Goal: Task Accomplishment & Management: Manage account settings

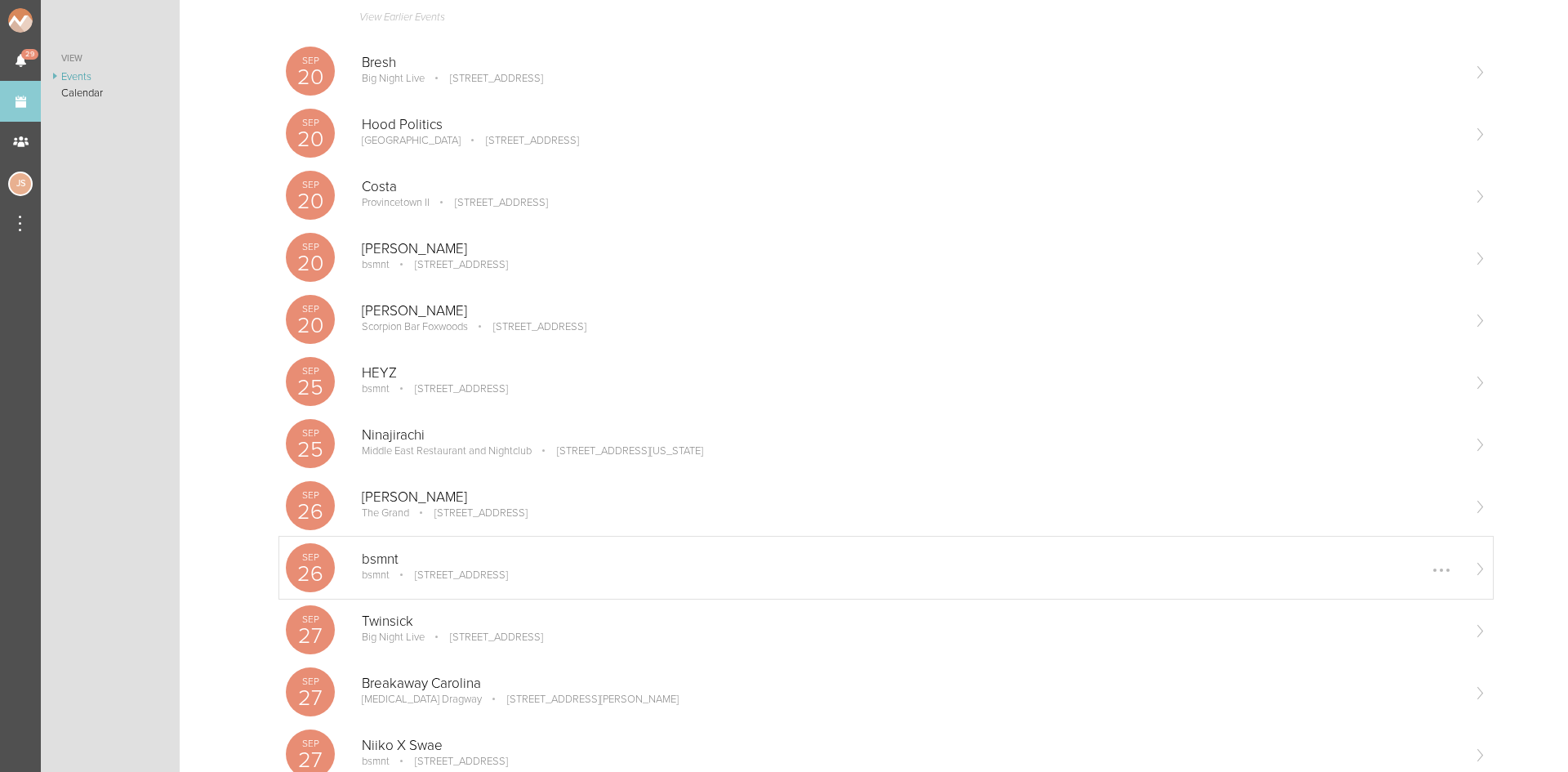
scroll to position [245, 0]
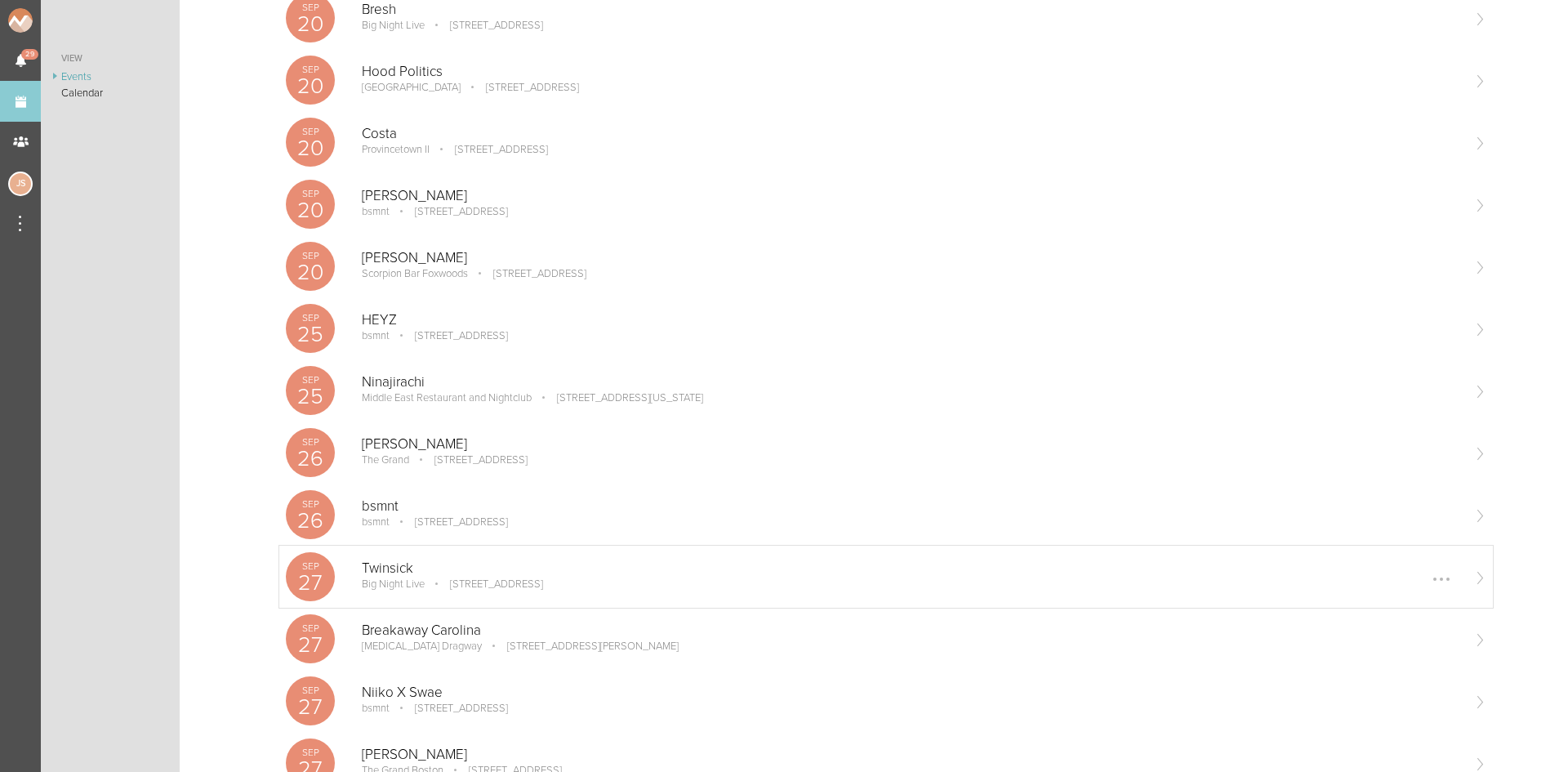
click at [467, 573] on p "Twinsick" at bounding box center [910, 568] width 1098 height 16
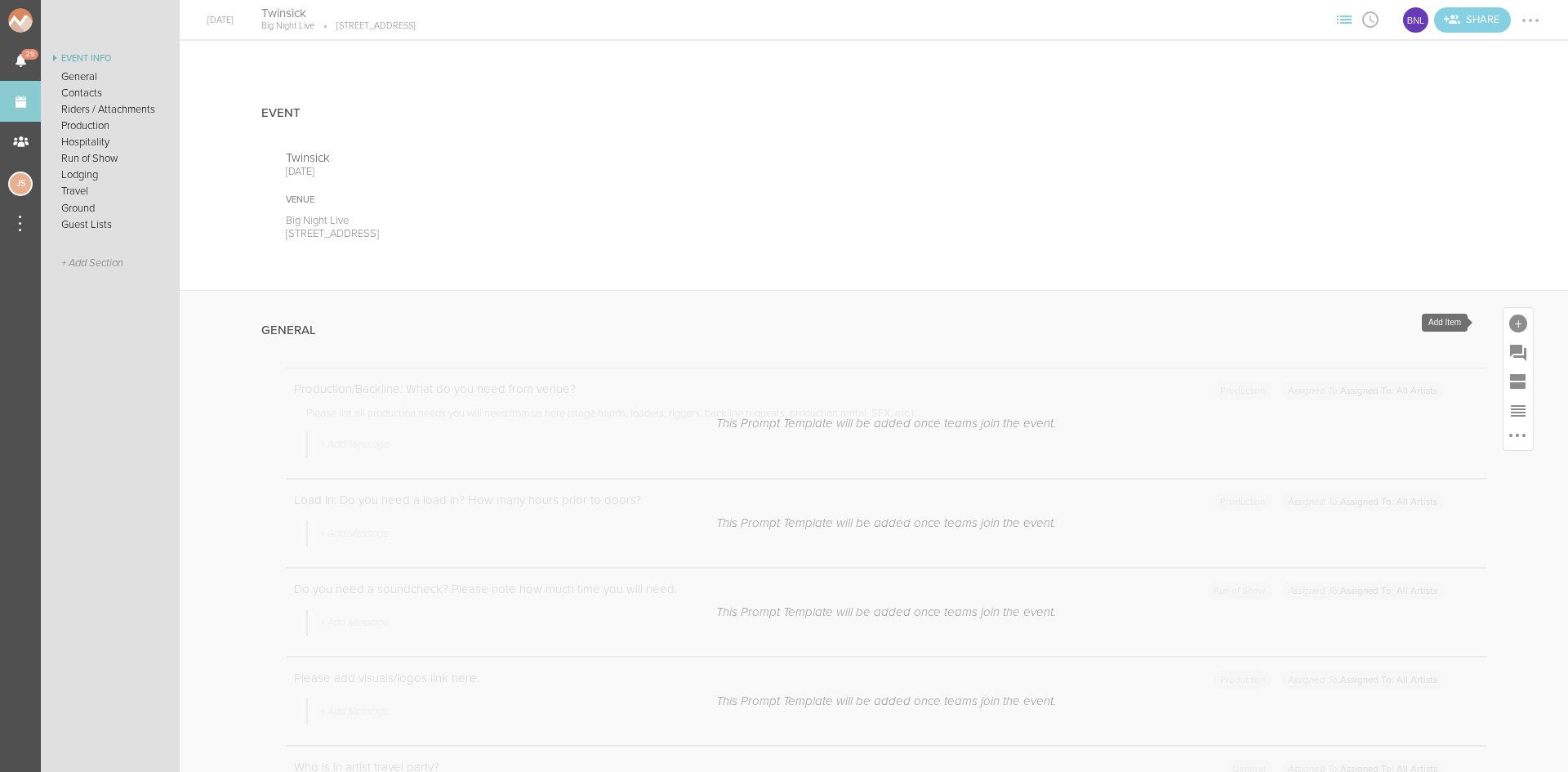
click at [1509, 322] on div at bounding box center [1518, 323] width 18 height 18
click at [1275, 589] on icon at bounding box center [1289, 573] width 33 height 33
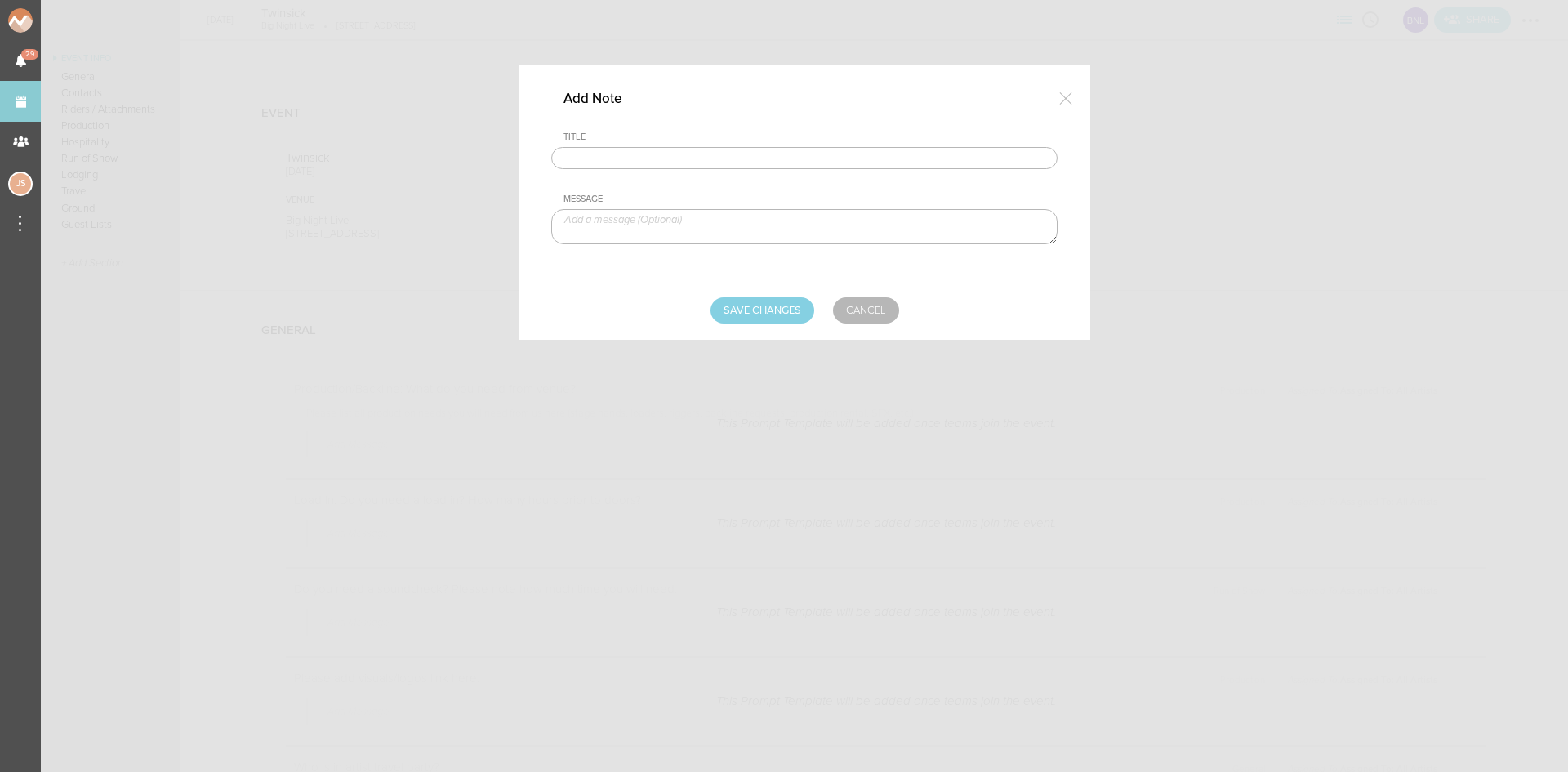
click at [747, 163] on input "text" at bounding box center [804, 158] width 506 height 23
type input "Travel Party"
click at [698, 232] on textarea at bounding box center [804, 226] width 506 height 35
paste textarea "Alex Ingalls - Artist Casey Schneider - Artist Matthew Smeaton - Tour Manager E…"
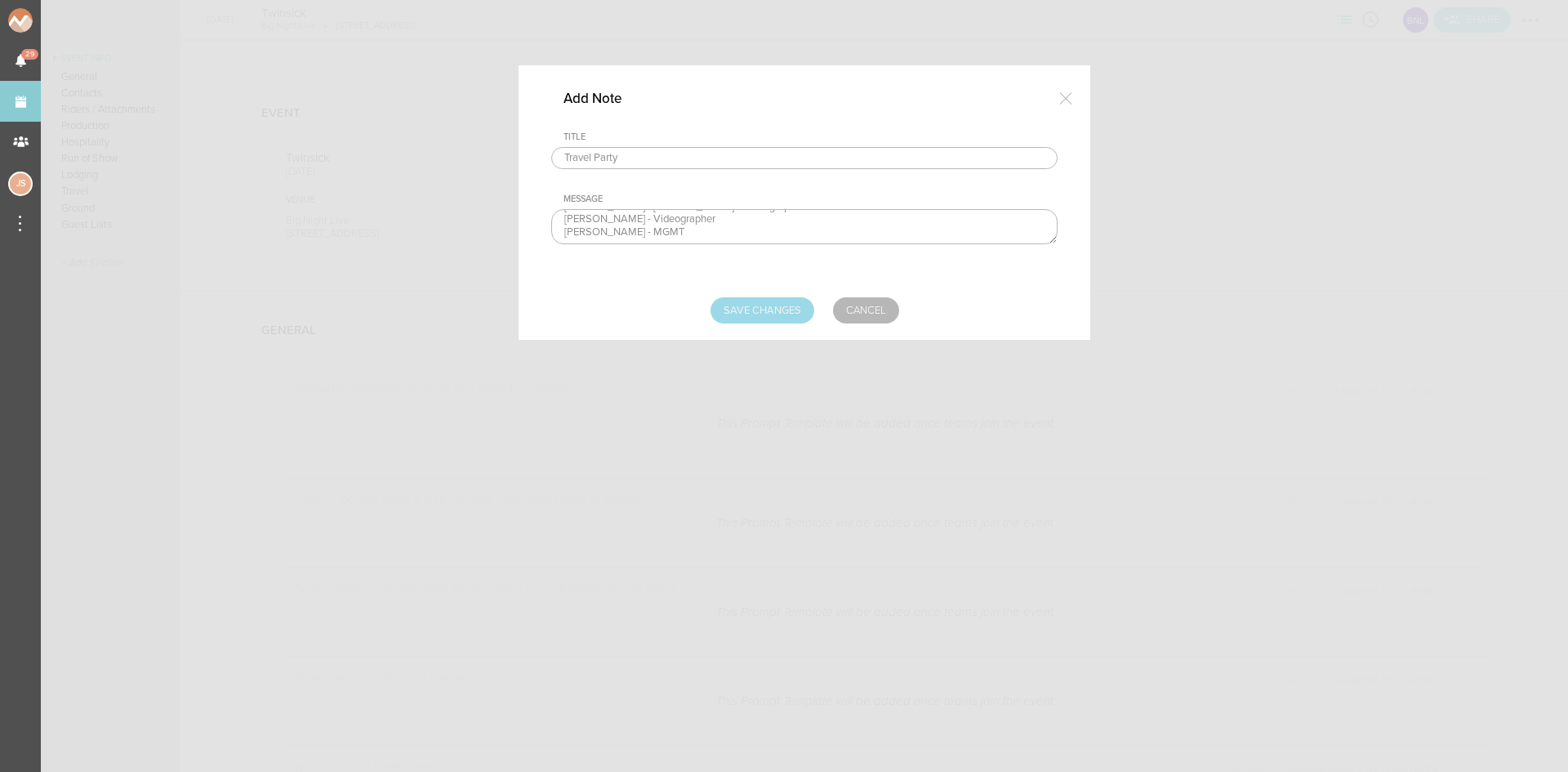
type textarea "Alex Ingalls - Artist Casey Schneider - Artist Matthew Smeaton - Tour Manager E…"
click at [771, 308] on input "Save Changes" at bounding box center [762, 310] width 104 height 26
type input "Saving..."
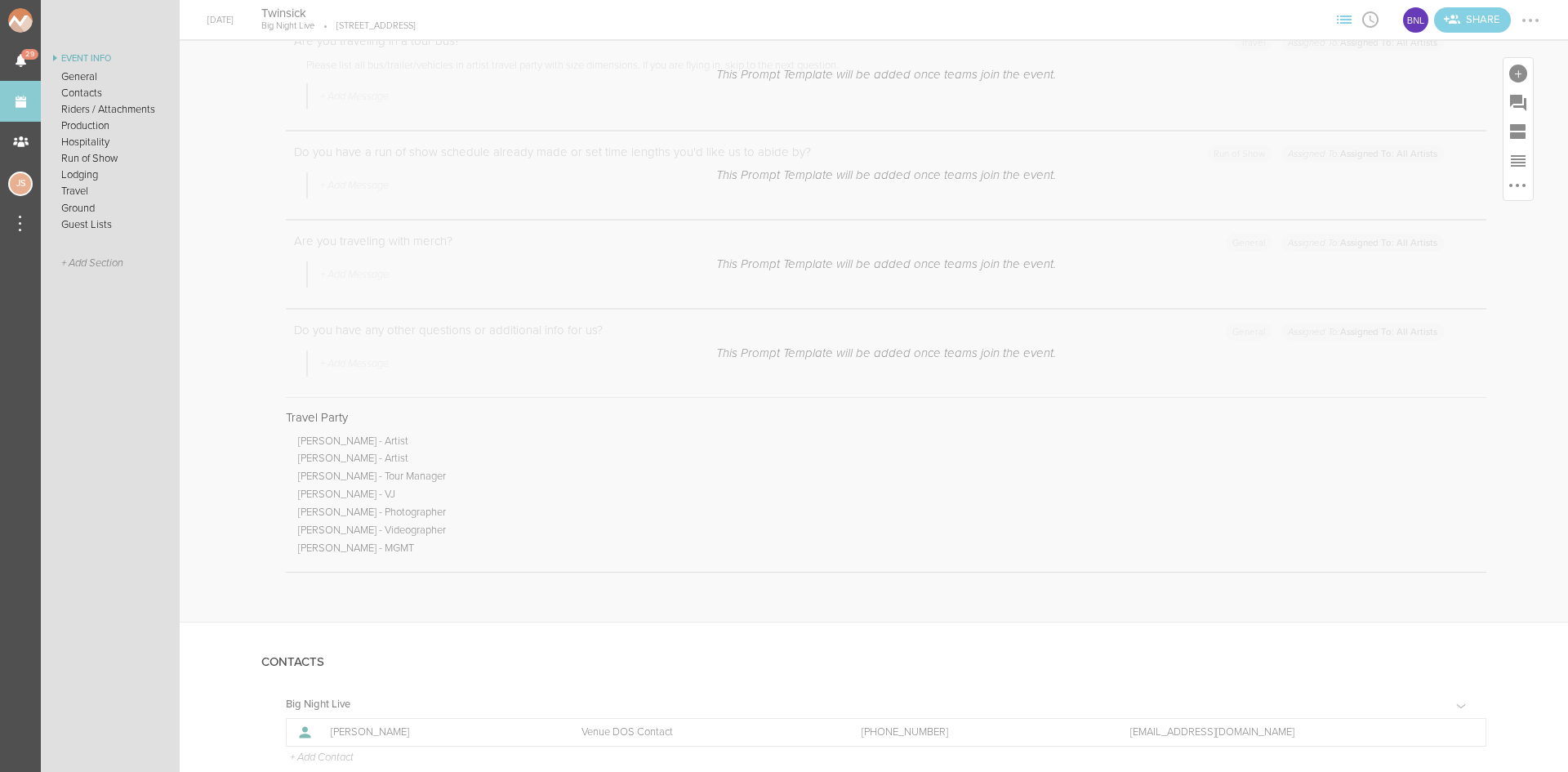
scroll to position [980, 0]
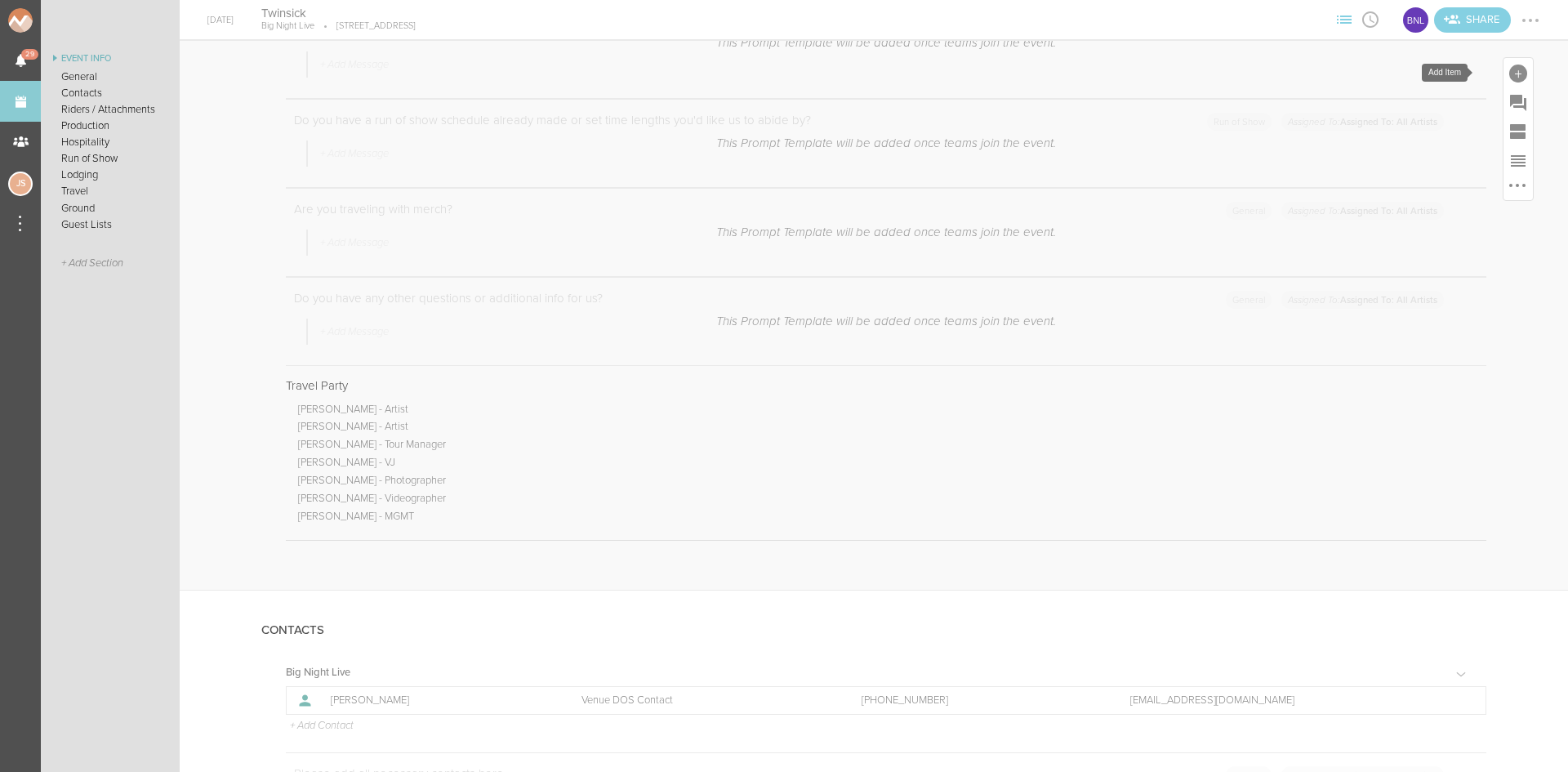
click at [1509, 70] on div at bounding box center [1518, 73] width 18 height 18
click at [1285, 313] on icon at bounding box center [1289, 323] width 33 height 33
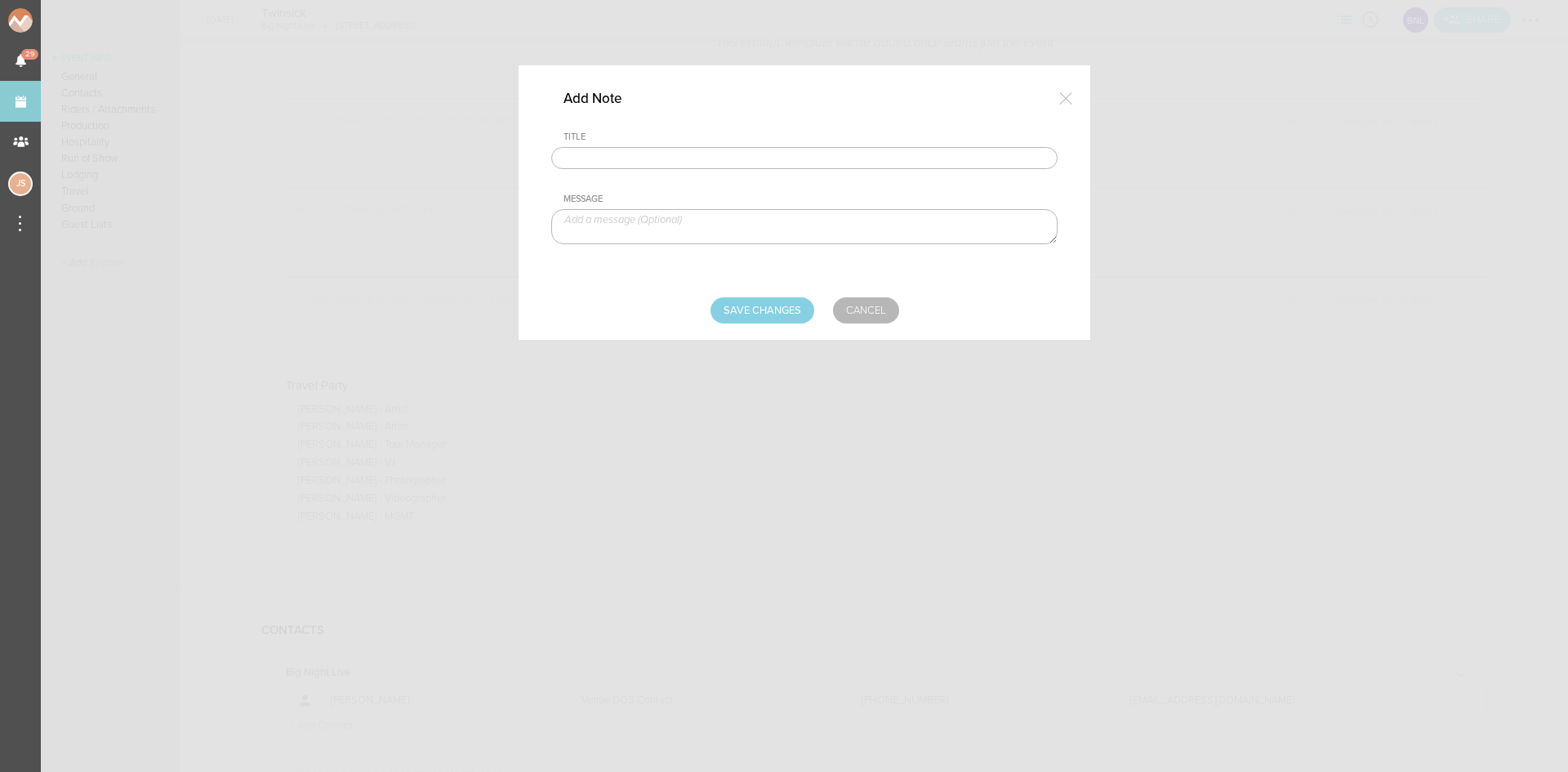
click at [602, 148] on input "text" at bounding box center [804, 158] width 506 height 23
type input "Visuals"
click at [690, 226] on textarea at bounding box center [804, 226] width 506 height 35
paste textarea "https://www.dropbox.com/scl/fo/vyje6rrmty4gpg2euy380/AKfSKk6KHqhgvq-5sKlU6dM?rl…"
type textarea "https://www.dropbox.com/scl/fo/vyje6rrmty4gpg2euy380/AKfSKk6KHqhgvq-5sKlU6dM?rl…"
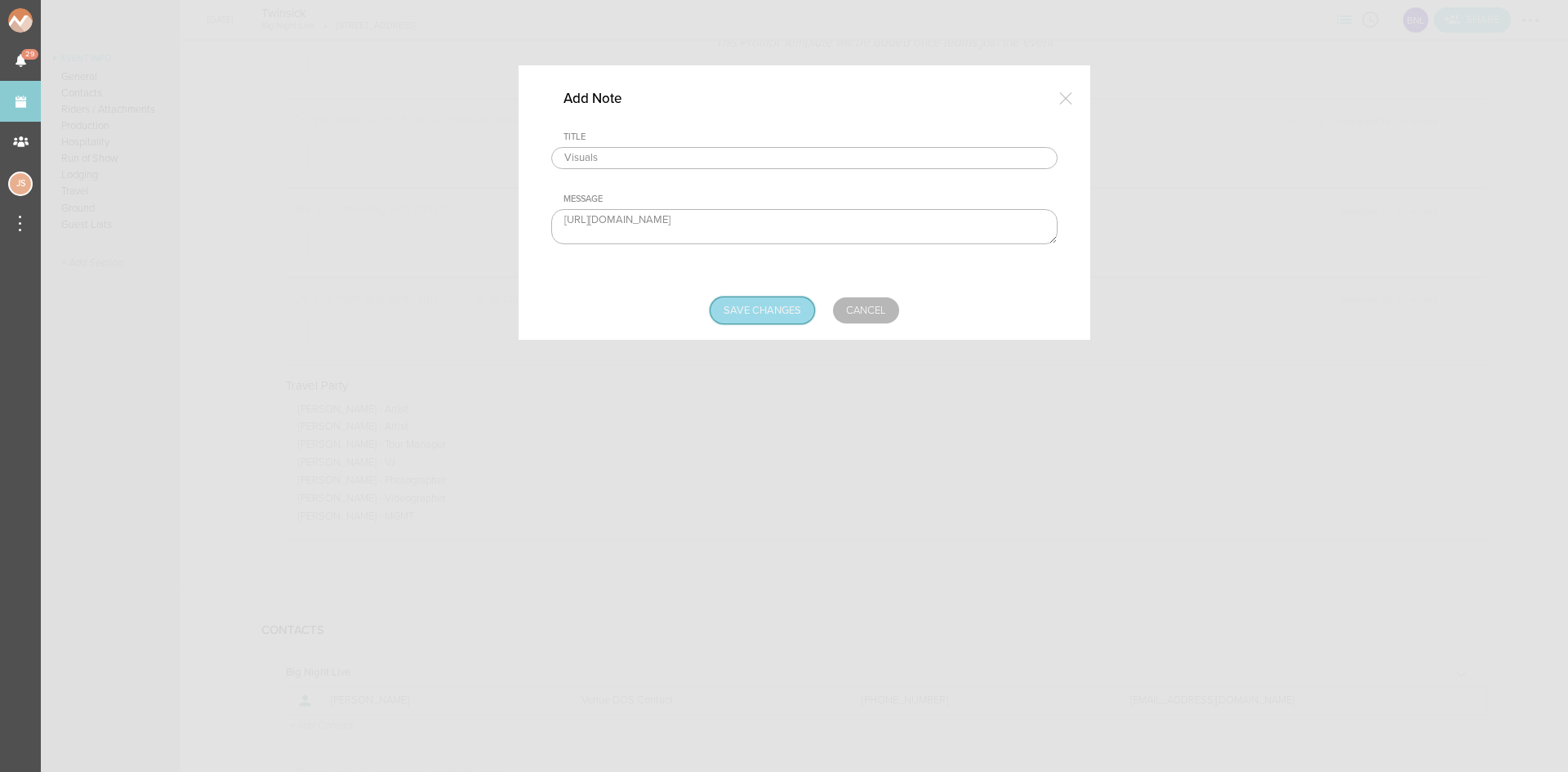
click at [780, 300] on input "Save Changes" at bounding box center [762, 310] width 104 height 26
type input "Saving..."
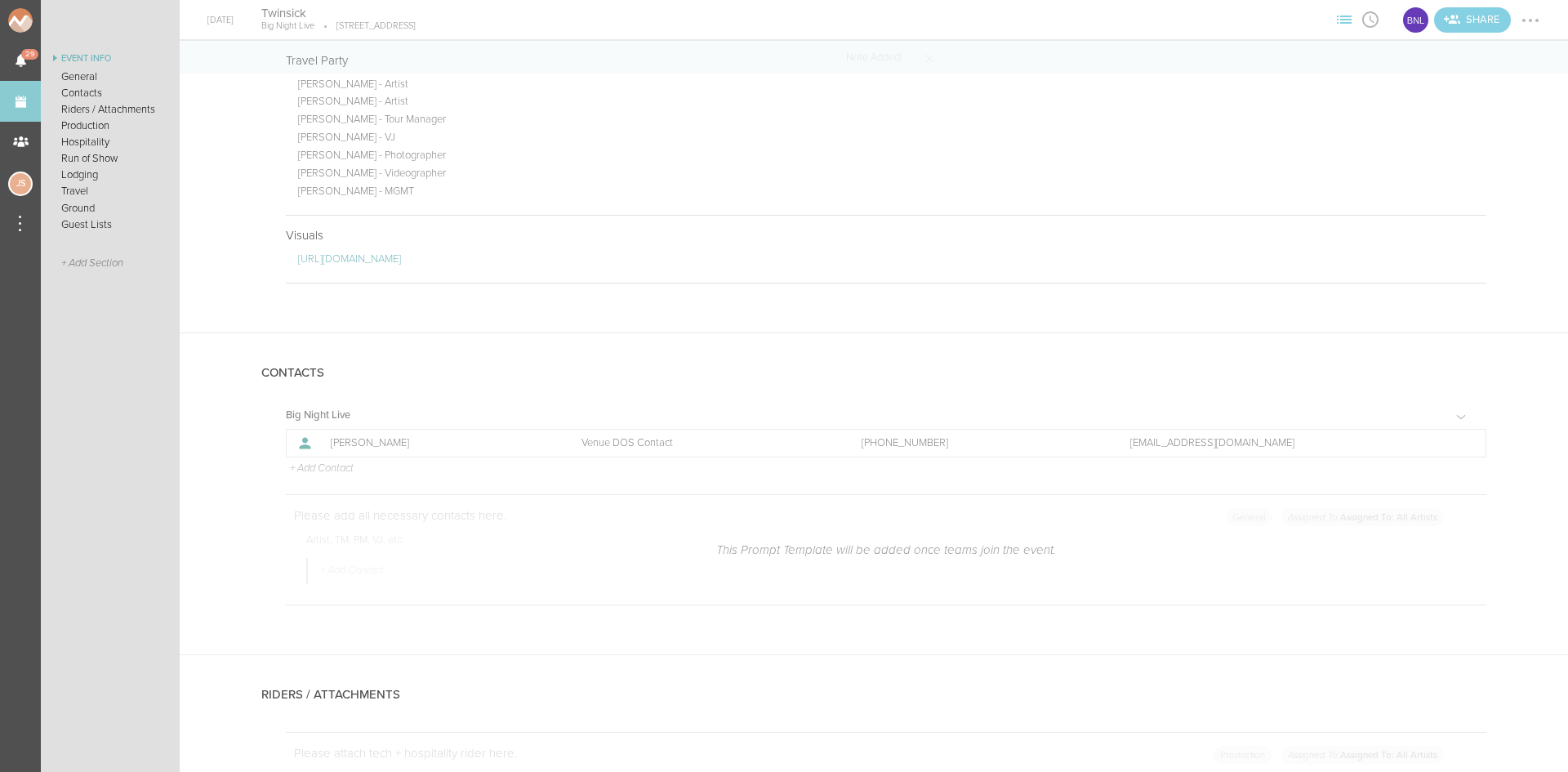
scroll to position [1307, 0]
click at [333, 467] on p "+ Add Contact" at bounding box center [320, 467] width 65 height 13
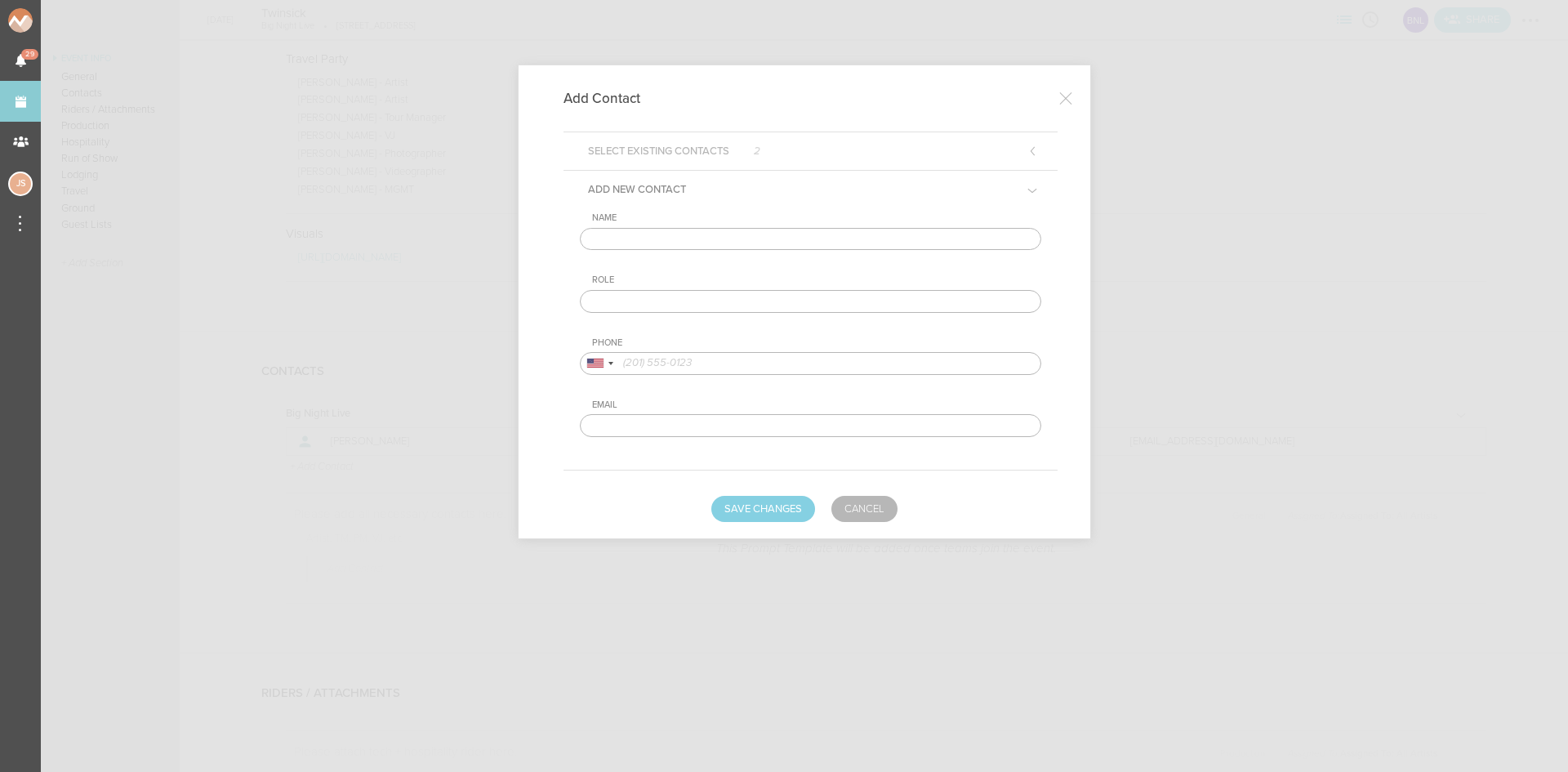
click at [741, 236] on input "text" at bounding box center [810, 240] width 461 height 23
type input "Matthew Smeaton"
type input "Artist DOS Contact"
click at [853, 367] on input "tel" at bounding box center [810, 363] width 461 height 23
paste input "(647) 395-9818"
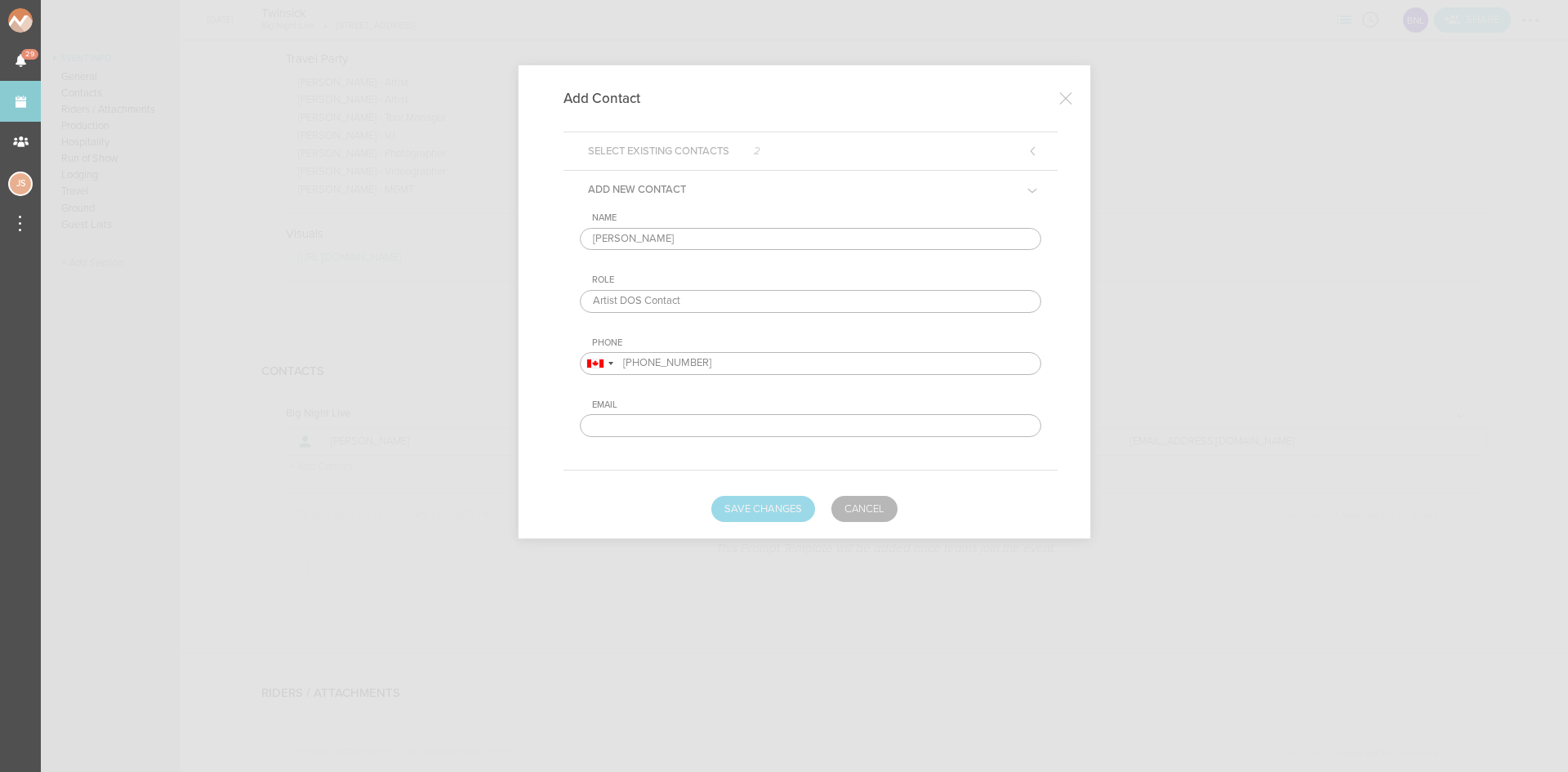
type input "(647) 395-9818"
click at [771, 503] on button "Save Changes" at bounding box center [763, 508] width 104 height 26
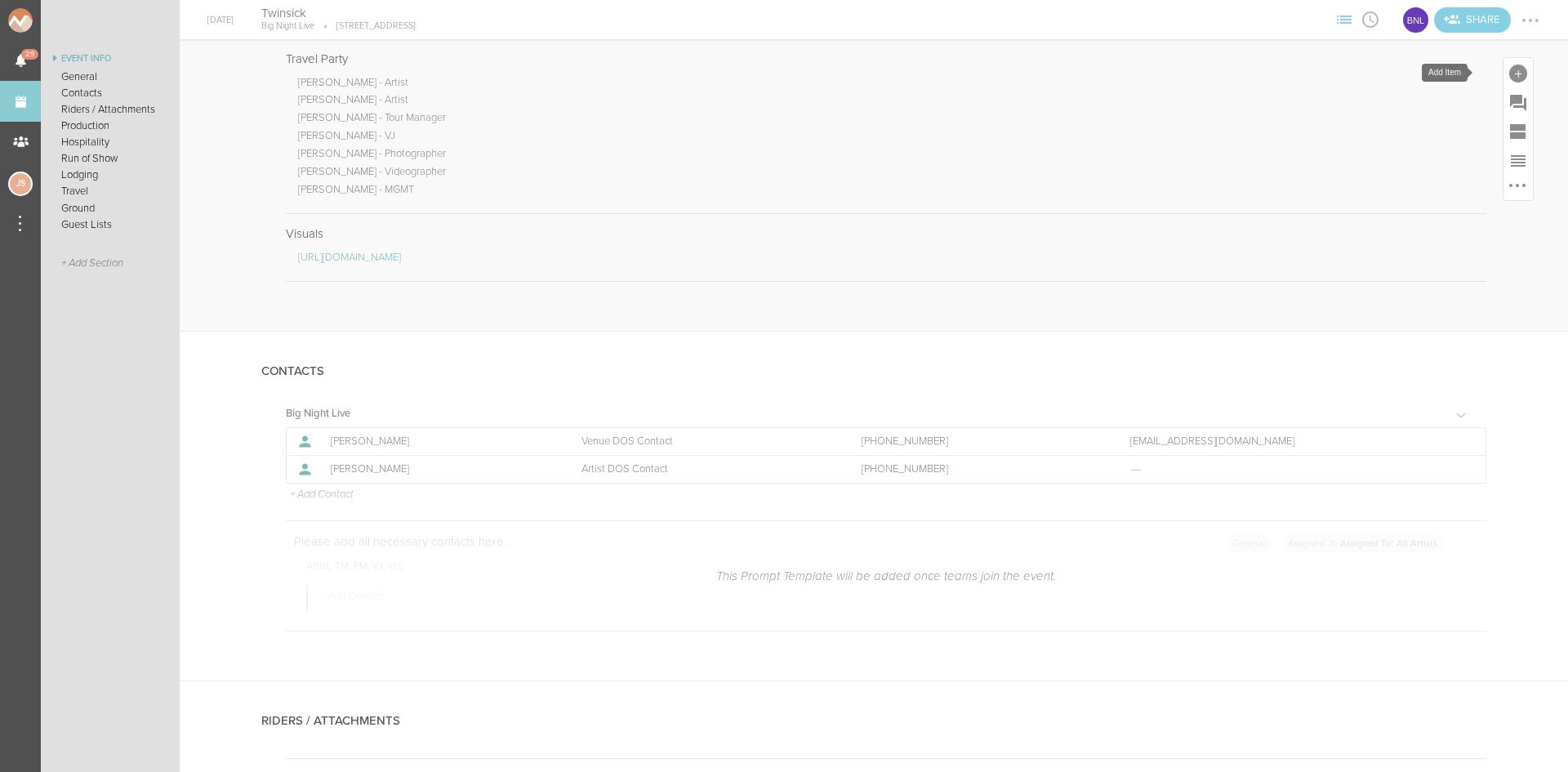
click at [1509, 77] on div at bounding box center [1518, 73] width 18 height 18
drag, startPoint x: 1281, startPoint y: 317, endPoint x: 1248, endPoint y: 285, distance: 46.0
click at [1281, 317] on icon at bounding box center [1289, 323] width 20 height 18
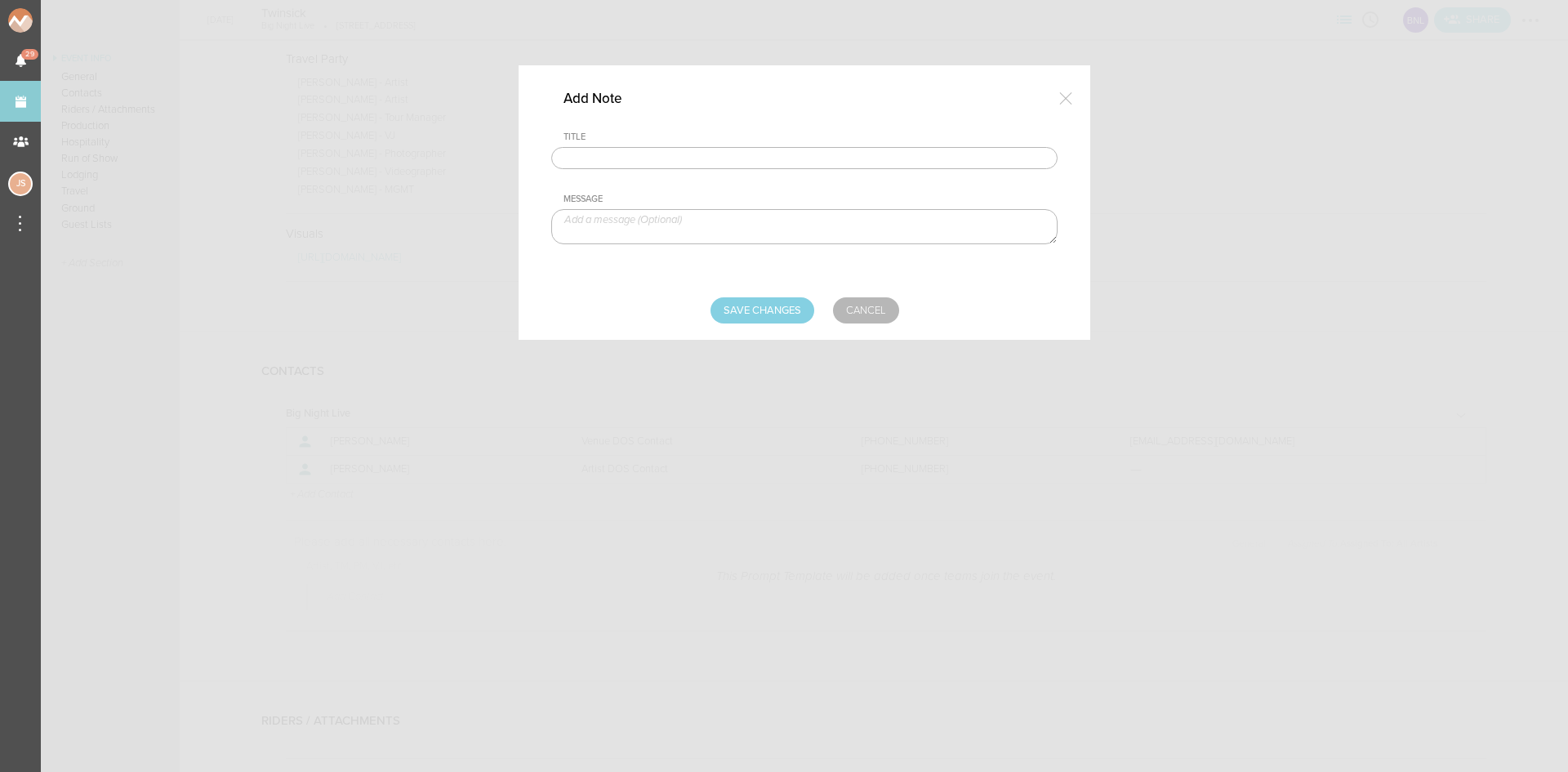
click at [791, 153] on input "text" at bounding box center [804, 158] width 506 height 23
type input "Visuals Notes"
click at [691, 232] on textarea at bounding box center [804, 226] width 506 height 35
paste textarea "https://docs.google.com/spreadsheets/d/1-qC_es5u-JNQc4guaZT7ZMjRlQC4KrpWYndfA0h…"
type textarea "https://docs.google.com/spreadsheets/d/1-qC_es5u-JNQc4guaZT7ZMjRlQC4KrpWYndfA0h…"
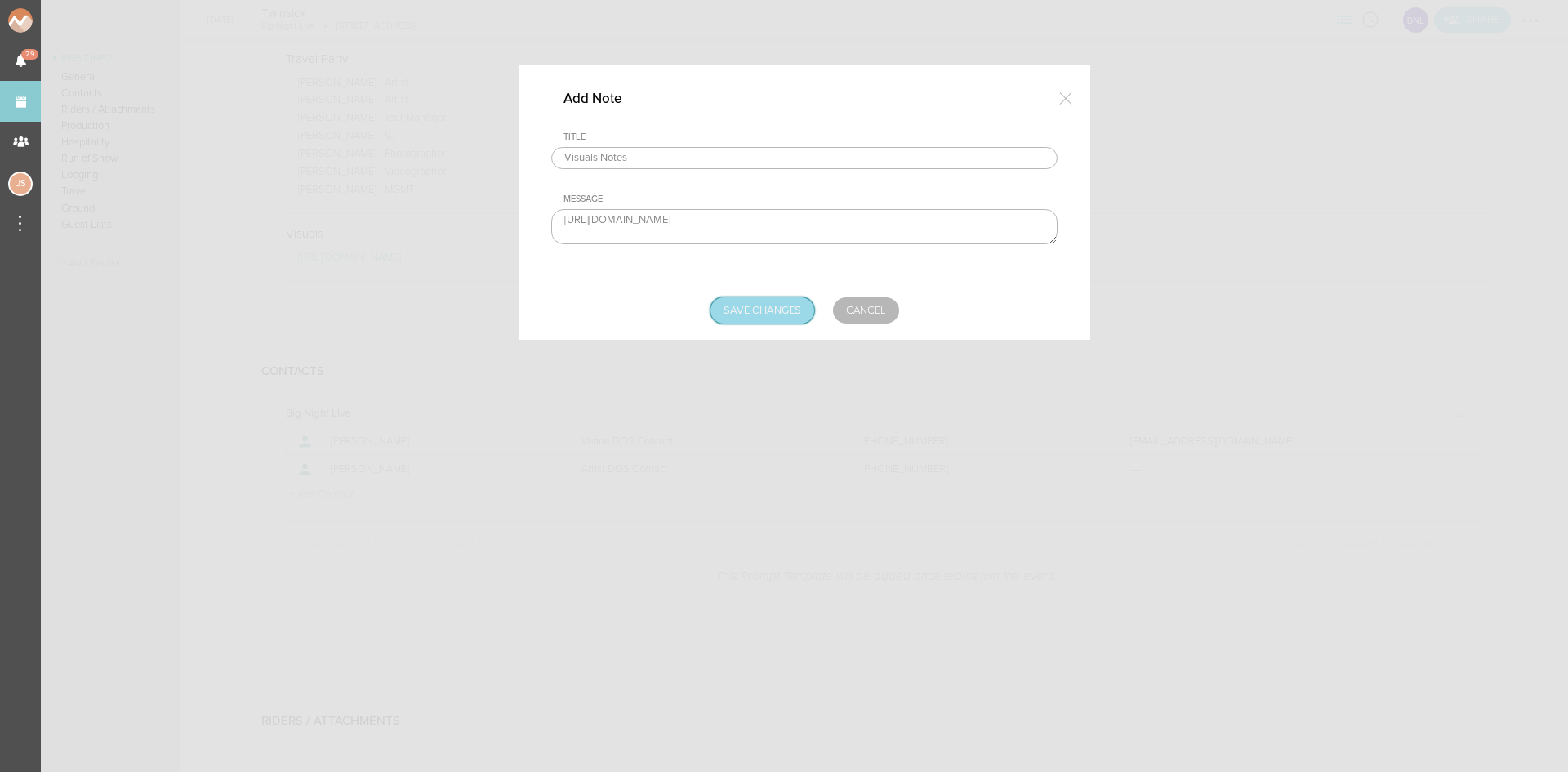
click at [761, 303] on input "Save Changes" at bounding box center [762, 310] width 104 height 26
type input "Saving..."
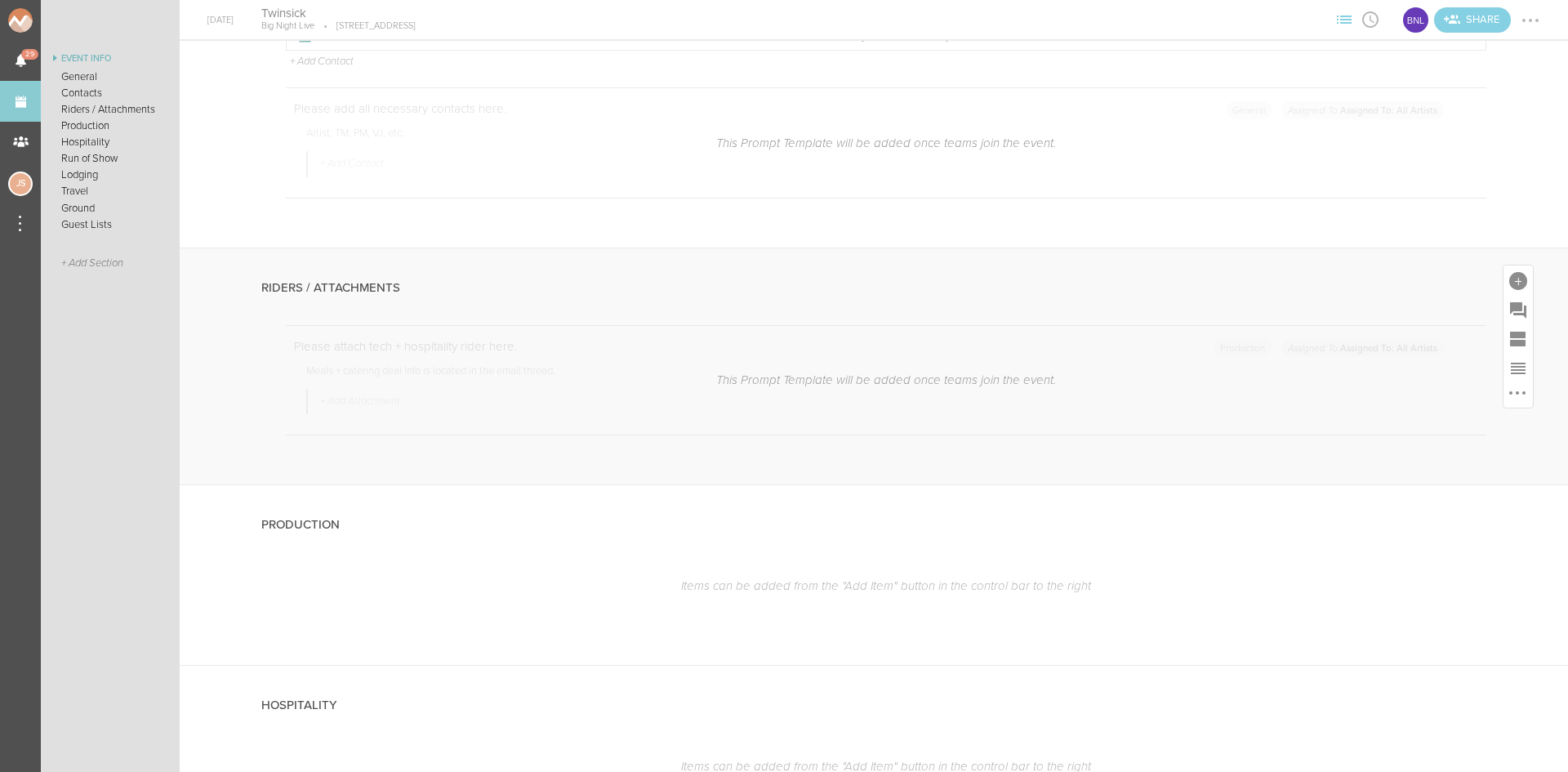
scroll to position [1716, 0]
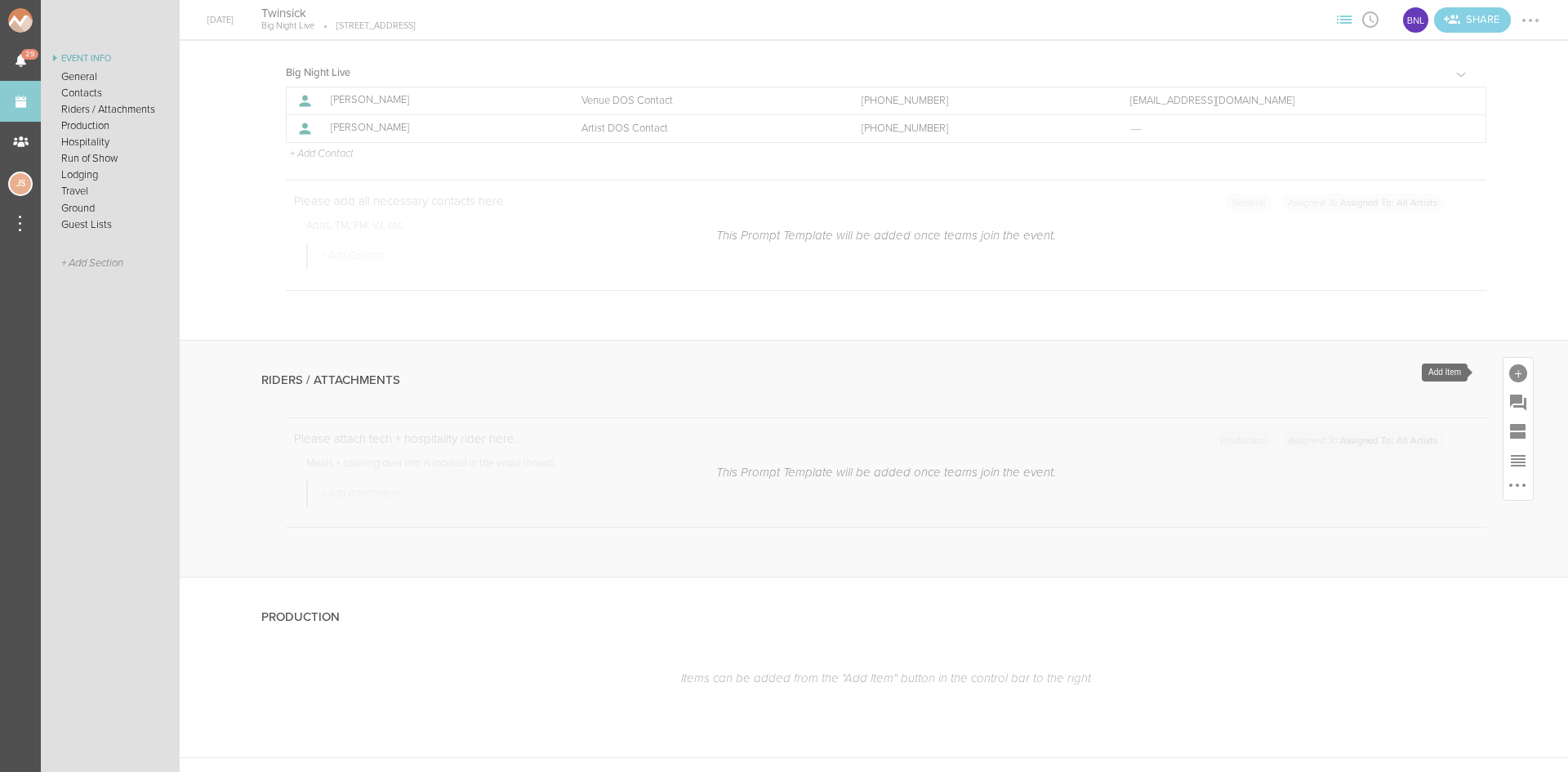
click at [1507, 362] on div at bounding box center [1517, 372] width 29 height 29
click at [1281, 416] on icon at bounding box center [1289, 407] width 33 height 33
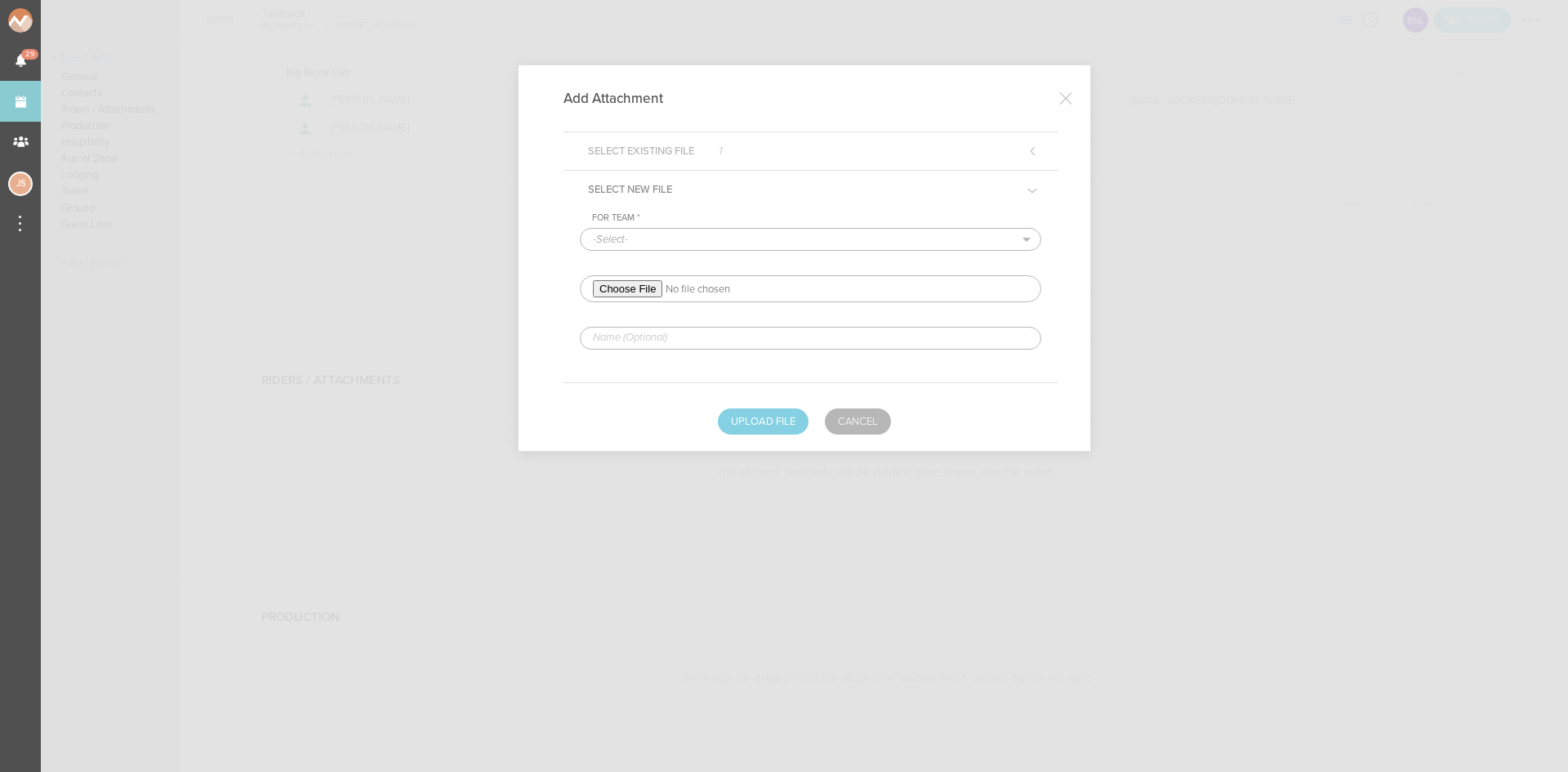
click at [681, 225] on div "For Team * -Select- Big Night Live" at bounding box center [810, 232] width 461 height 38
drag, startPoint x: 680, startPoint y: 240, endPoint x: 678, endPoint y: 248, distance: 8.2
click at [680, 240] on select "-Select- Big Night Live" at bounding box center [810, 240] width 460 height 21
select select "925"
click at [580, 229] on select "-Select- Big Night Live" at bounding box center [810, 240] width 460 height 21
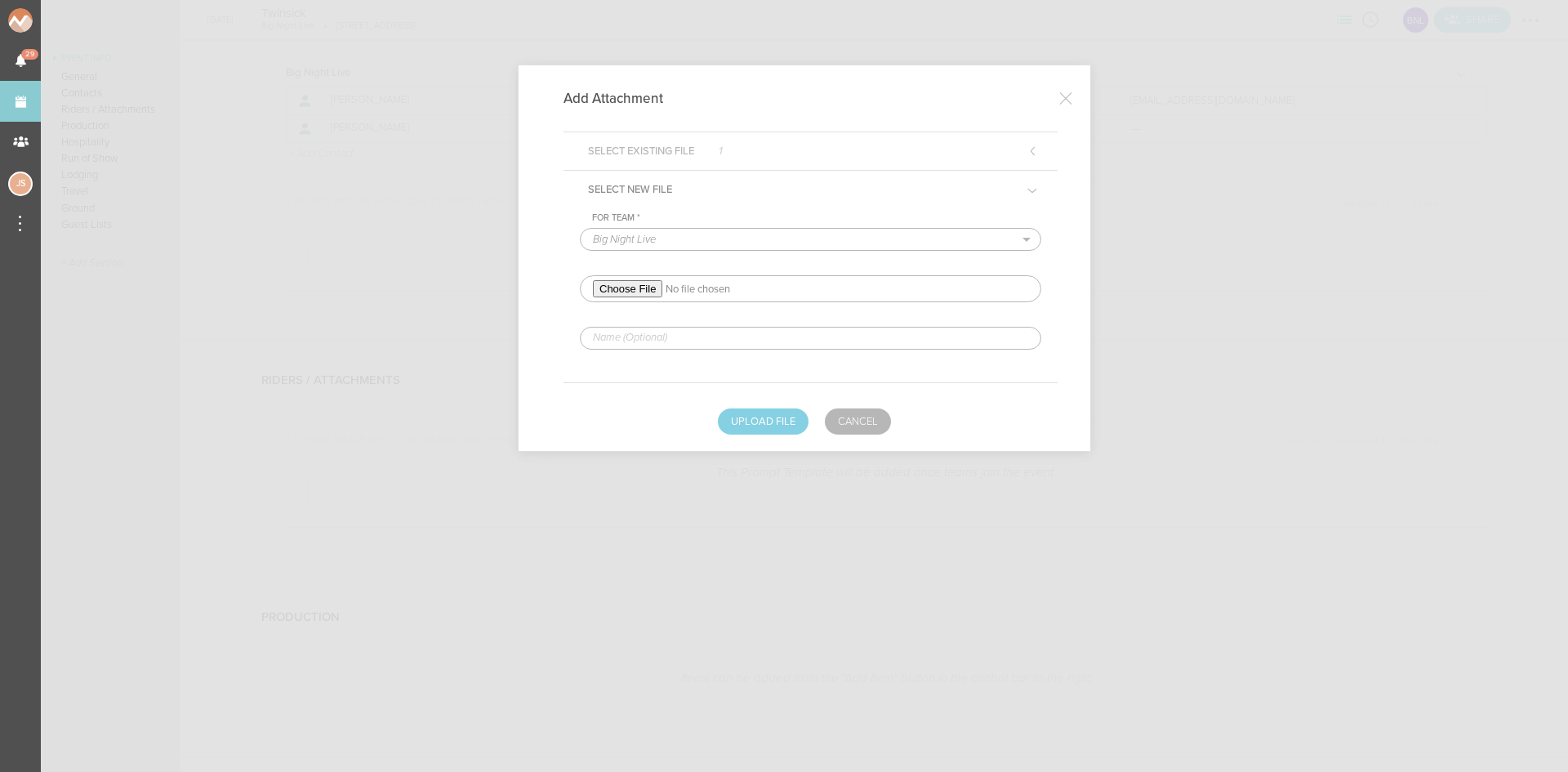
click at [652, 284] on input "file" at bounding box center [810, 288] width 461 height 27
type input "C:\fakepath\TWINSICK RIDER '25 (2) (1)-bnl redlined.pdf"
click at [691, 332] on input "text" at bounding box center [810, 338] width 461 height 23
type input "REDLINED HERE"
click at [765, 424] on button "Upload File" at bounding box center [763, 421] width 91 height 26
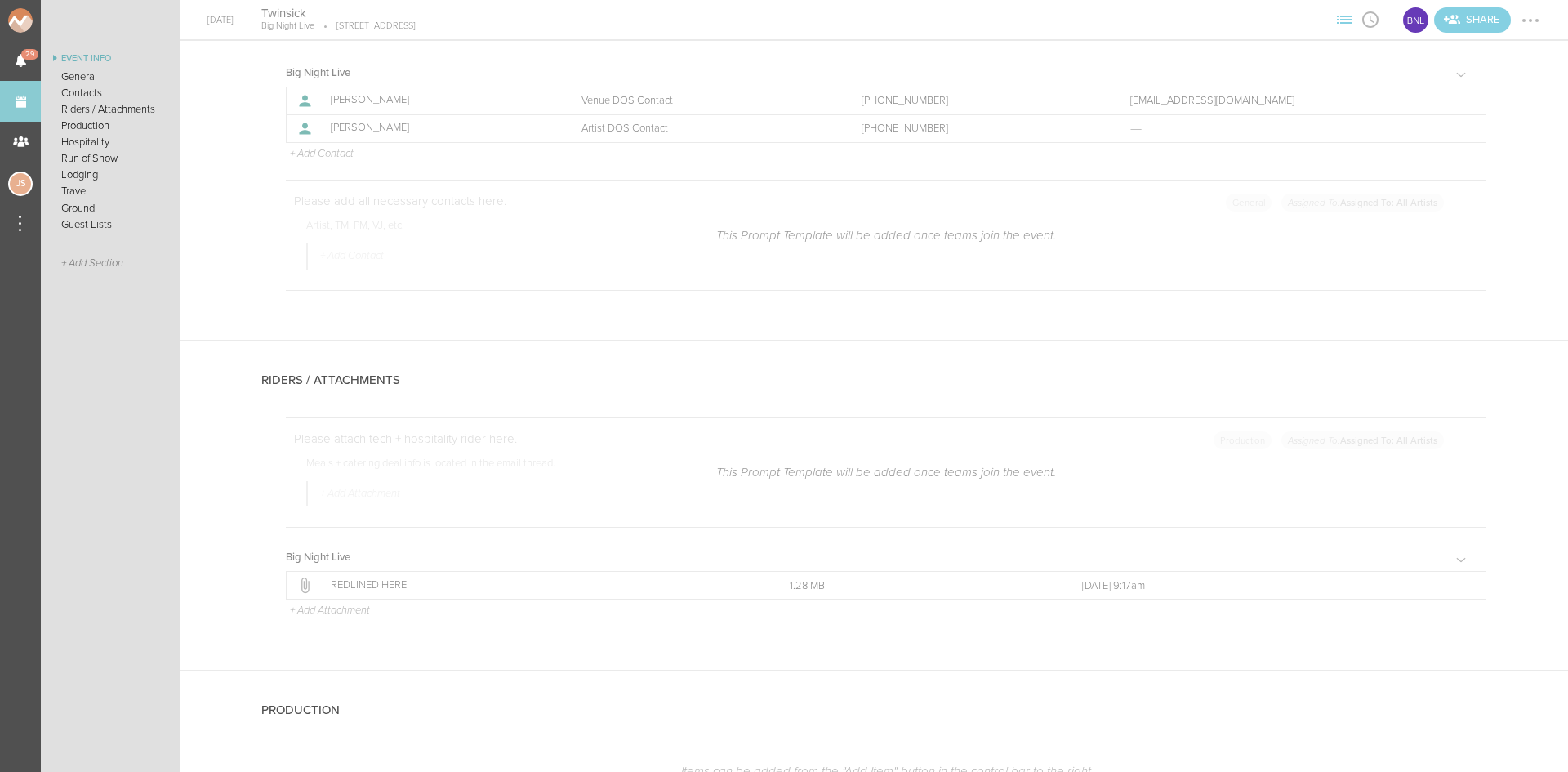
click at [1532, 15] on div at bounding box center [1530, 20] width 26 height 26
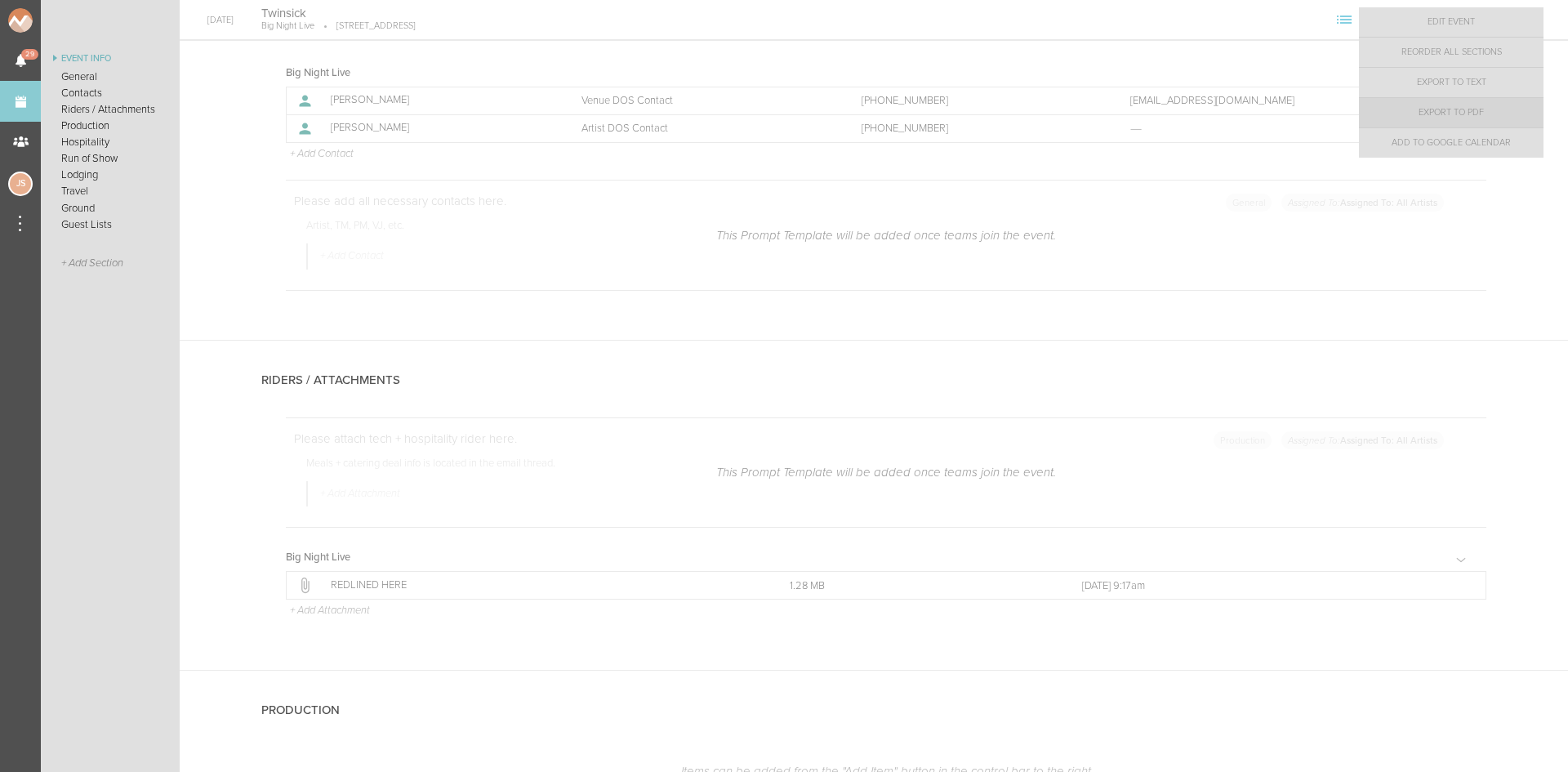
click at [1505, 112] on link "Export to PDF" at bounding box center [1451, 112] width 184 height 29
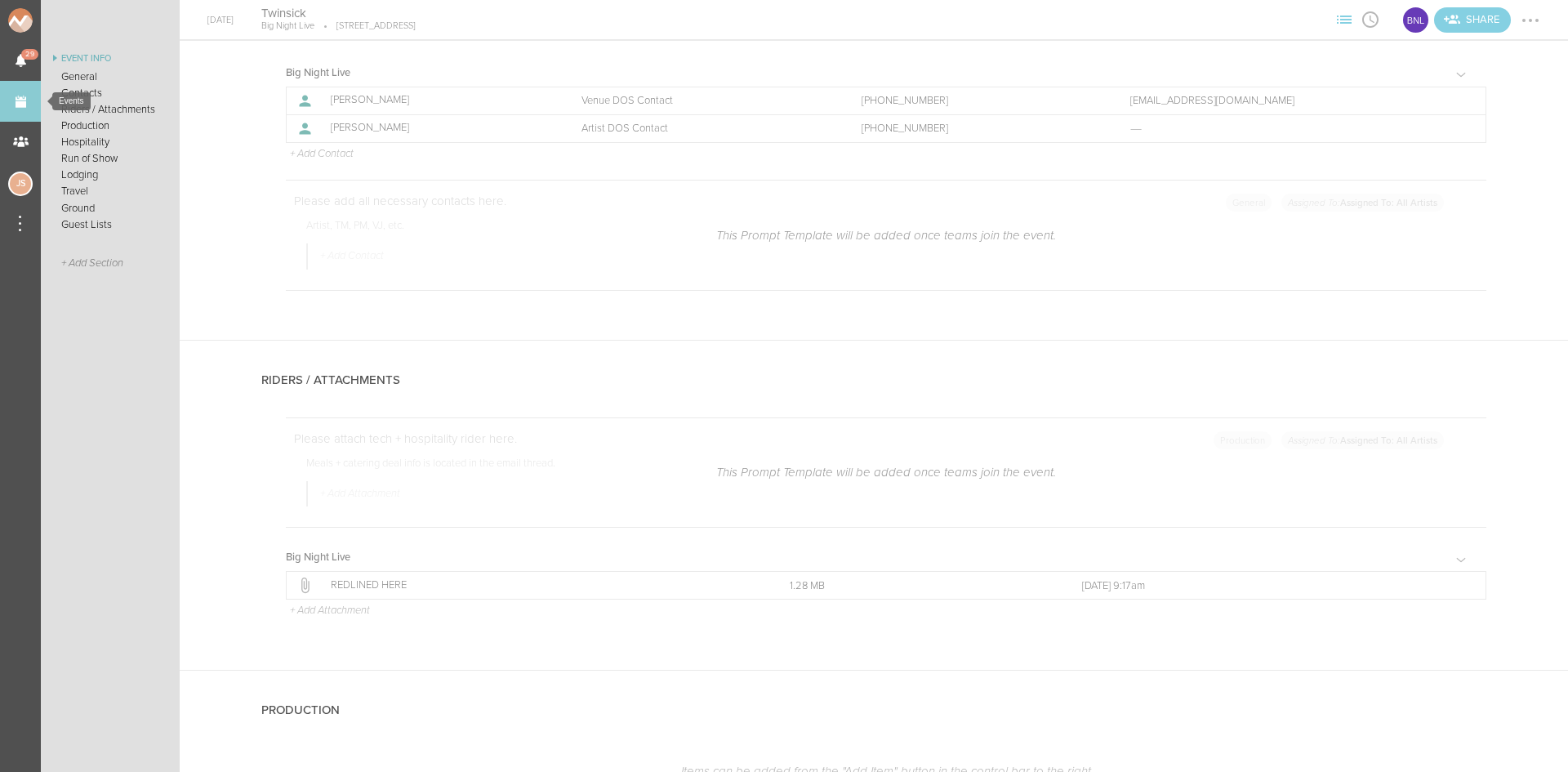
click at [19, 99] on link "Events" at bounding box center [20, 102] width 41 height 41
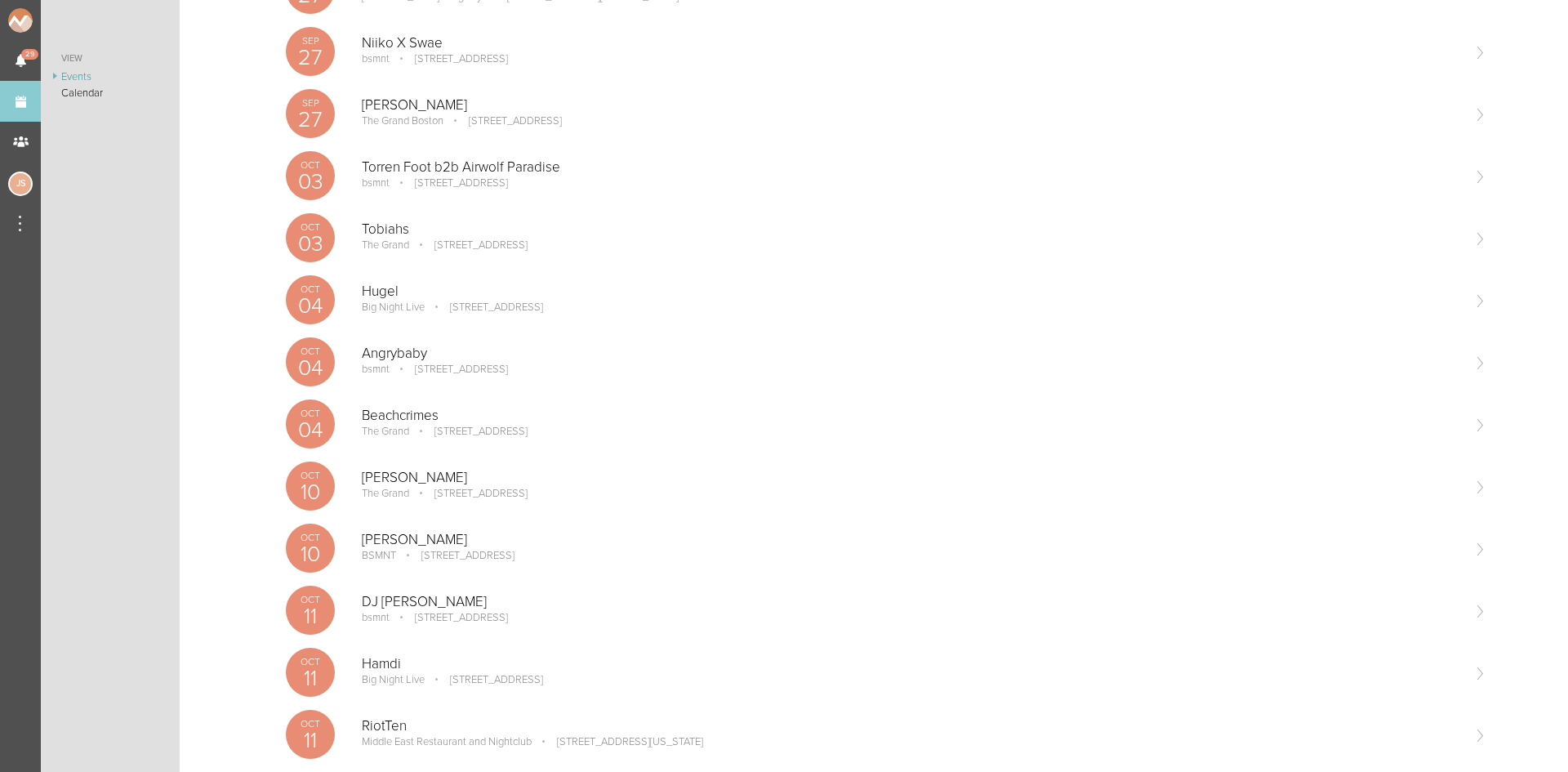
scroll to position [980, 0]
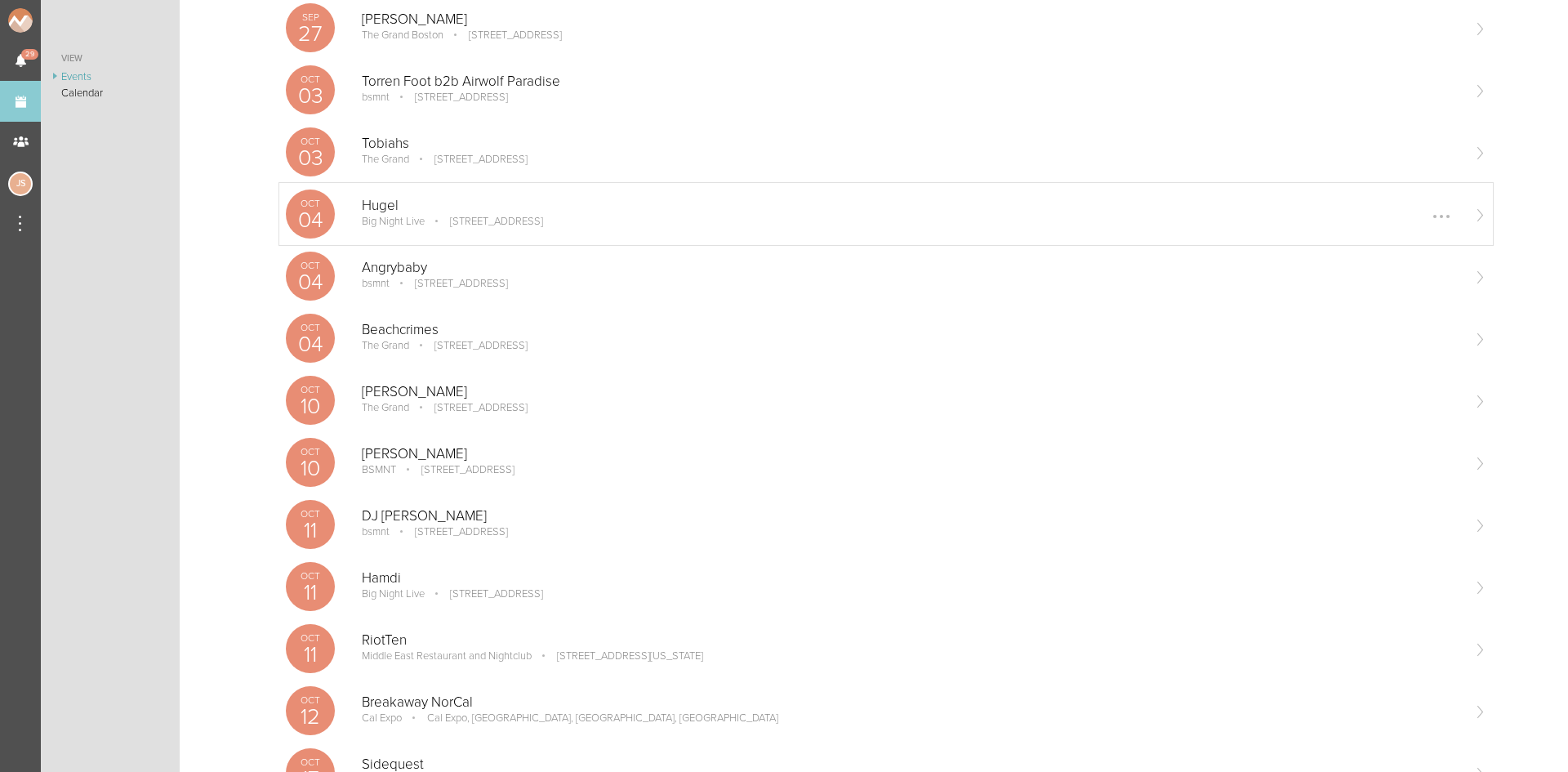
click at [531, 209] on p "Hugel" at bounding box center [910, 206] width 1098 height 16
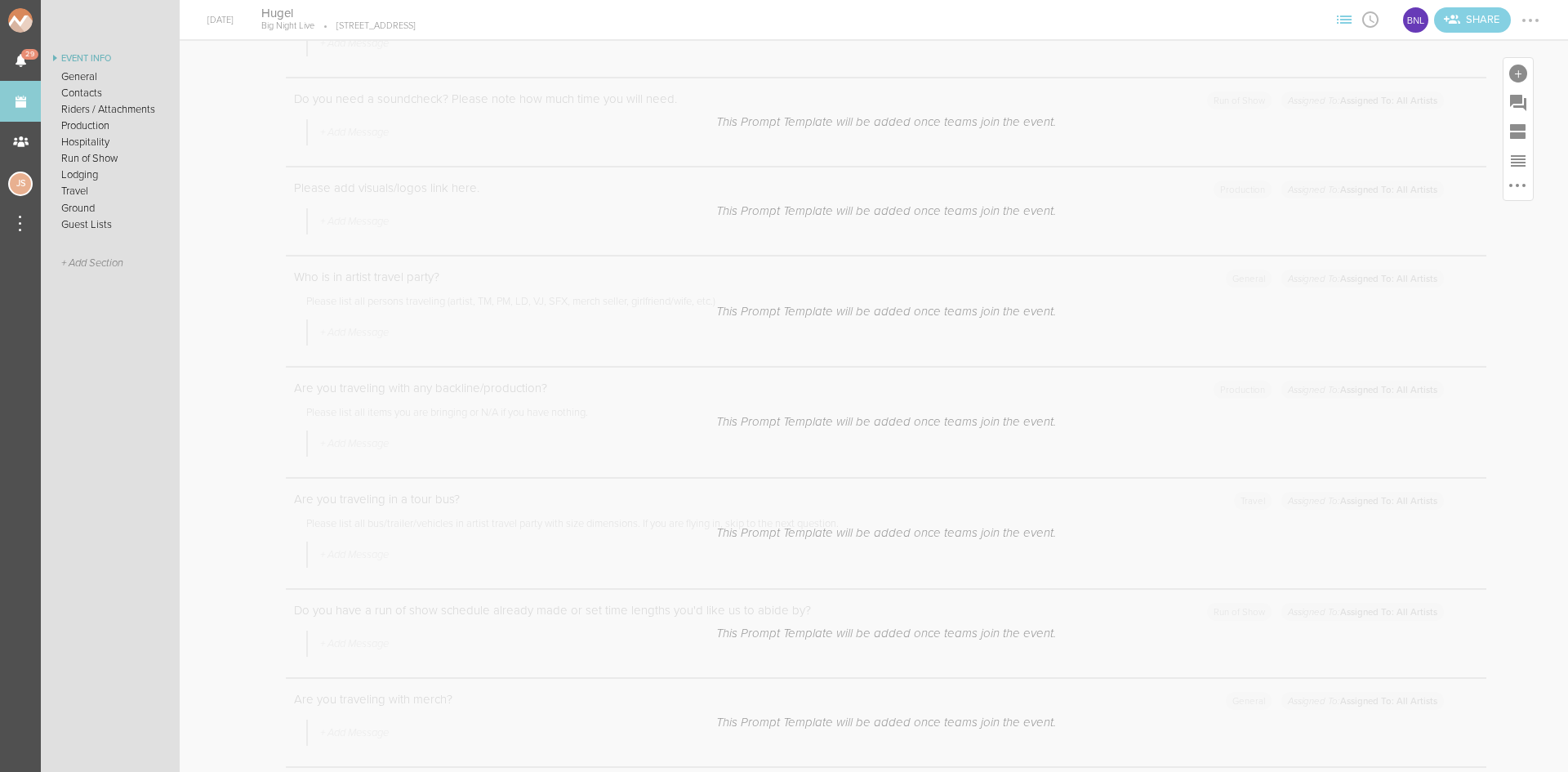
scroll to position [82, 0]
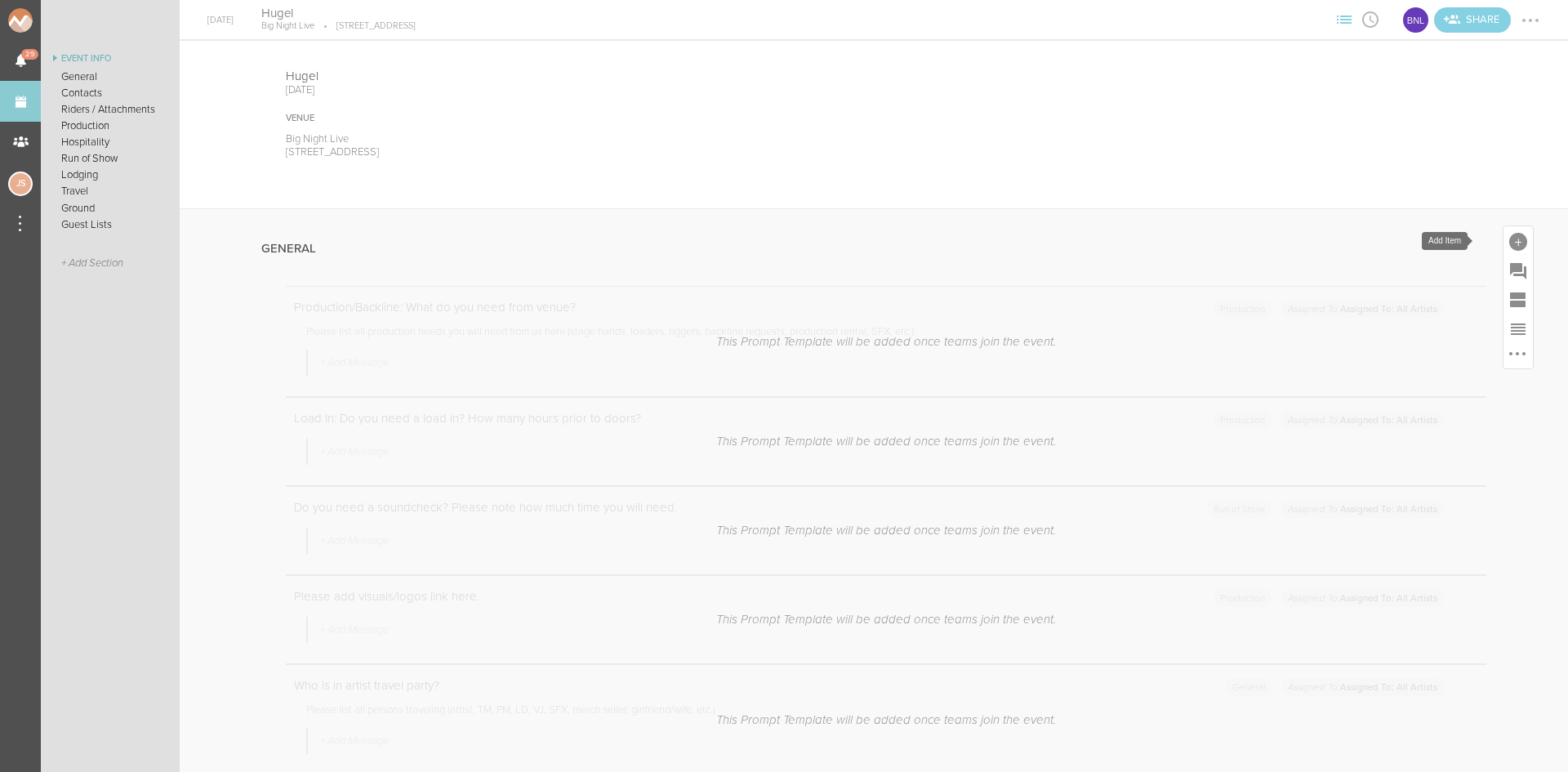
click at [1509, 247] on div at bounding box center [1518, 241] width 18 height 18
click at [1297, 483] on link "Note" at bounding box center [1289, 501] width 69 height 83
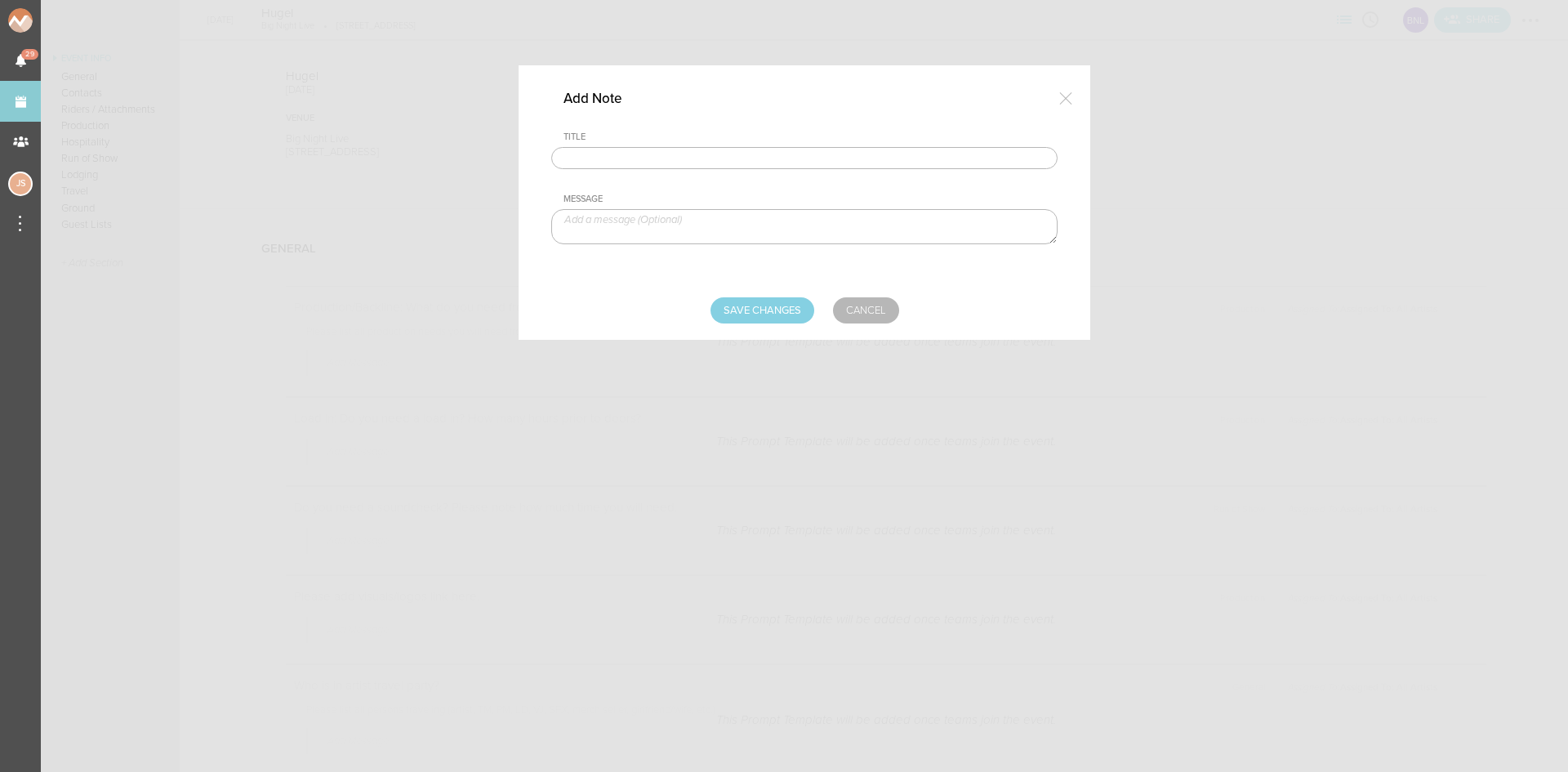
click at [801, 162] on input "text" at bounding box center [804, 158] width 506 height 23
type input "Travel Party"
click at [690, 233] on textarea at bounding box center [804, 226] width 506 height 35
paste textarea "Florent HUGEL (Artist) Ludovic GENCO (Tour manager + medias manager) Alexandre …"
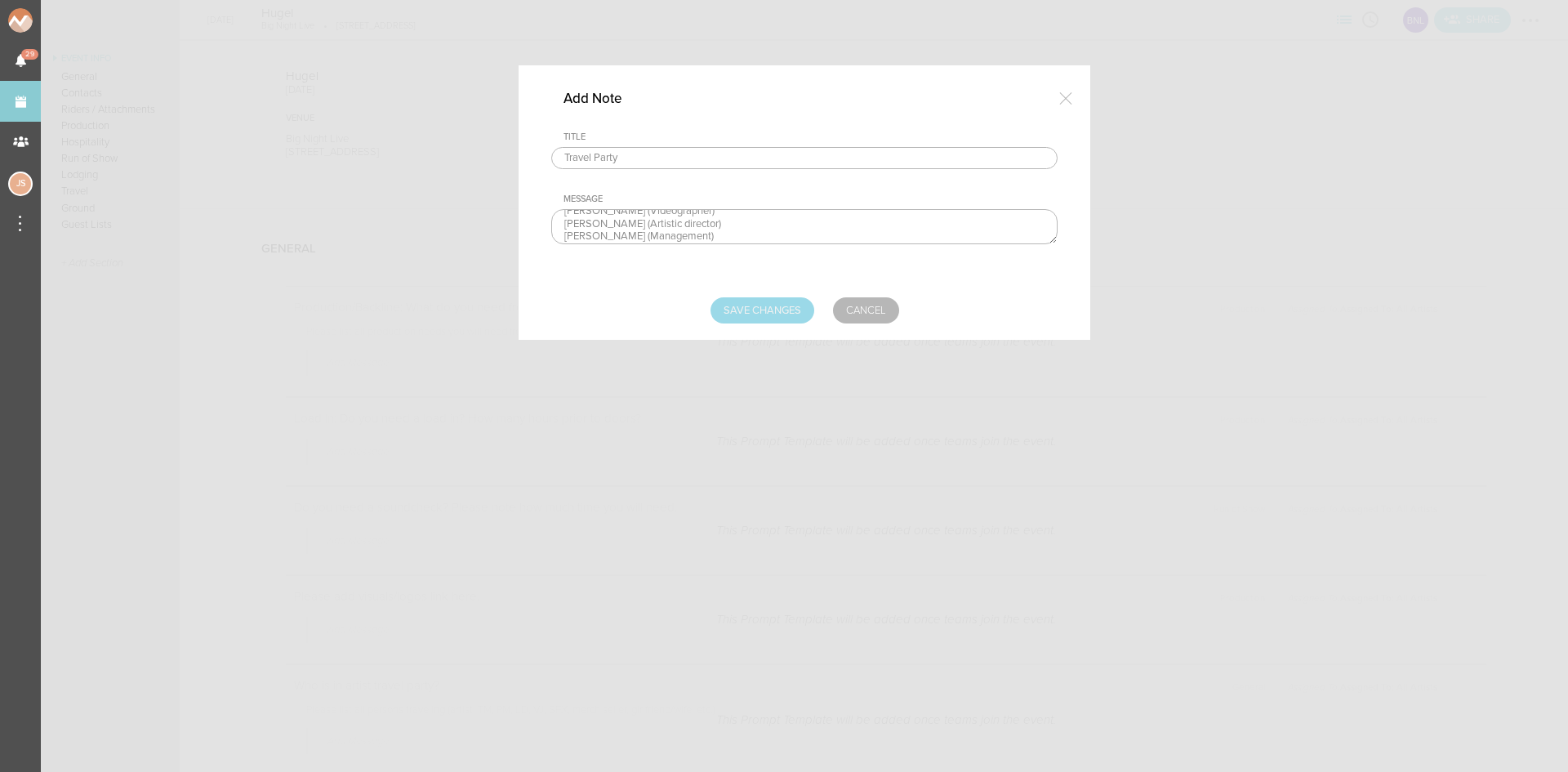
type textarea "Florent HUGEL (Artist) Ludovic GENCO (Tour manager + medias manager) Alexandre …"
click at [767, 308] on input "Save Changes" at bounding box center [762, 310] width 104 height 26
type input "Saving..."
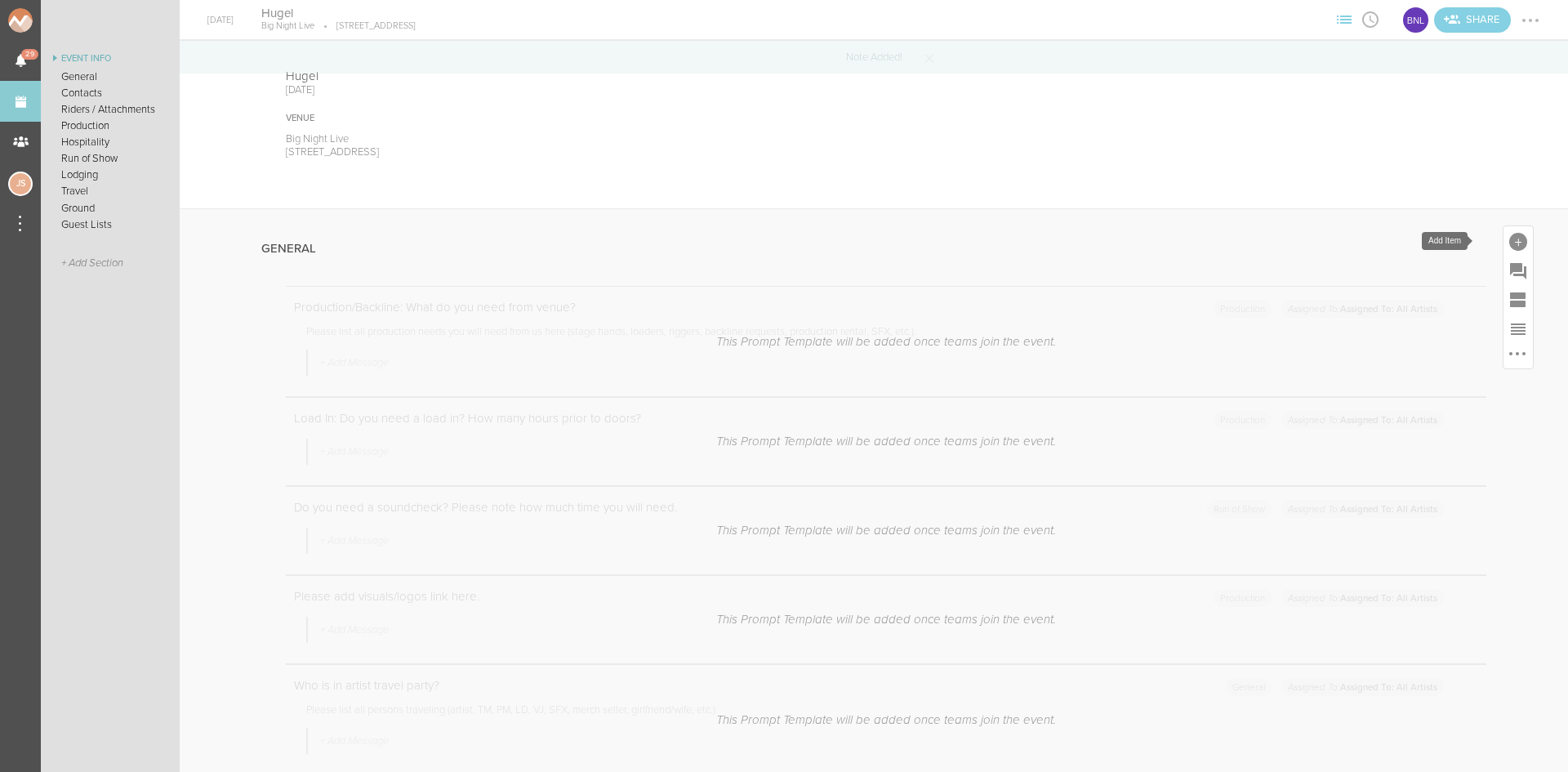
click at [1510, 237] on div at bounding box center [1518, 241] width 18 height 18
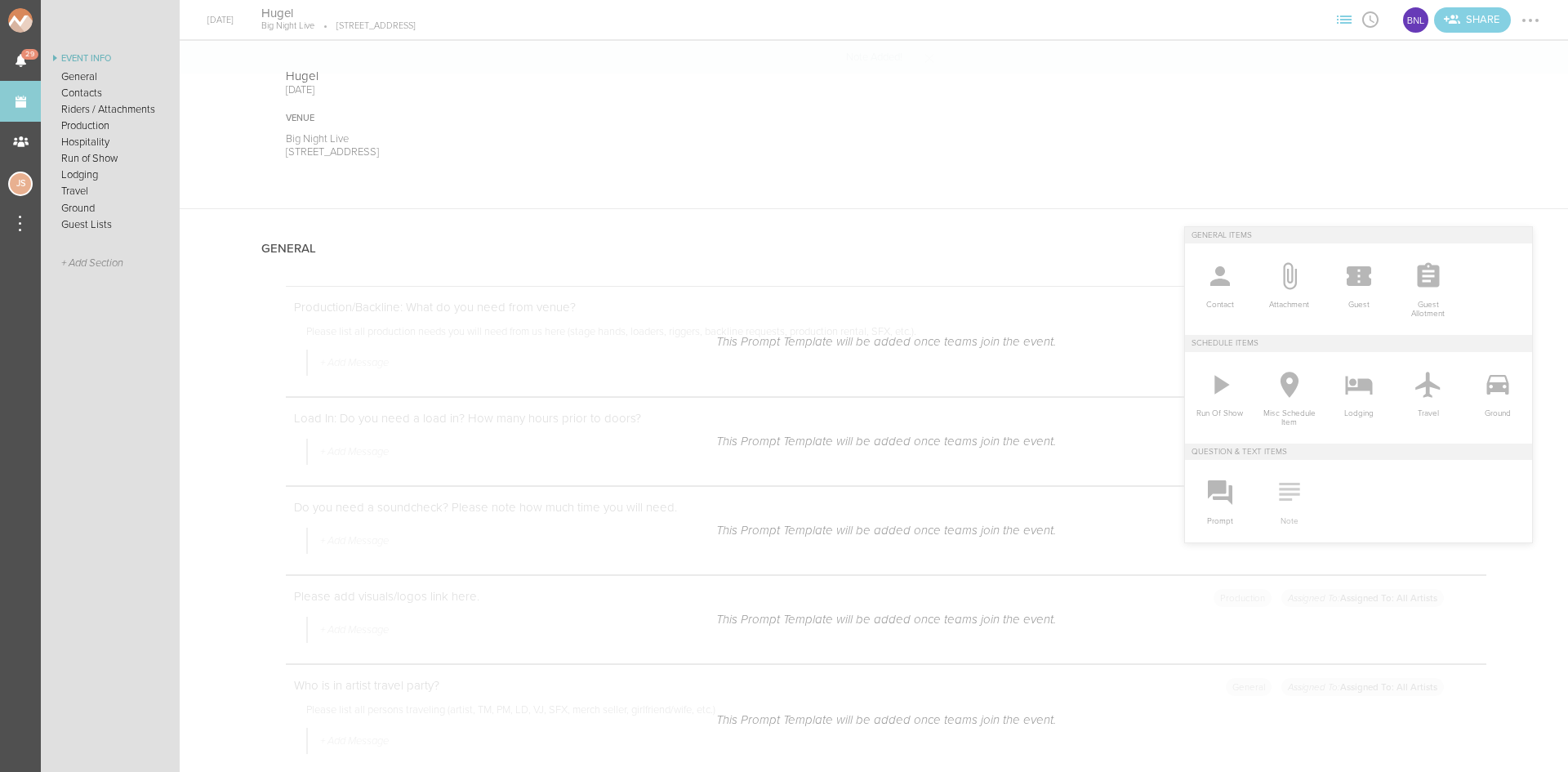
click at [1273, 491] on icon at bounding box center [1289, 492] width 33 height 33
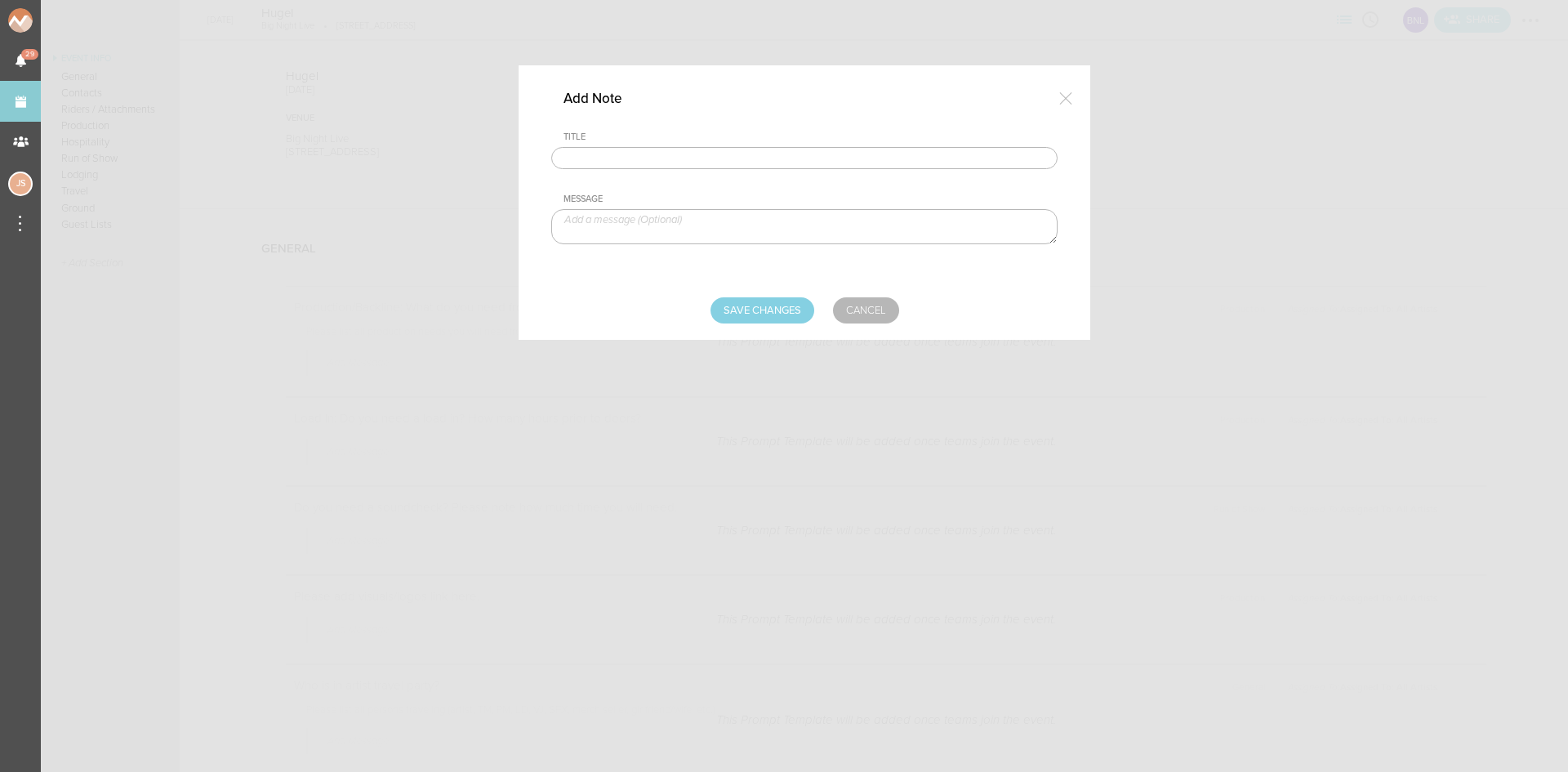
drag, startPoint x: 784, startPoint y: 161, endPoint x: 763, endPoint y: 170, distance: 22.8
click at [784, 161] on input "text" at bounding box center [804, 158] width 506 height 23
type input "Visuals"
click at [689, 224] on textarea at bounding box center [804, 226] width 506 height 35
paste textarea "https://www.dropbox.com/scl/fo/vlcihvdo4ig2ucf55ko3r/AGJ3RxzWfHycs7XcTdzVPDA?rl…"
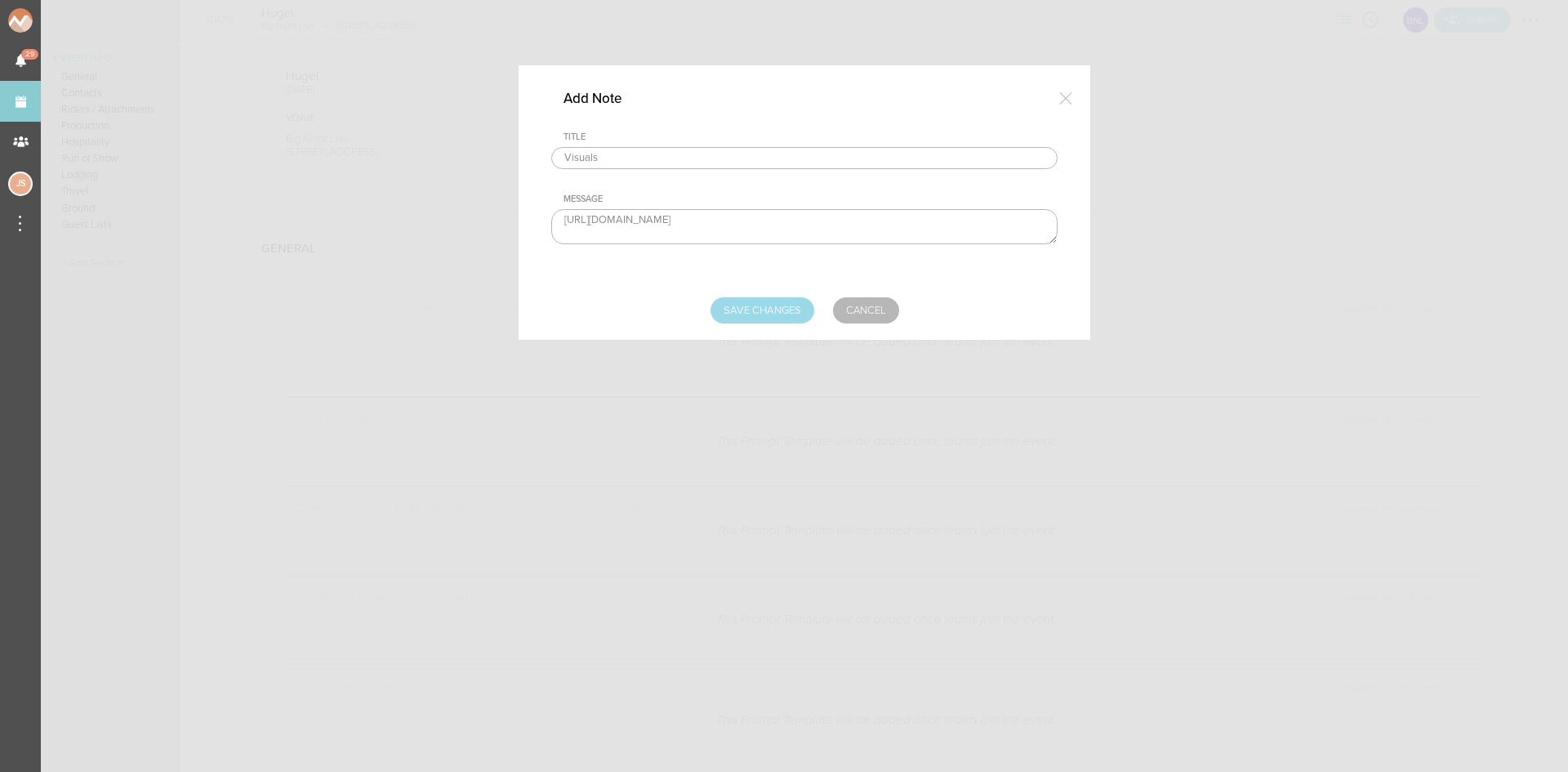
type textarea "https://www.dropbox.com/scl/fo/vlcihvdo4ig2ucf55ko3r/AGJ3RxzWfHycs7XcTdzVPDA?rl…"
click at [774, 313] on input "Save Changes" at bounding box center [762, 310] width 104 height 26
type input "Saving..."
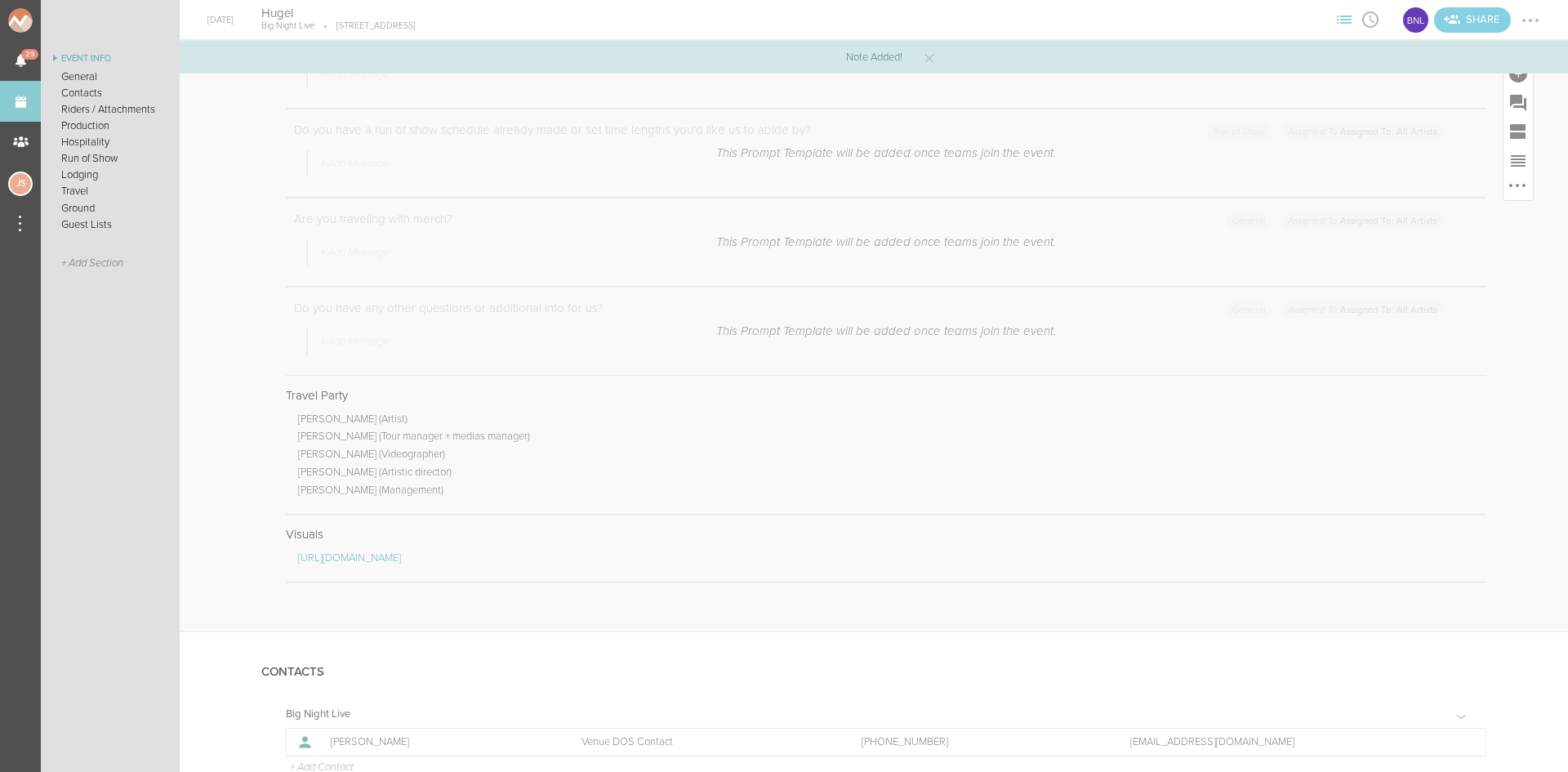
scroll to position [1307, 0]
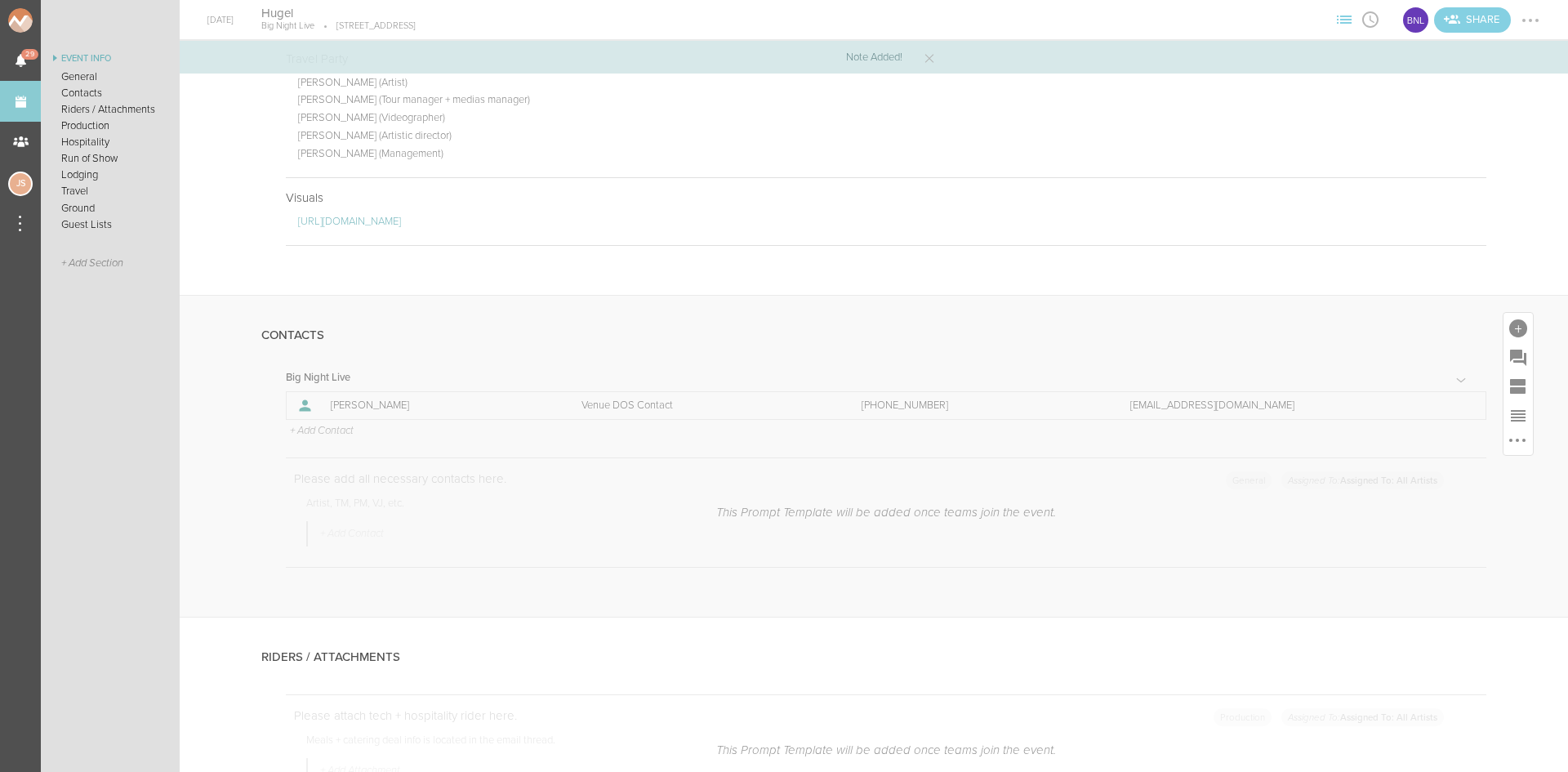
click at [313, 432] on p "+ Add Contact" at bounding box center [320, 431] width 65 height 13
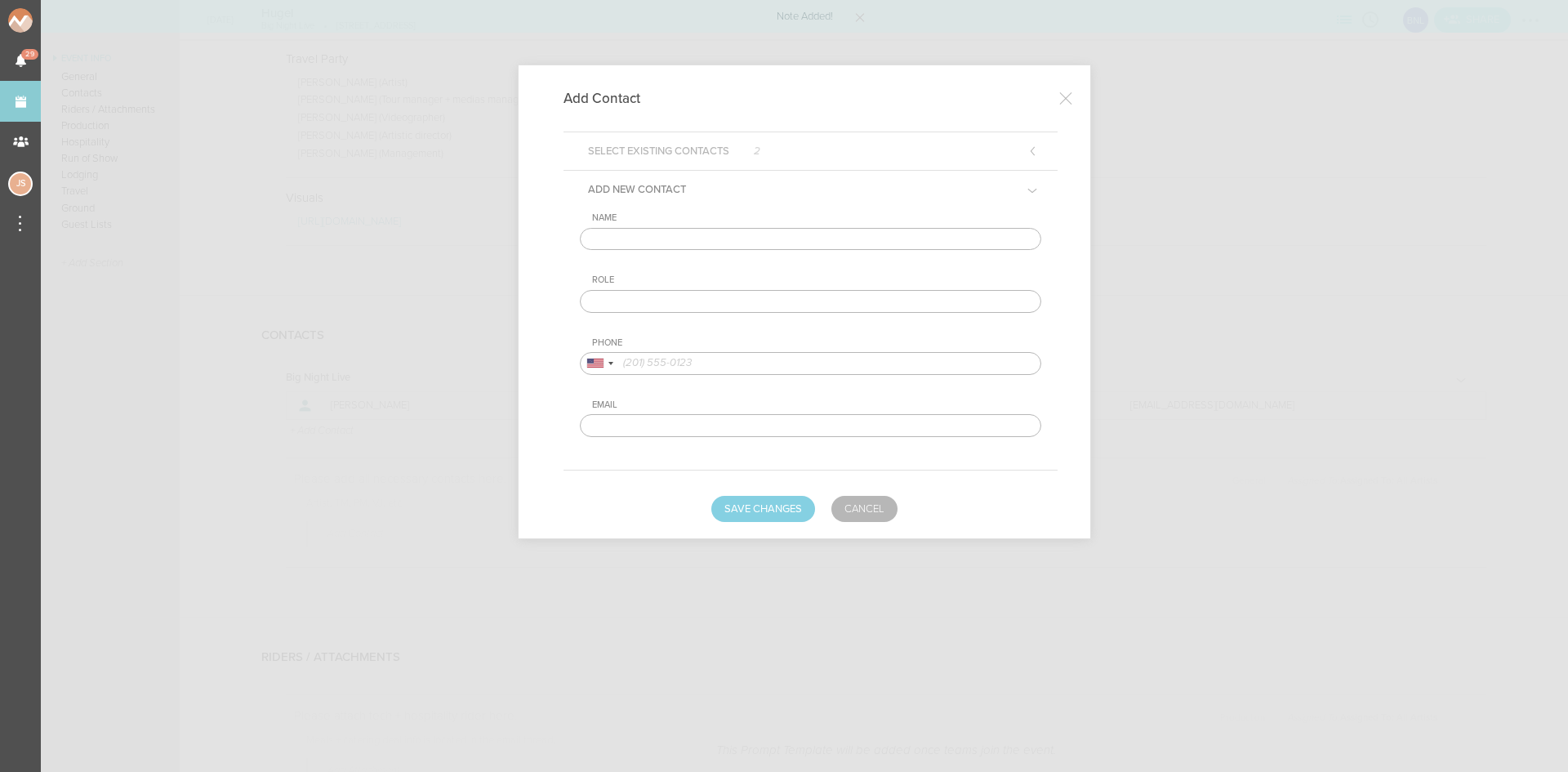
click at [648, 224] on div "Name" at bounding box center [810, 232] width 461 height 37
click at [654, 240] on input "text" at bounding box center [810, 240] width 461 height 23
type input "Ludovic Genco"
type input "Artist DOS Contact"
click at [605, 362] on div at bounding box center [599, 363] width 37 height 21
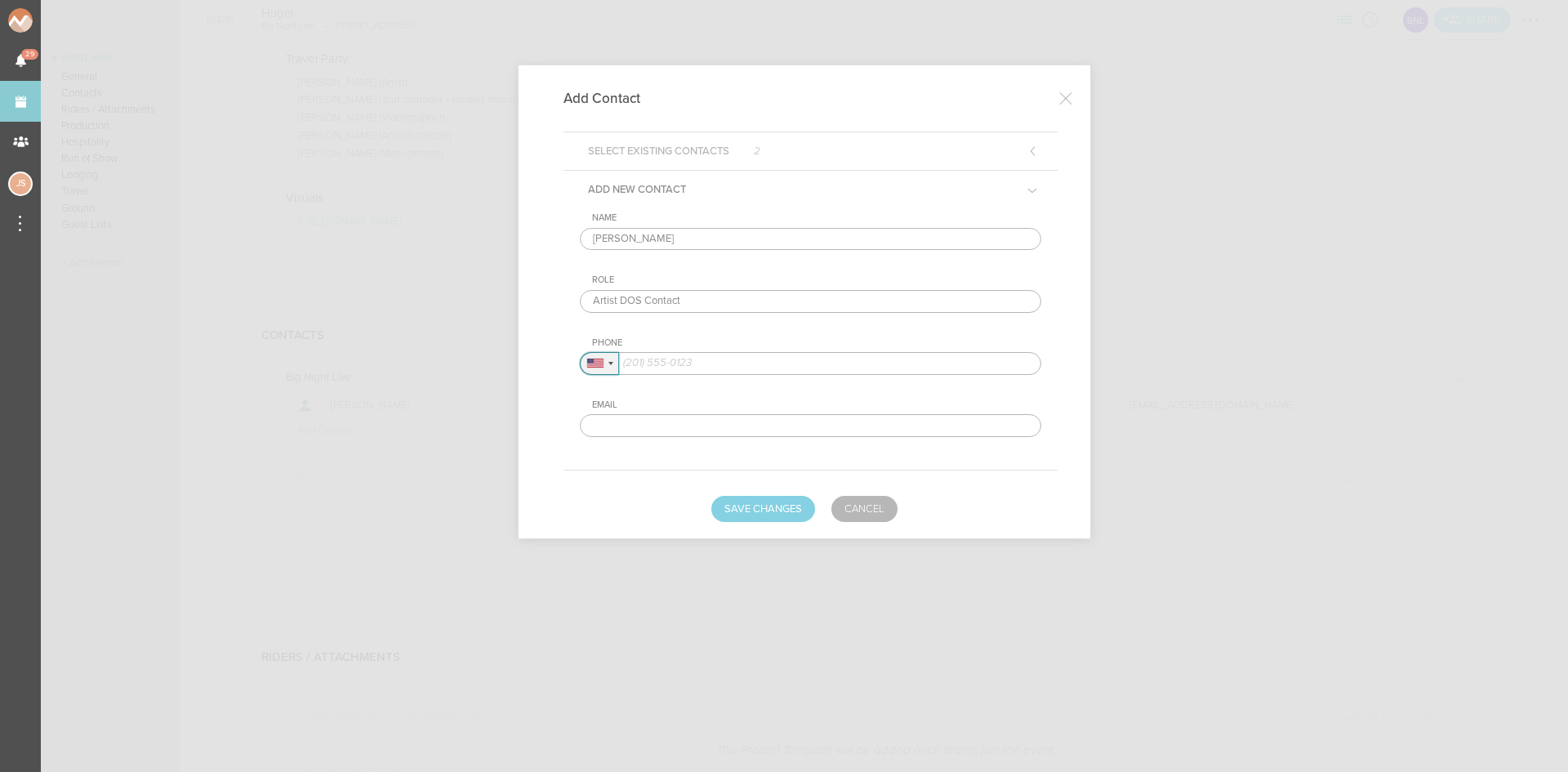
click at [605, 362] on div at bounding box center [599, 363] width 37 height 21
click at [623, 398] on div "Name Ludovic Genco Role Artist DOS Contact Phone United States + 1 United Kingd…" at bounding box center [810, 325] width 461 height 224
click at [610, 358] on div at bounding box center [599, 363] width 37 height 21
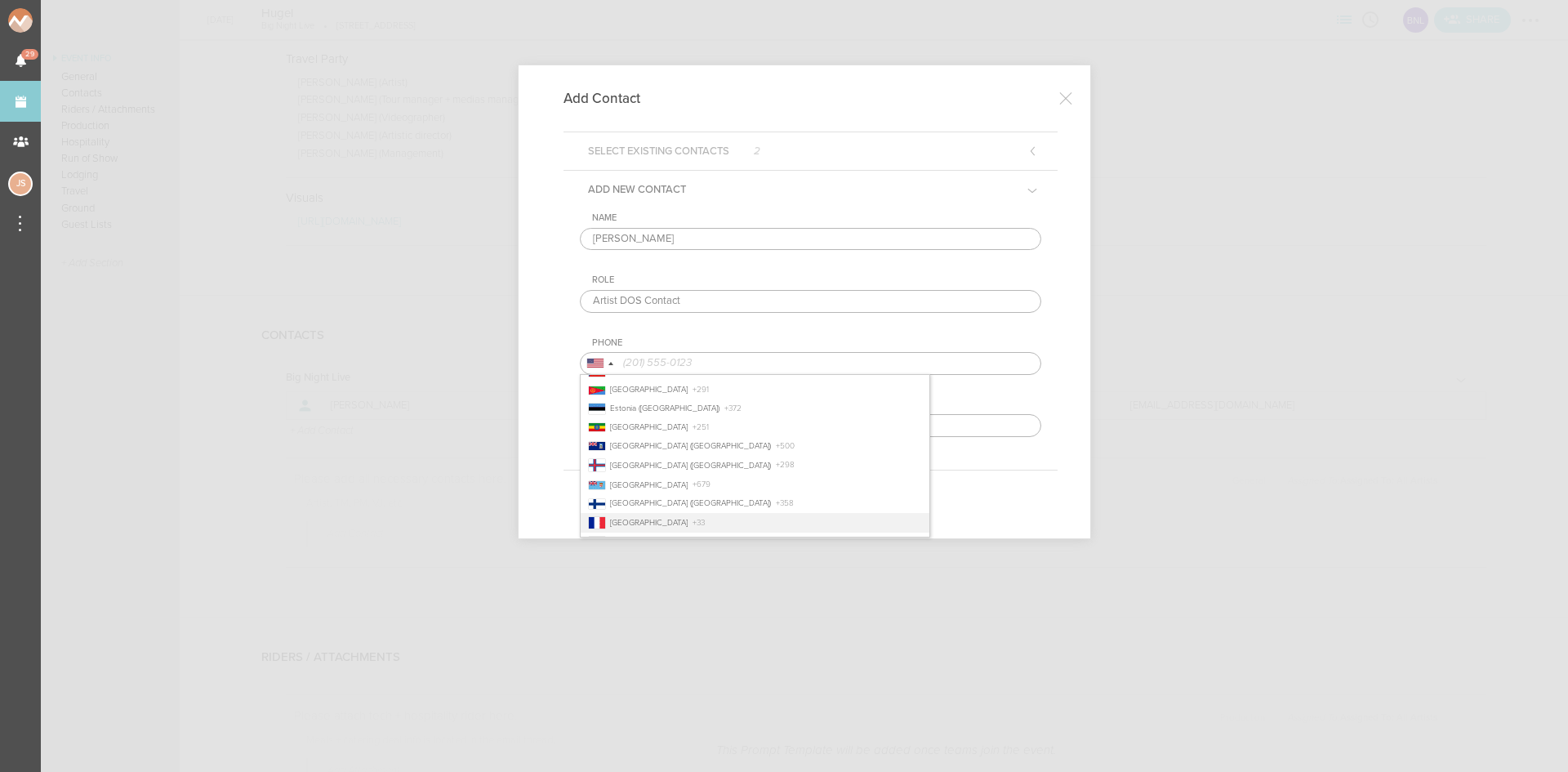
click at [682, 518] on li "France + 33" at bounding box center [755, 523] width 349 height 20
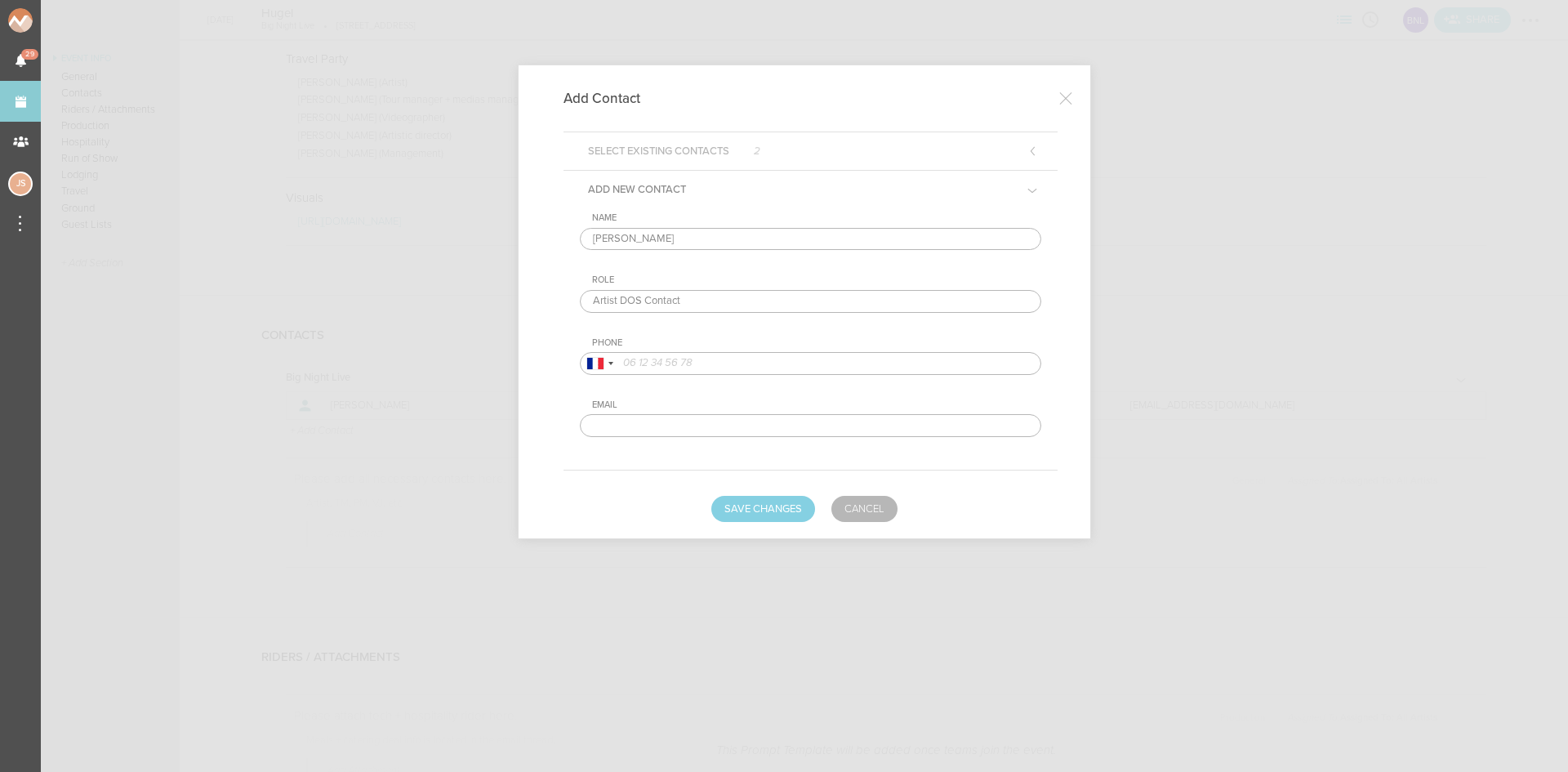
click at [683, 358] on input "tel" at bounding box center [810, 363] width 461 height 23
paste input "632347996"
type input "632347996"
click at [768, 508] on button "Save Changes" at bounding box center [763, 508] width 104 height 26
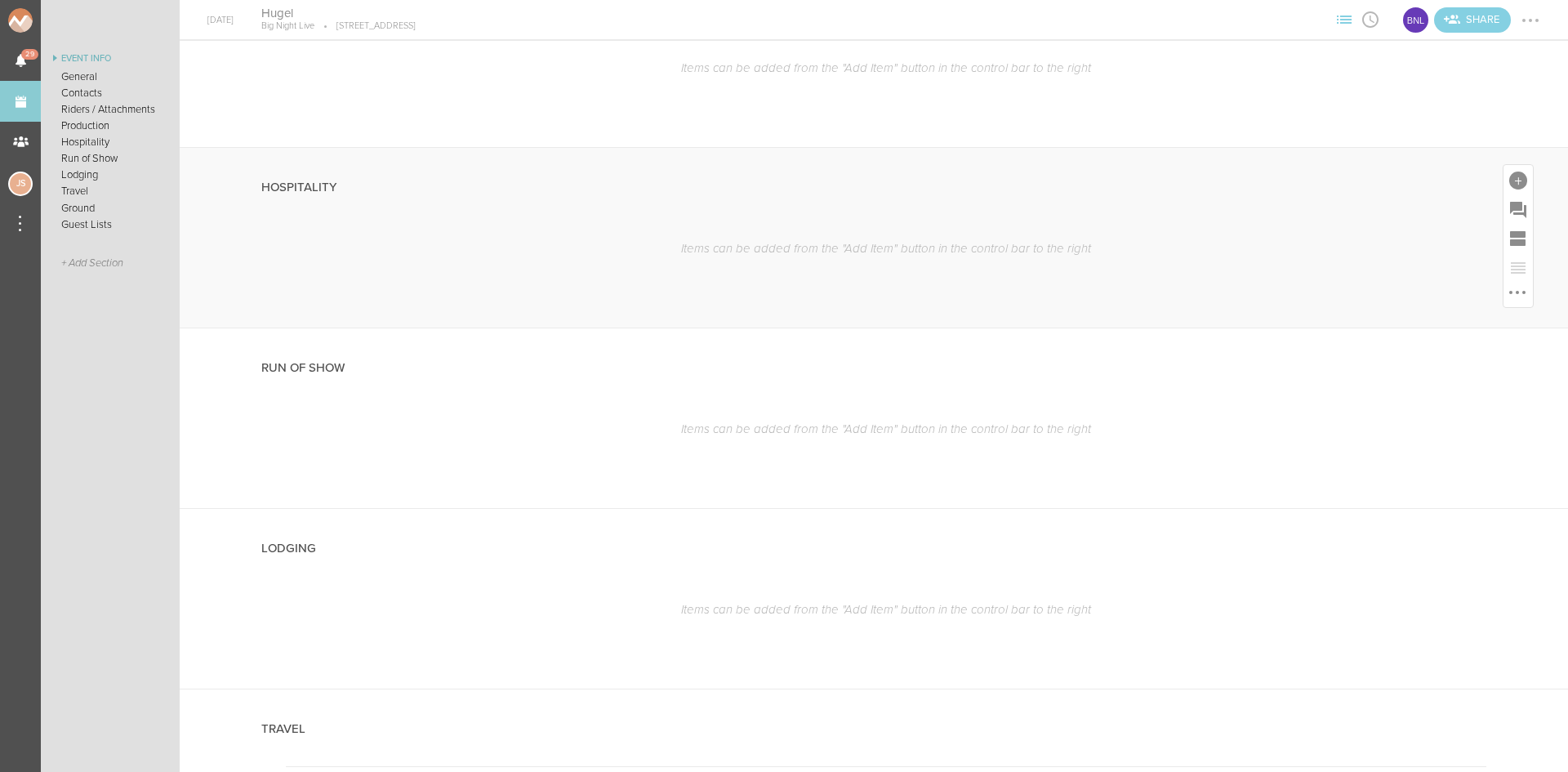
scroll to position [2288, 0]
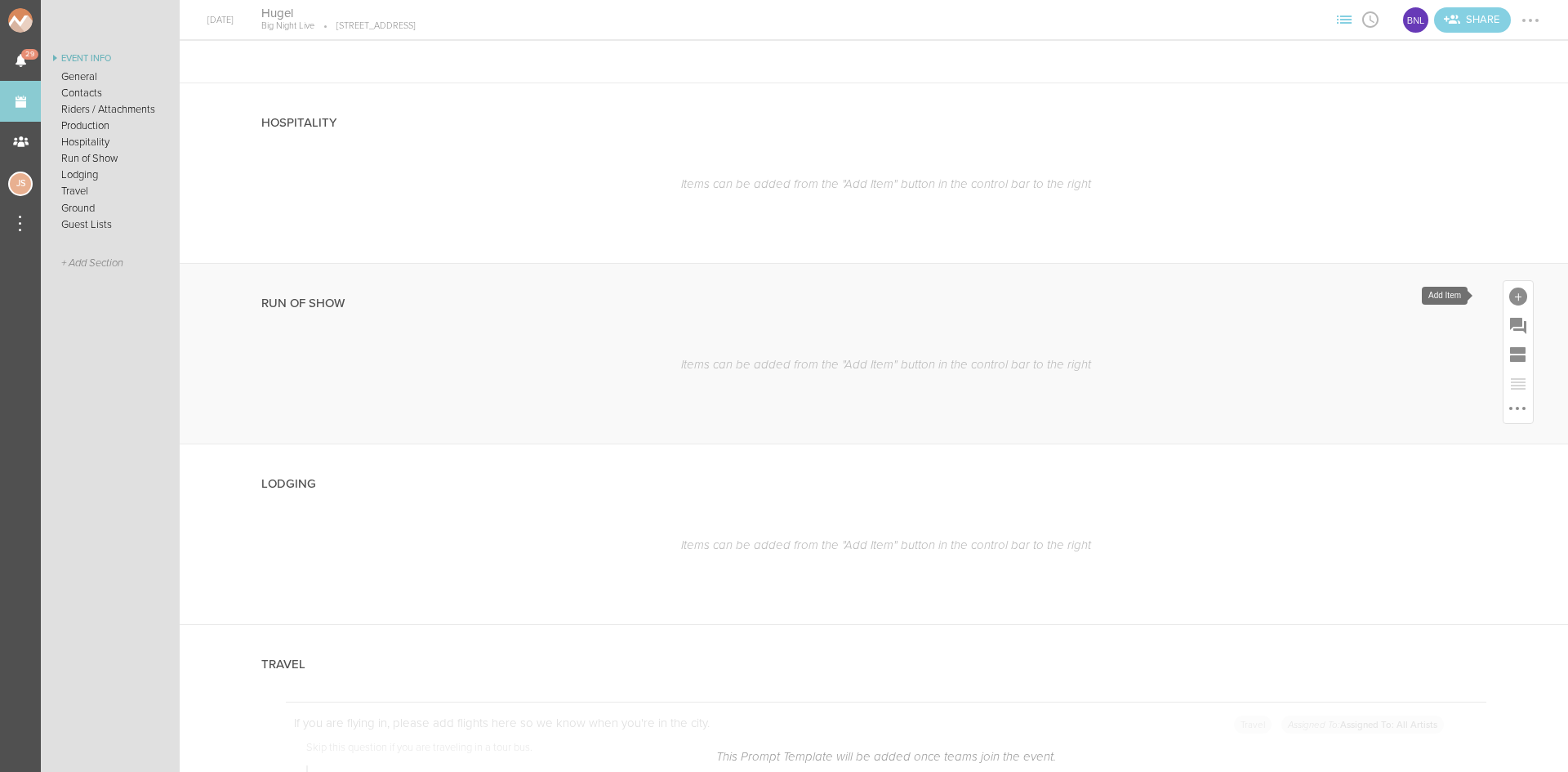
click at [1509, 292] on div at bounding box center [1518, 297] width 18 height 18
click at [1203, 451] on icon at bounding box center [1219, 438] width 33 height 33
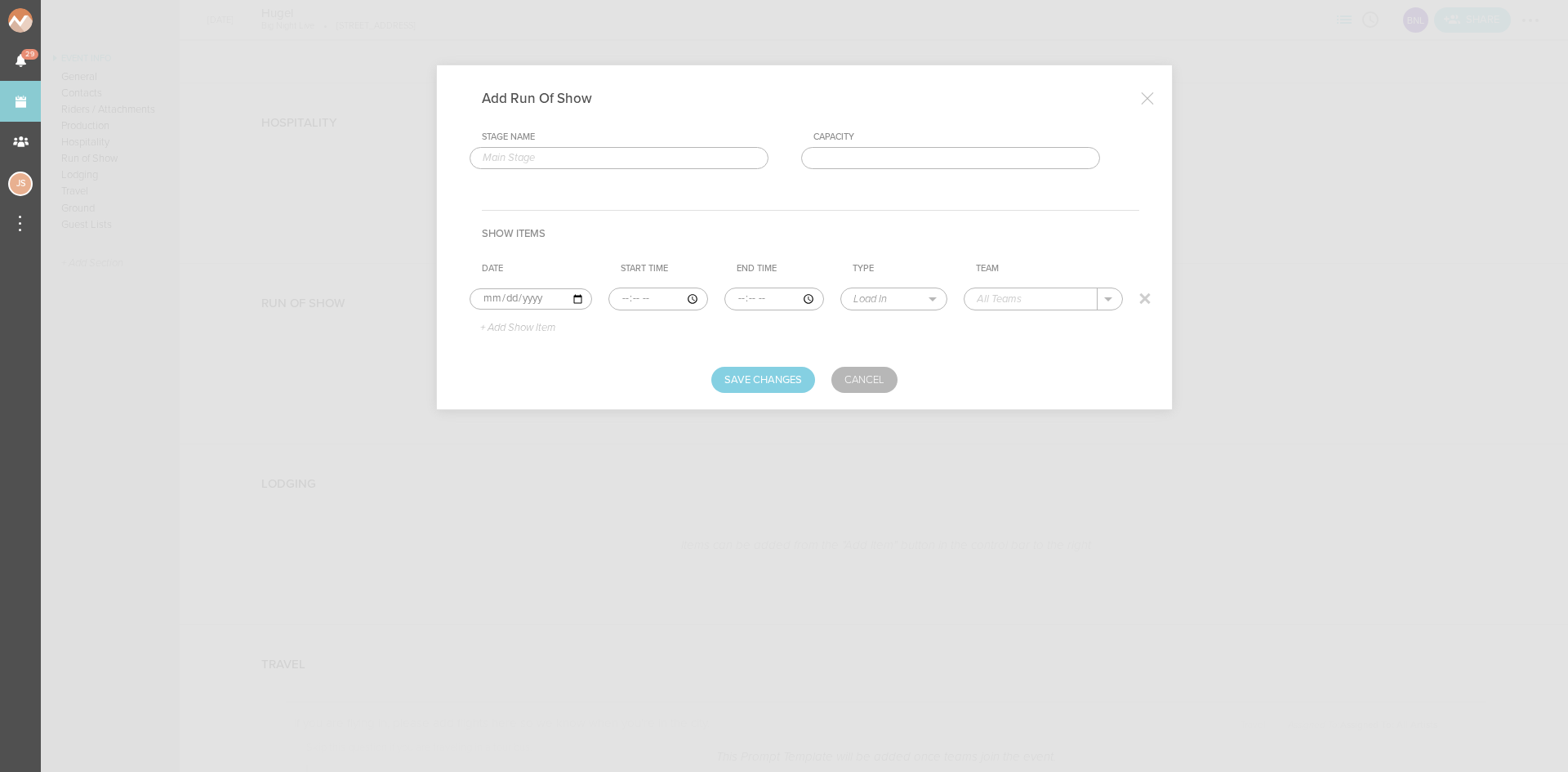
click at [616, 304] on input "time" at bounding box center [659, 299] width 100 height 23
click at [621, 297] on input "time" at bounding box center [659, 299] width 100 height 23
type input "22:30"
select select "Doors"
click at [1053, 320] on p "Big Night Live" at bounding box center [1028, 323] width 70 height 13
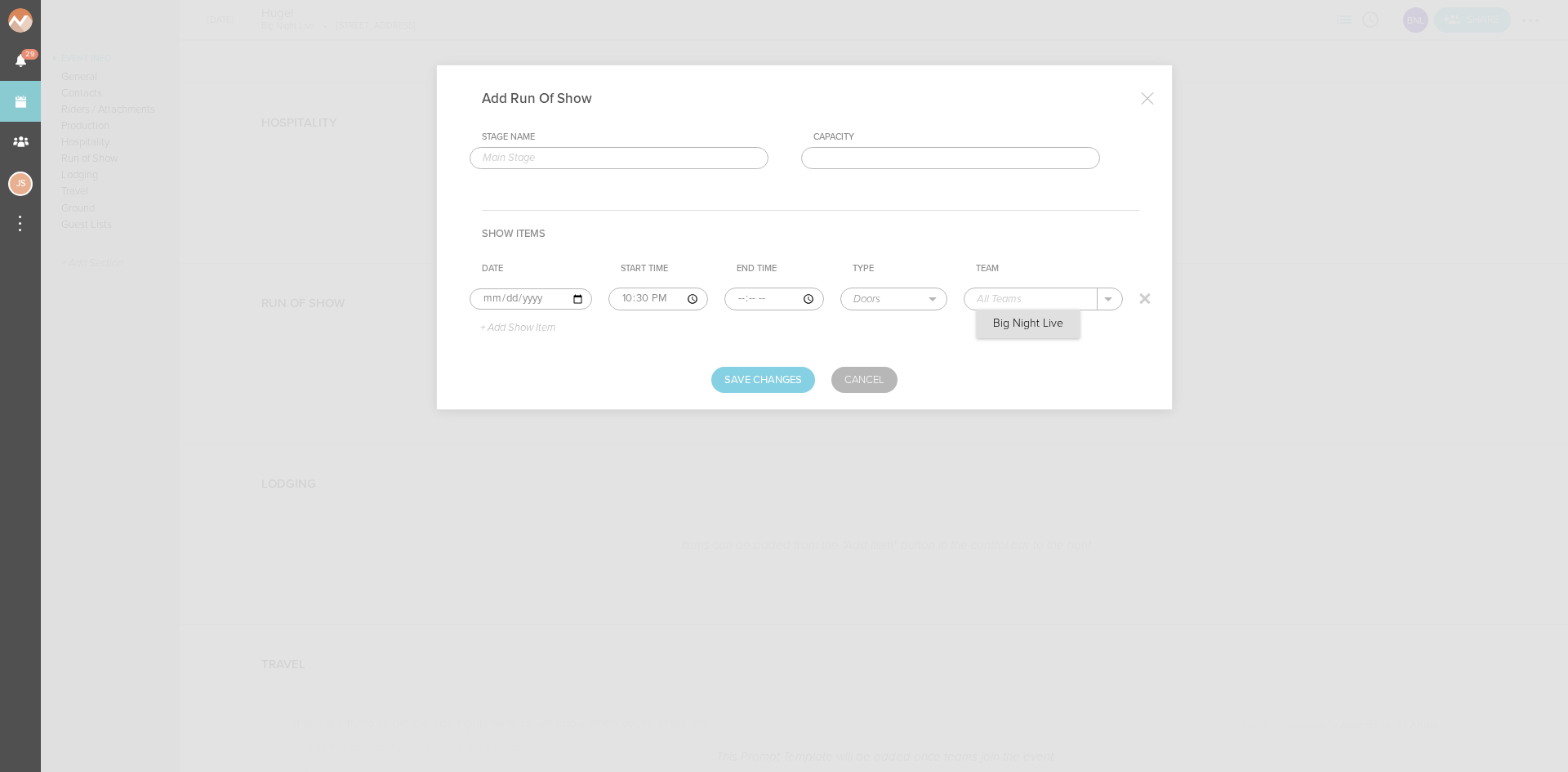
type input "Big Night Live"
click at [505, 327] on p "+ Add Show Item" at bounding box center [512, 328] width 87 height 13
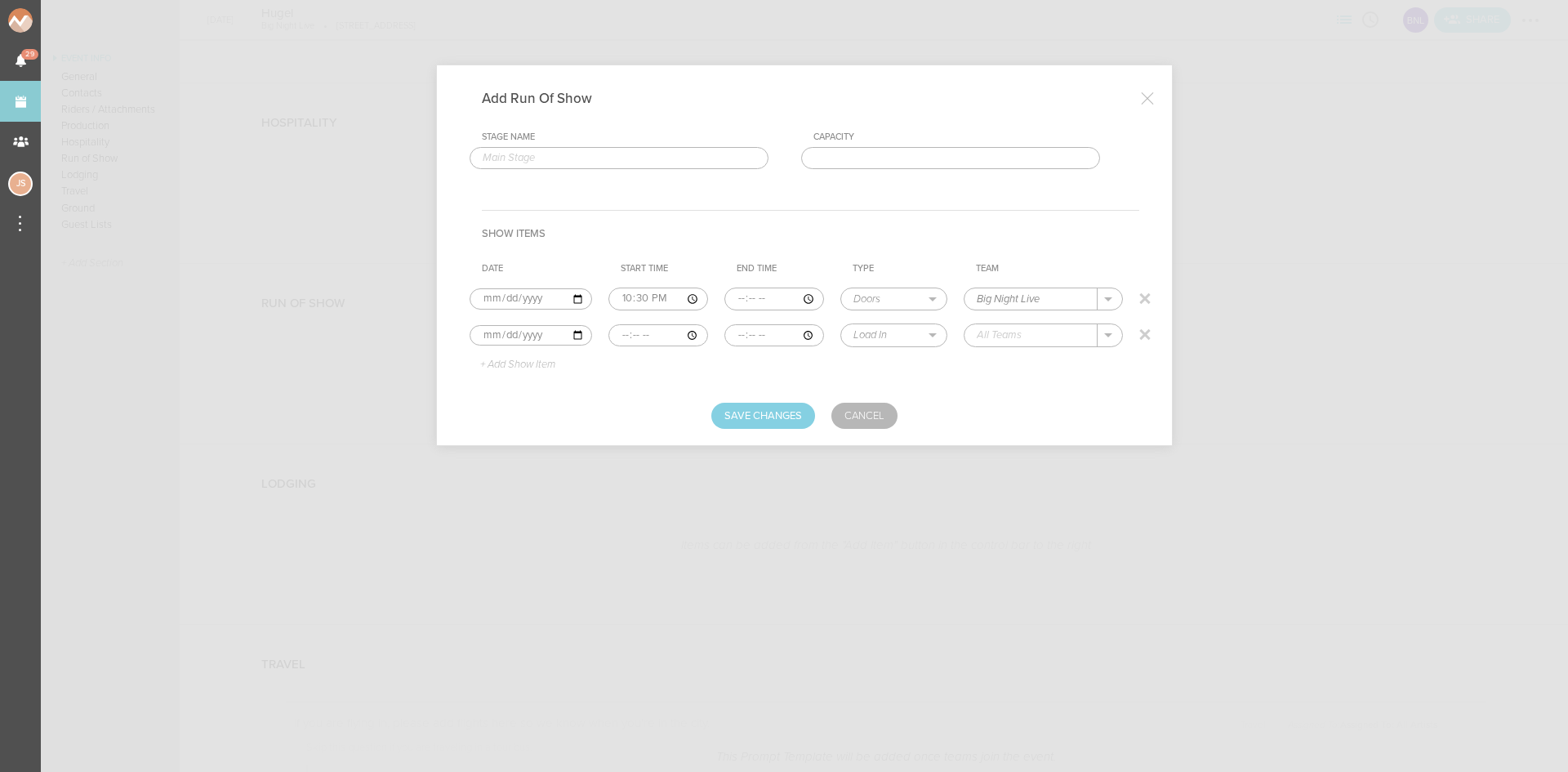
click at [618, 334] on input "time" at bounding box center [659, 336] width 100 height 23
type input "22:30"
click at [738, 331] on input "time" at bounding box center [774, 336] width 100 height 23
type input "23:30"
select select "Set Time"
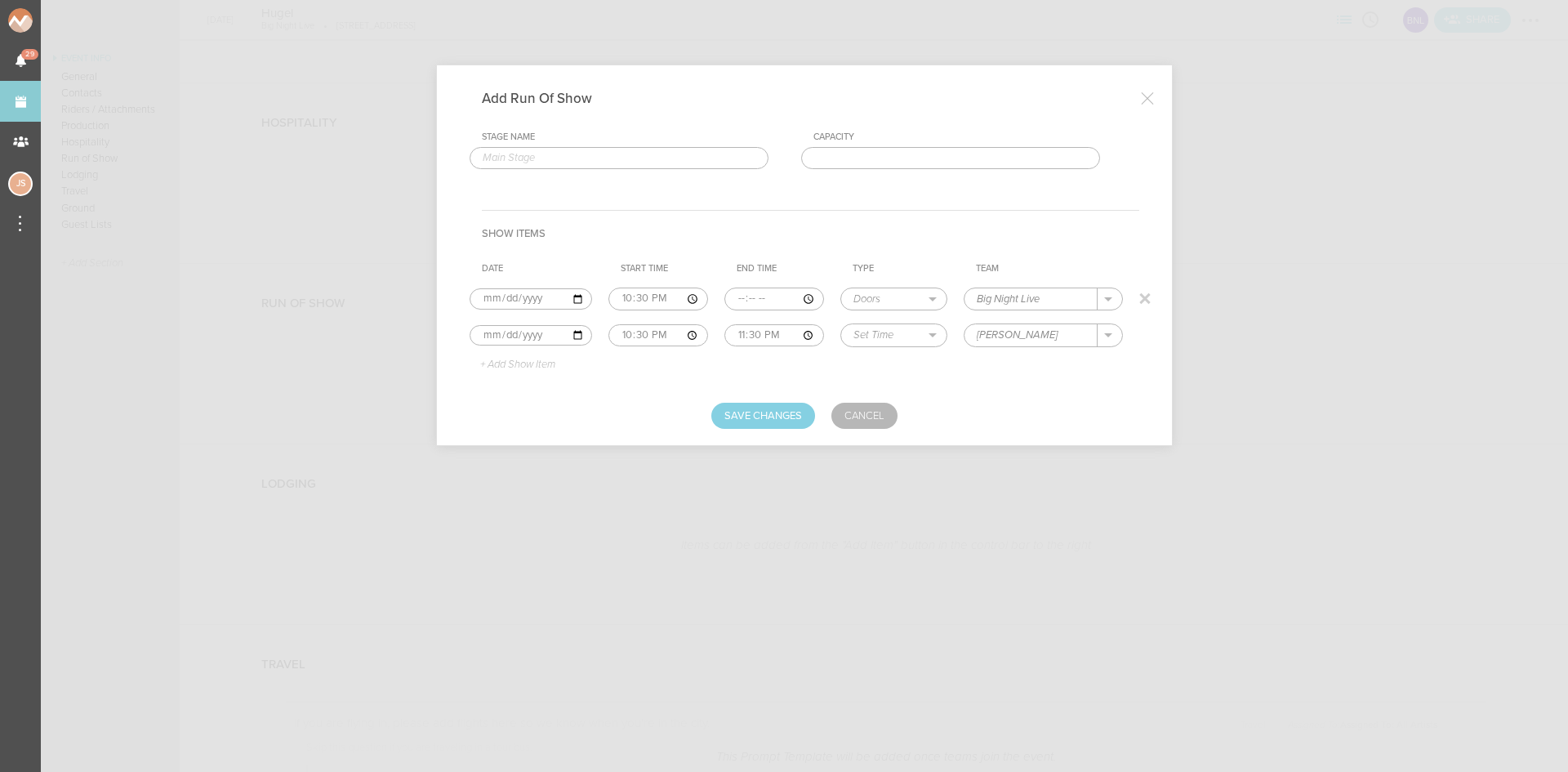
type input "Camilla Fab"
click at [517, 362] on p "+ Add Show Item" at bounding box center [512, 365] width 87 height 13
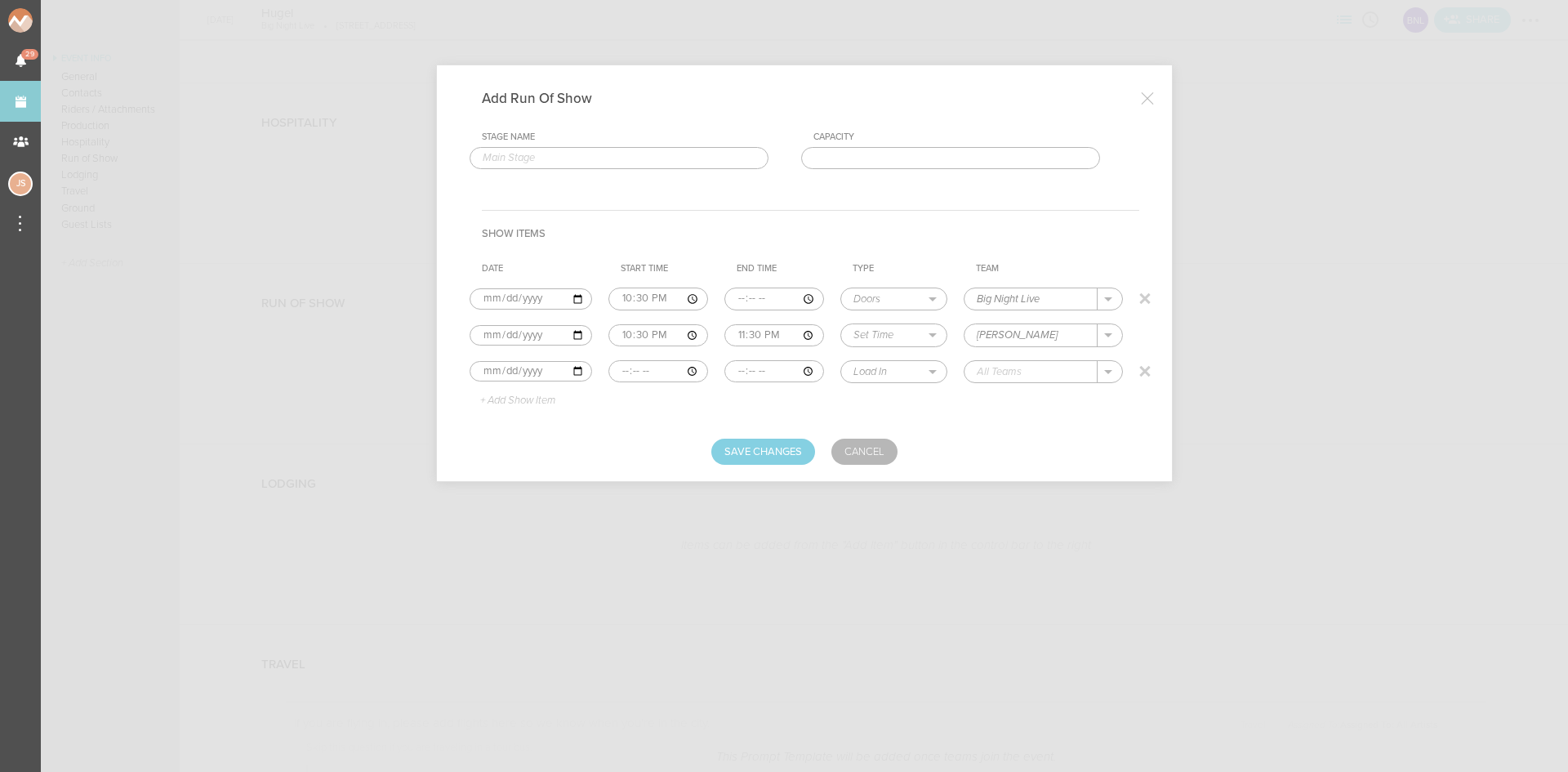
click at [620, 371] on input "time" at bounding box center [659, 372] width 100 height 23
type input "23:30"
type input "00:30"
select select "Set Time"
type input "Grossomoddo"
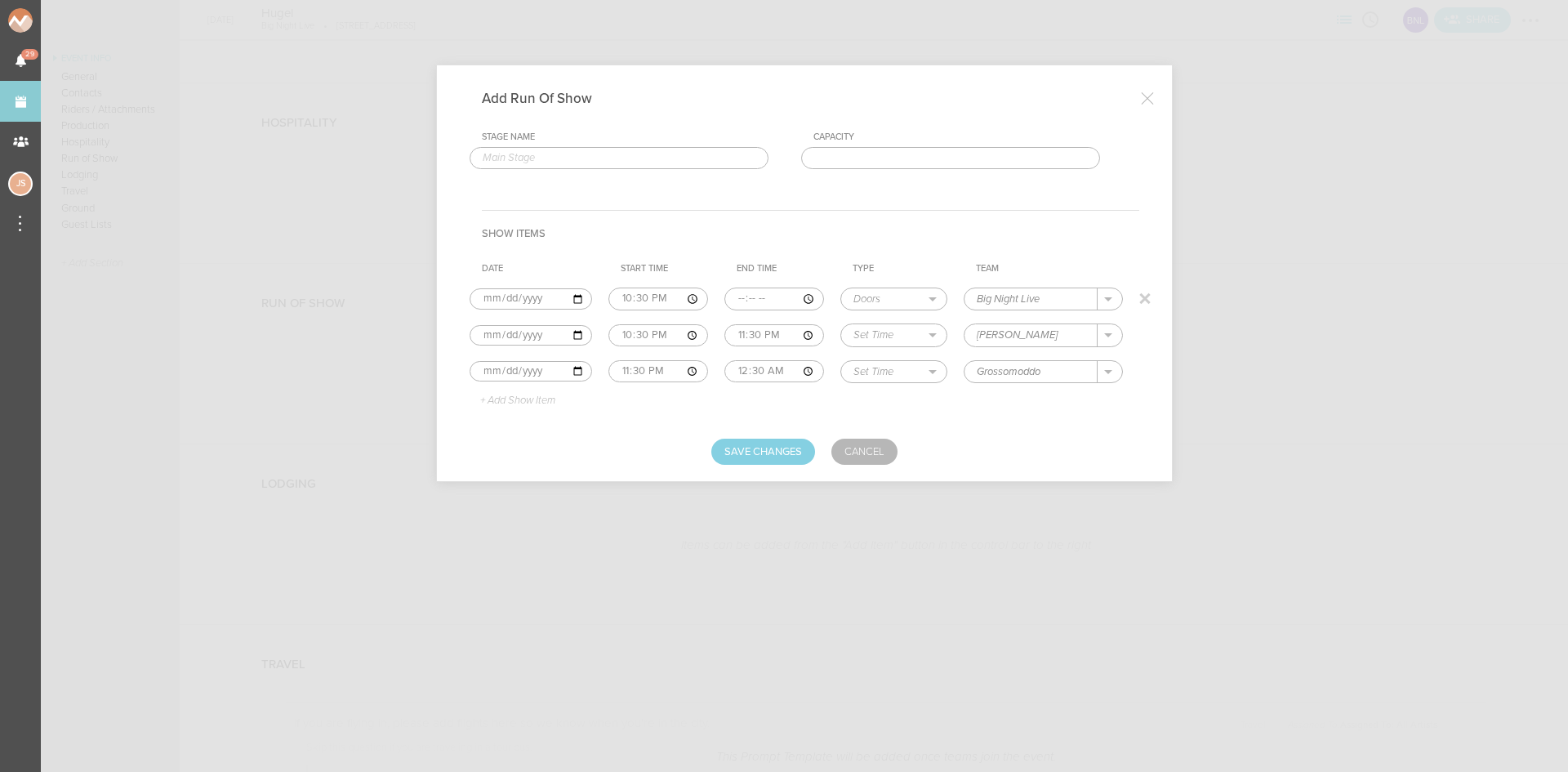
click at [535, 398] on p "+ Add Show Item" at bounding box center [512, 401] width 87 height 13
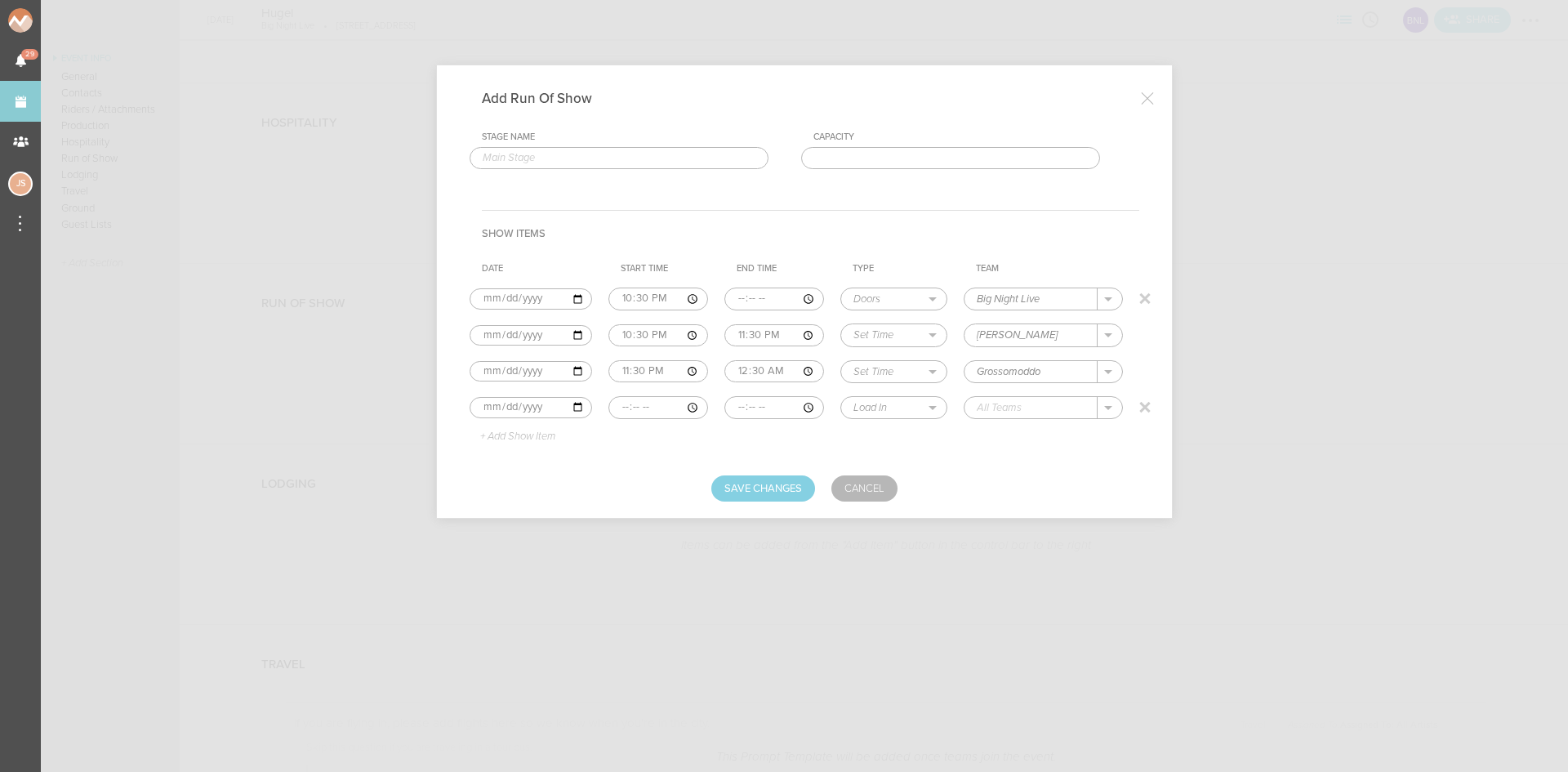
click at [618, 408] on input "time" at bounding box center [659, 408] width 100 height 23
type input "00:30"
type input "02:00"
select select "Set Time"
type input "Hugel"
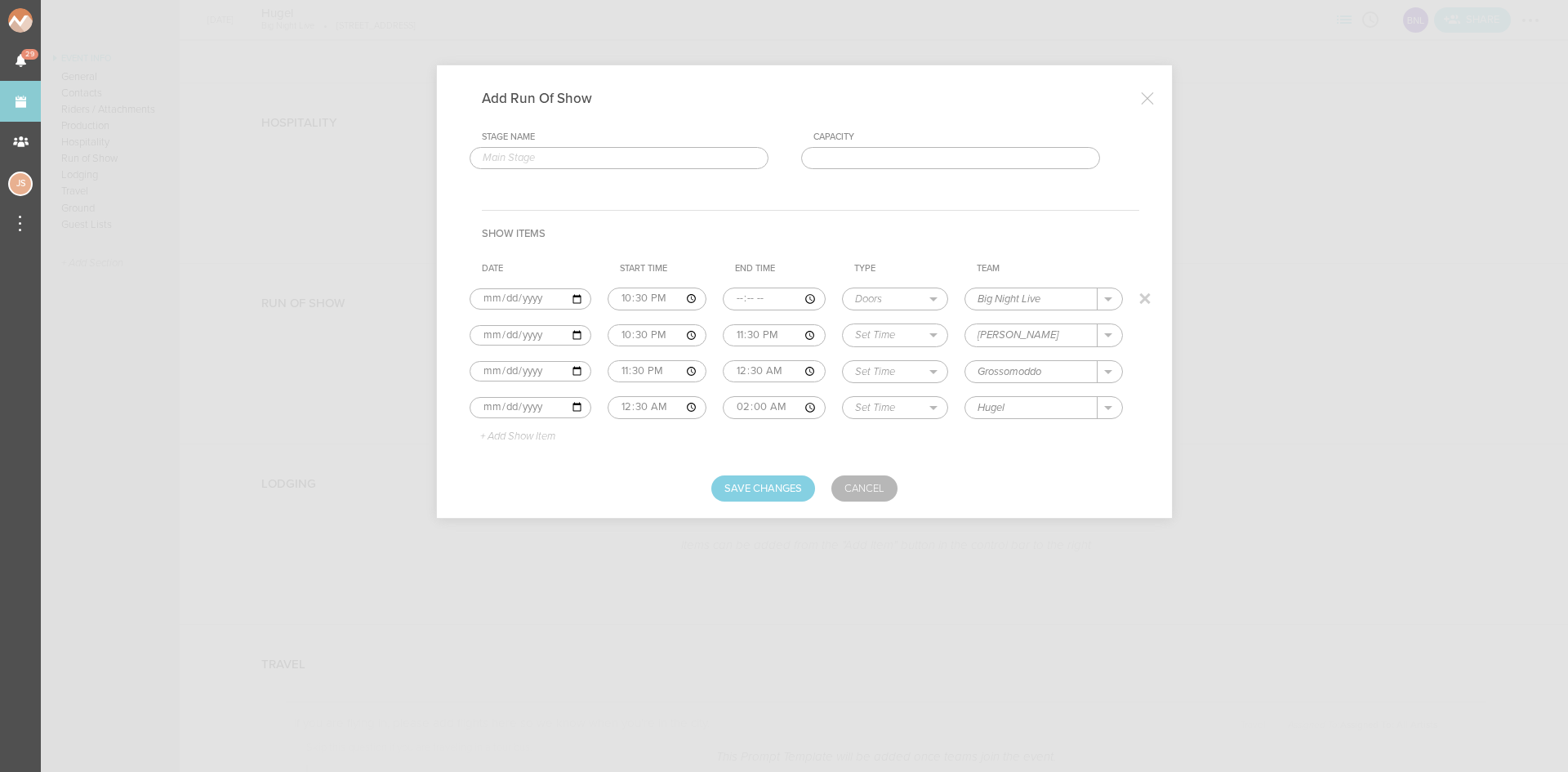
click at [549, 440] on p "+ Add Show Item" at bounding box center [512, 437] width 87 height 13
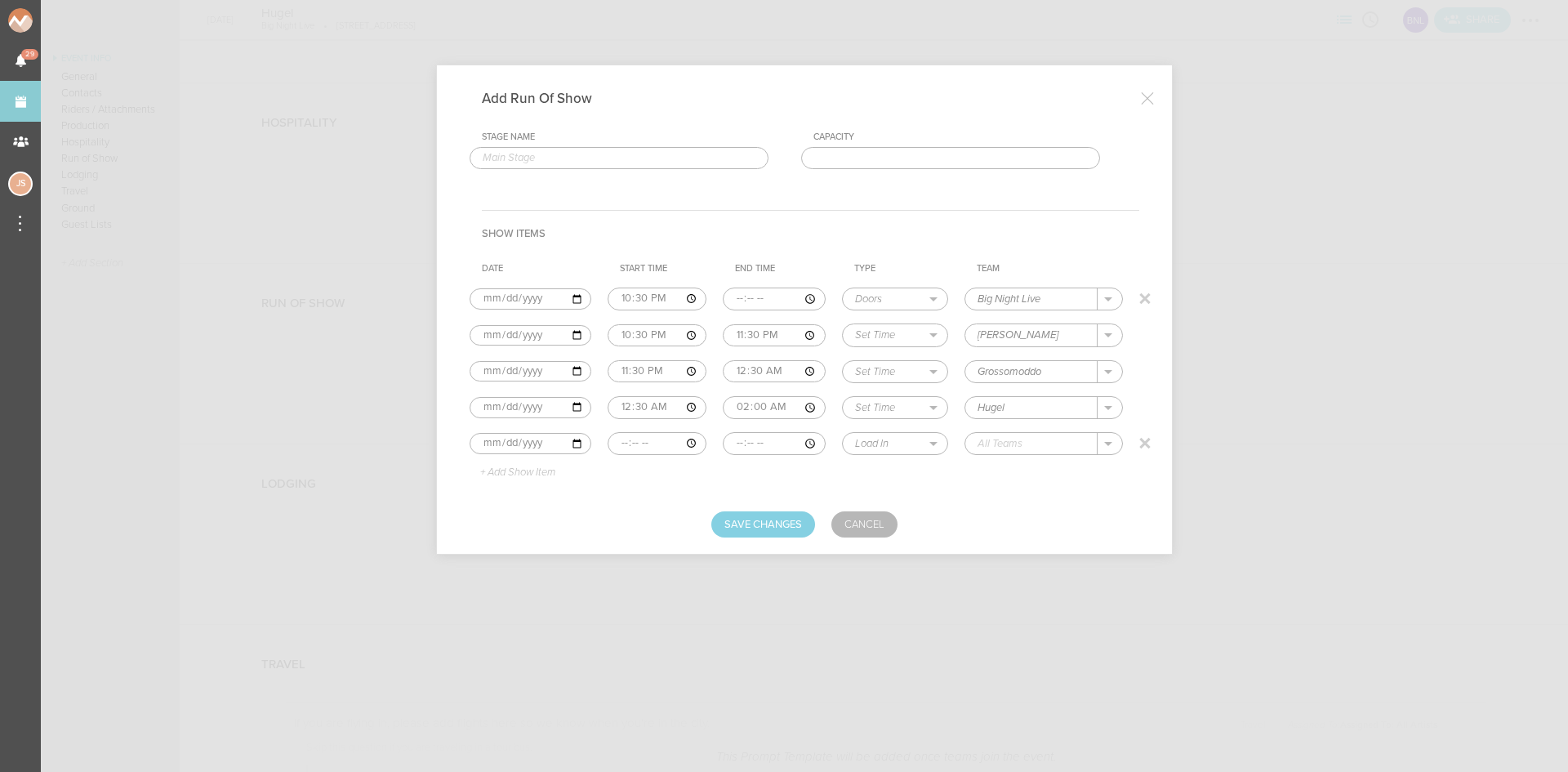
click at [623, 440] on input "time" at bounding box center [657, 443] width 99 height 23
type input "02:00"
select select "Curfew"
click at [1004, 471] on p "Big Night Live" at bounding box center [1029, 467] width 70 height 13
type input "Big Night Live"
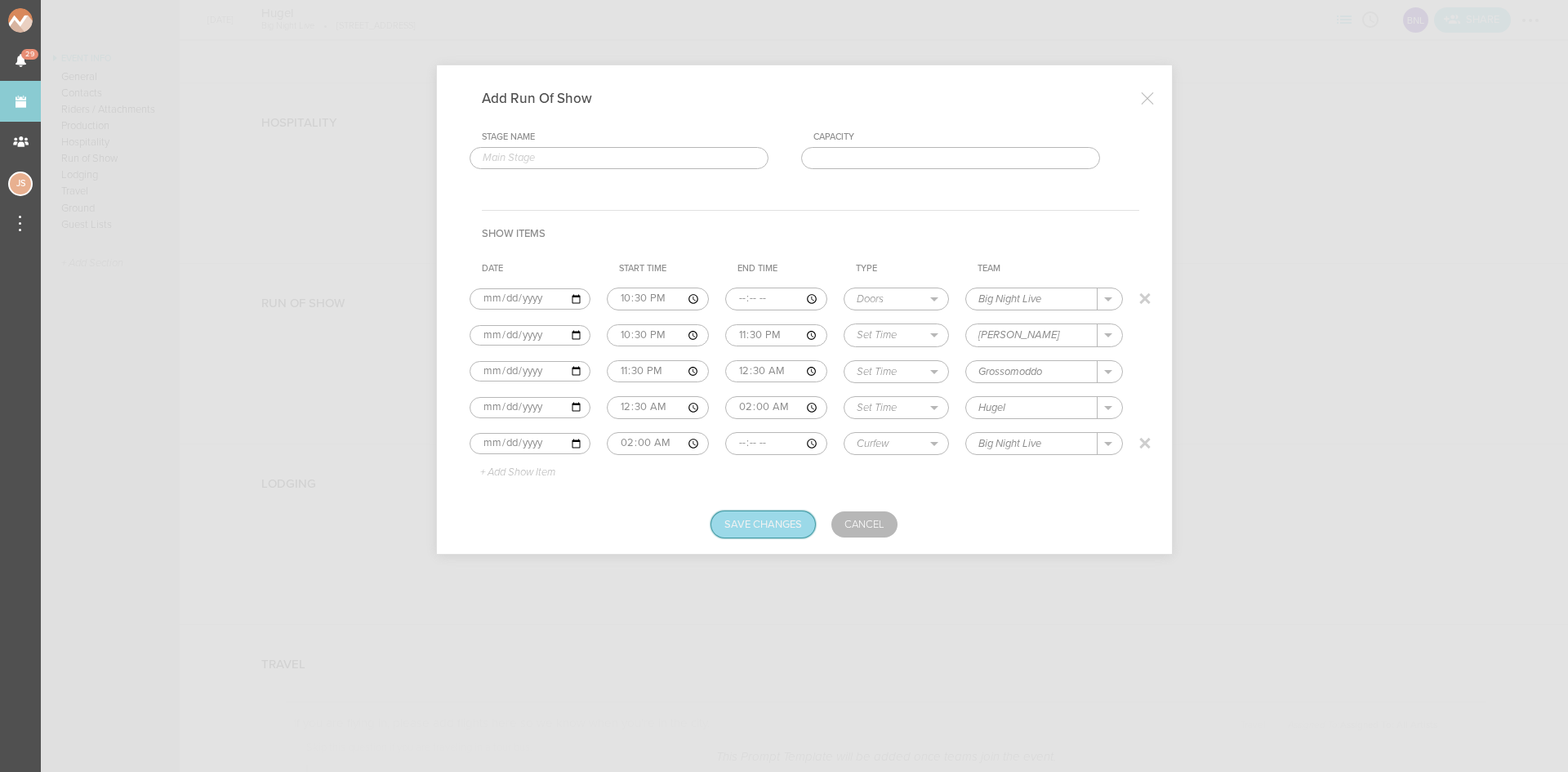
click at [771, 527] on button "Save Changes" at bounding box center [763, 524] width 104 height 26
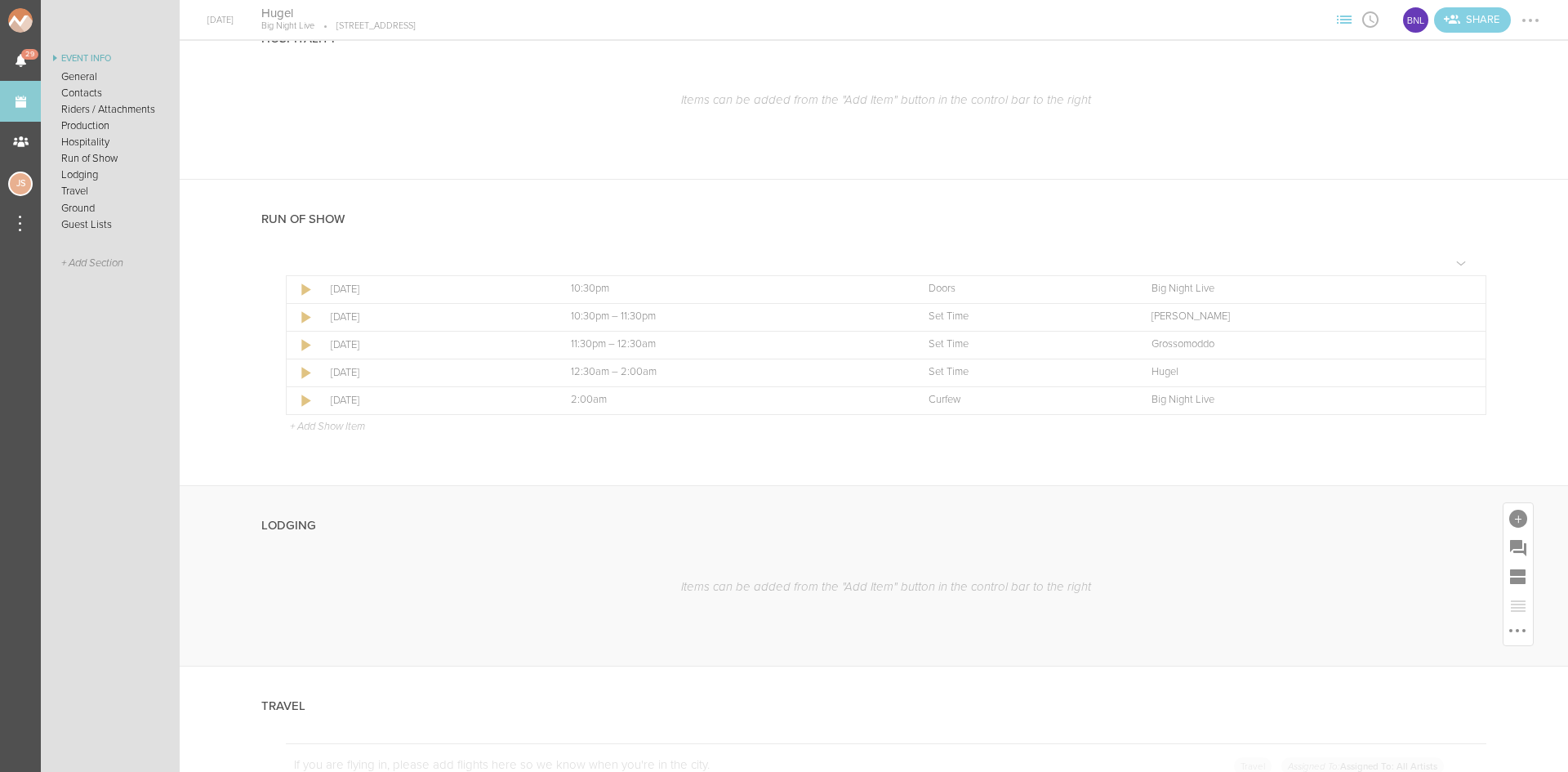
scroll to position [2450, 0]
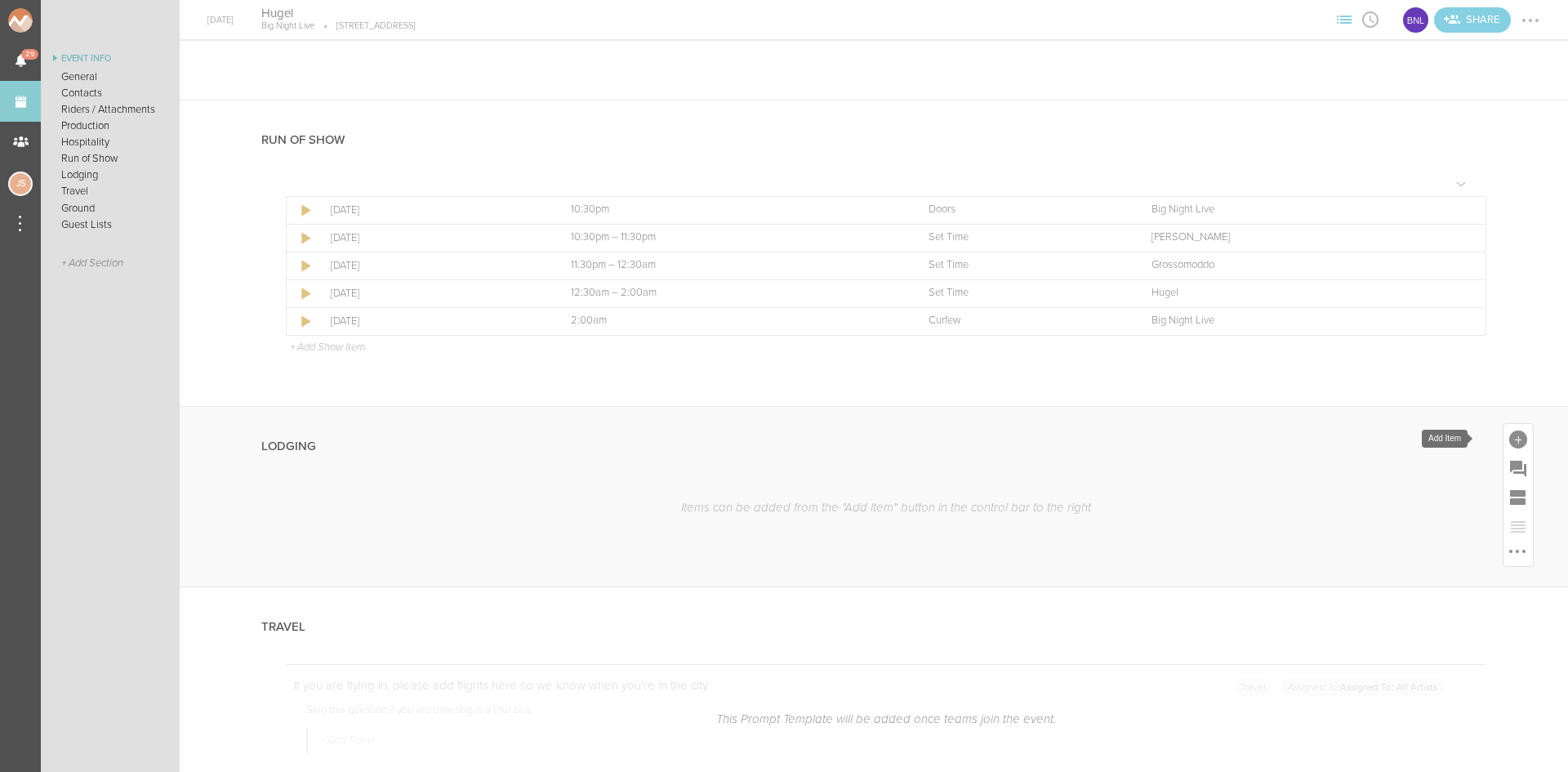
click at [1509, 438] on div at bounding box center [1518, 440] width 18 height 18
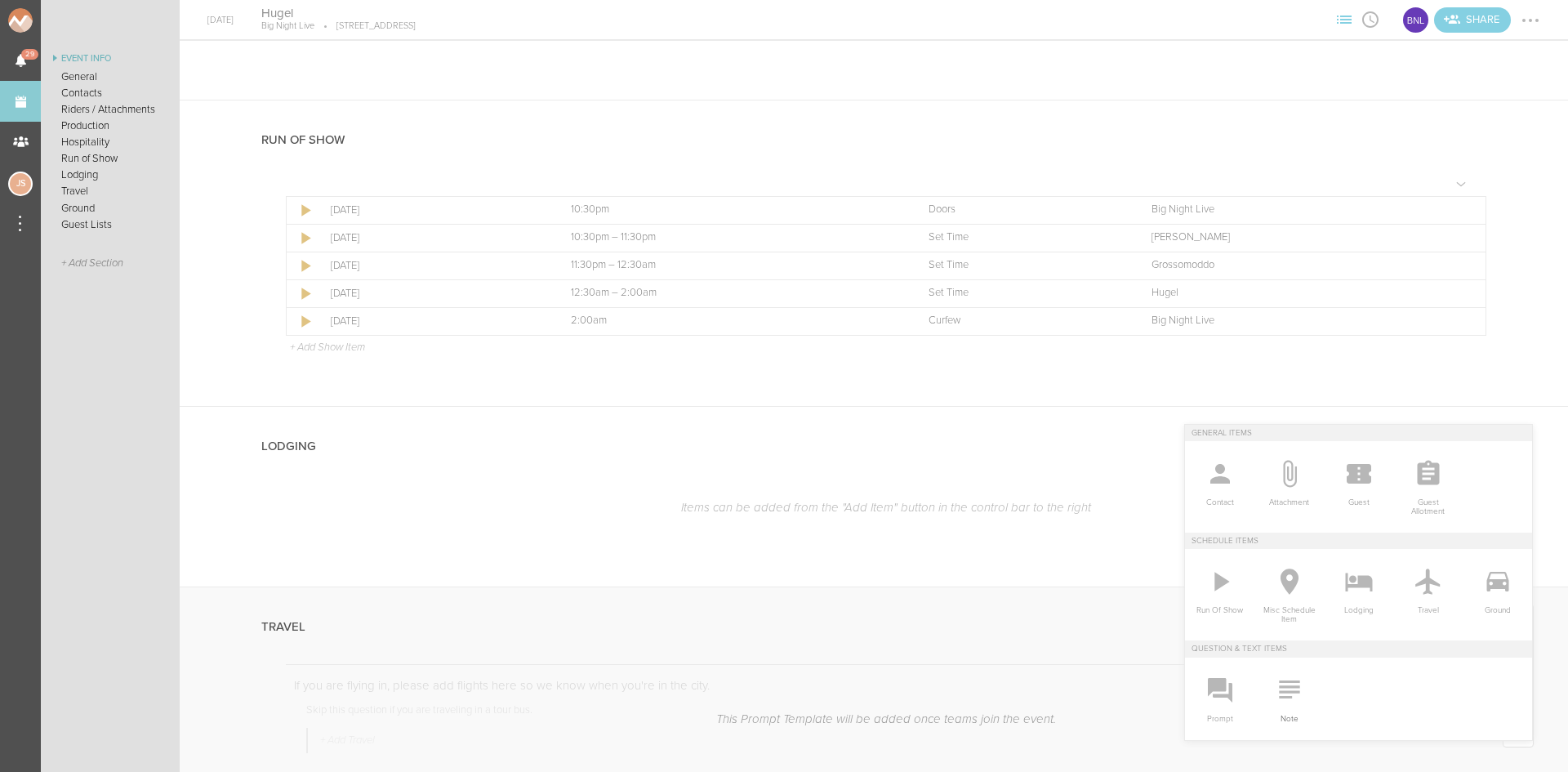
click at [1273, 698] on icon at bounding box center [1289, 689] width 33 height 33
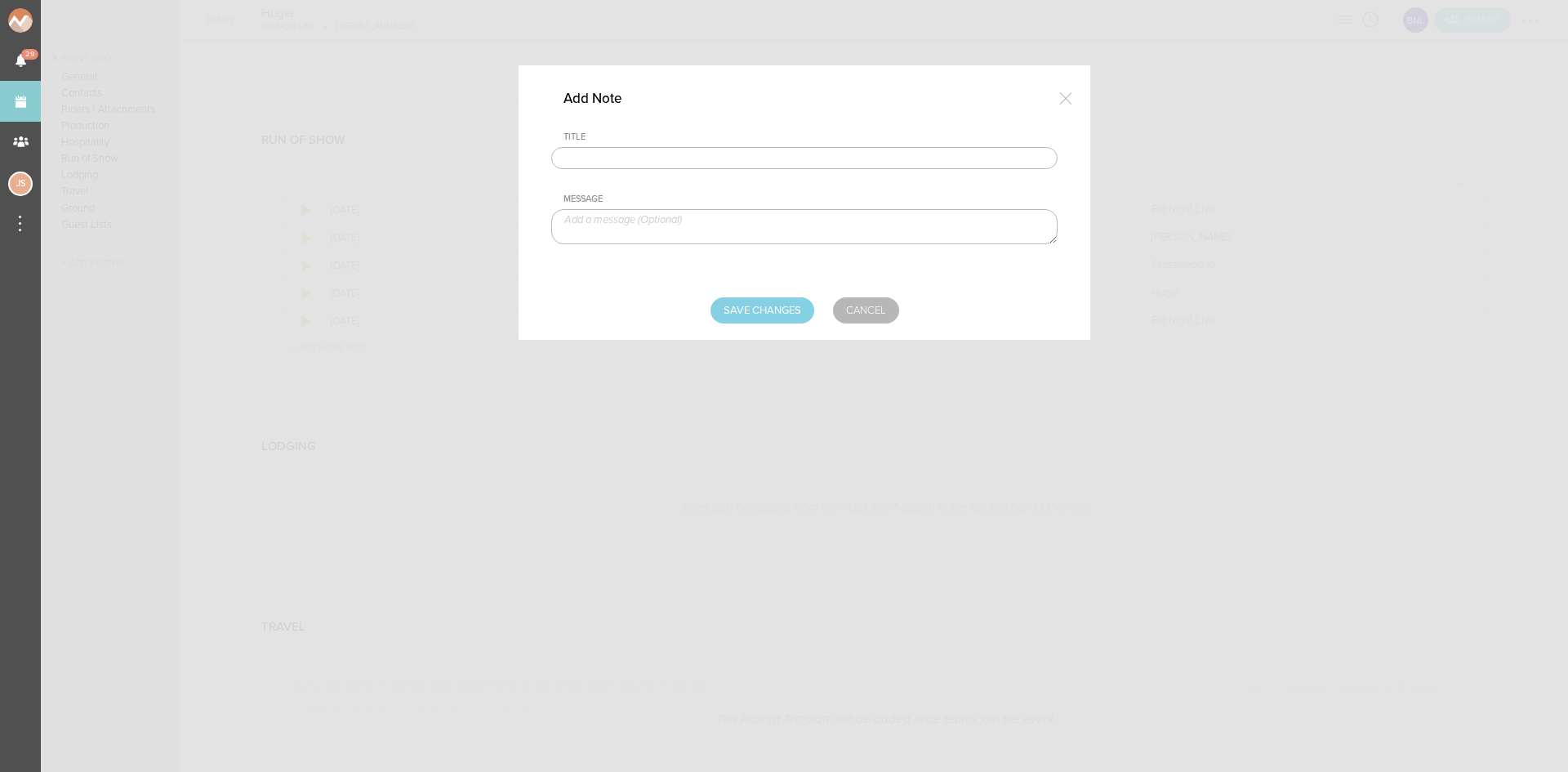
click at [644, 162] on input "text" at bounding box center [804, 158] width 506 height 23
type input "Lodging/GROUND"
click at [687, 232] on textarea at bounding box center [804, 226] width 506 height 35
type textarea "$1,000 buyout to be sent with final payment"
click at [766, 314] on input "Save Changes" at bounding box center [762, 310] width 104 height 26
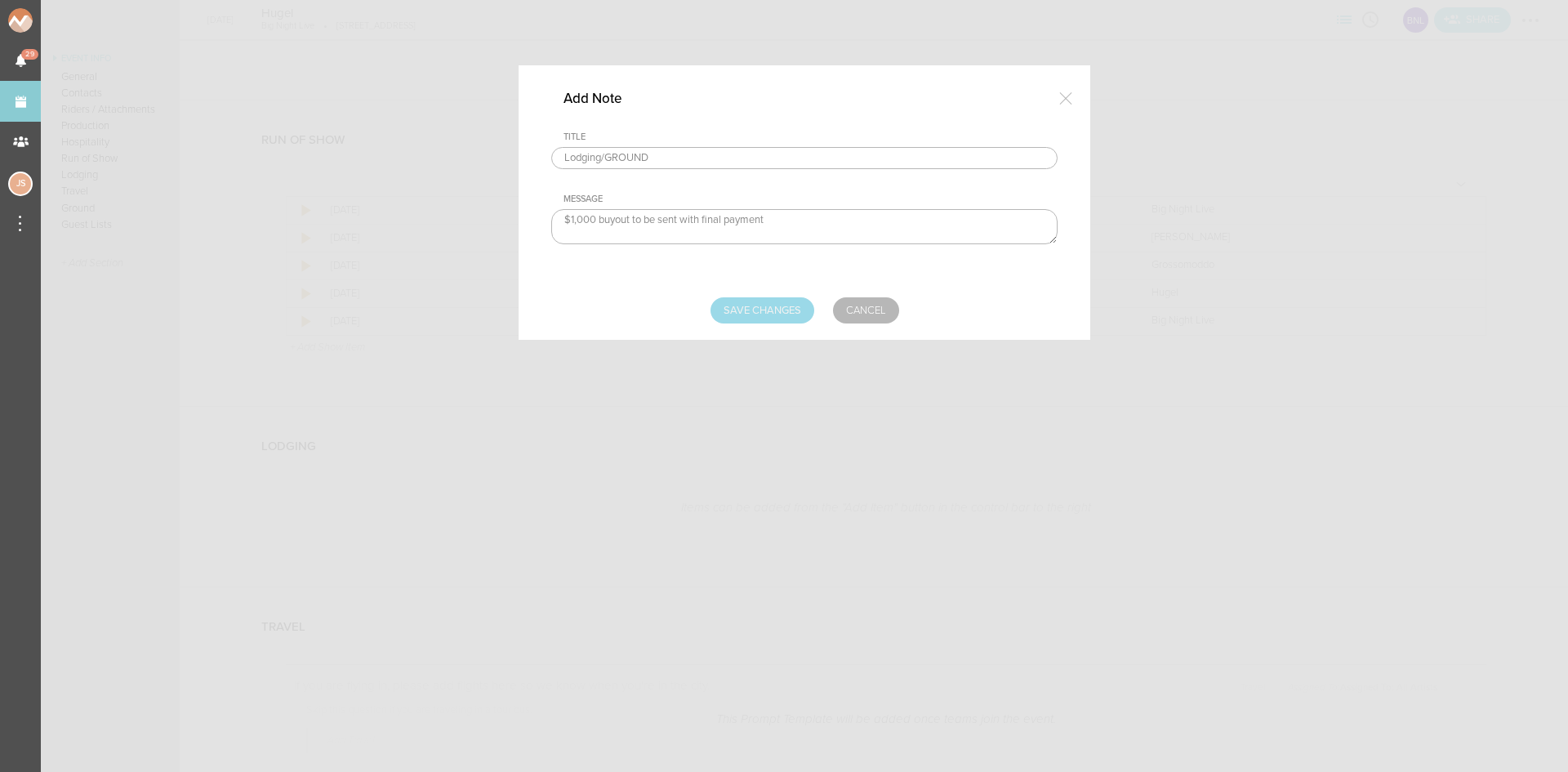
type input "Saving..."
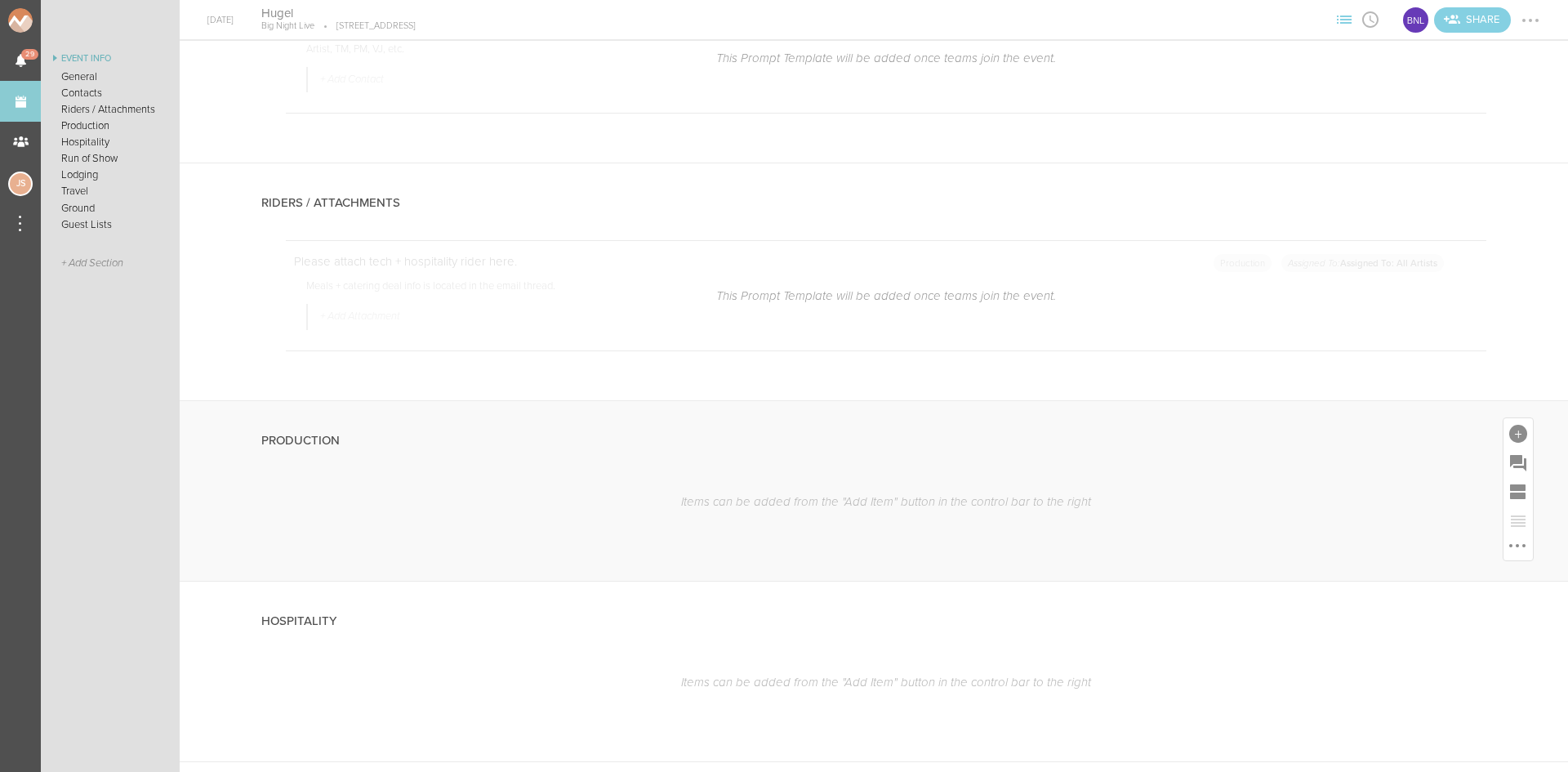
scroll to position [1552, 0]
click at [1509, 434] on div at bounding box center [1518, 433] width 18 height 18
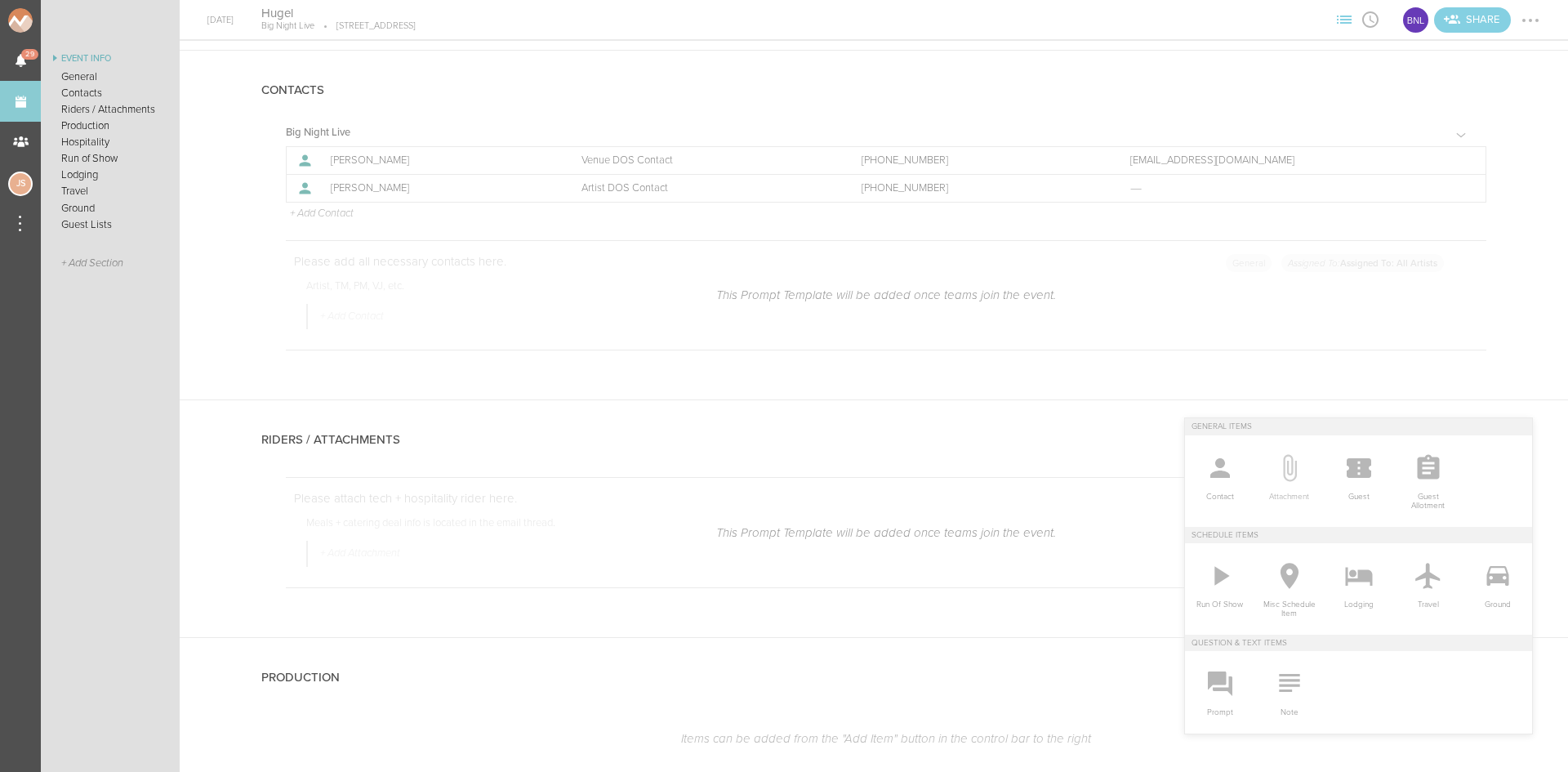
click at [1285, 480] on icon at bounding box center [1289, 467] width 33 height 33
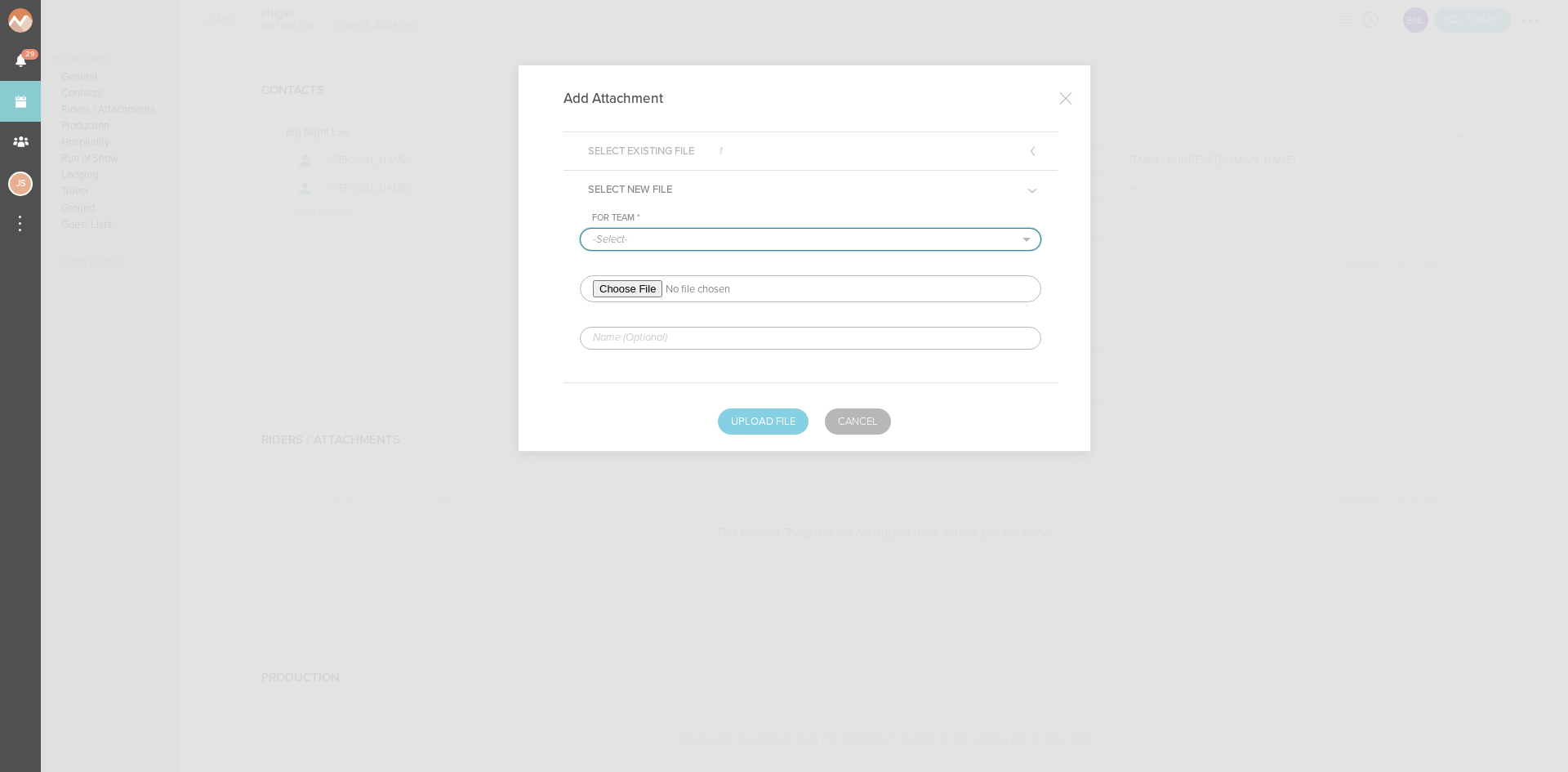
click at [683, 235] on select "-Select- Big Night Live" at bounding box center [810, 240] width 460 height 21
select select "925"
click at [580, 229] on select "-Select- Big Night Live" at bounding box center [810, 240] width 460 height 21
click at [643, 295] on input "file" at bounding box center [810, 288] width 461 height 27
type input "C:\fakepath\HUGEL_Production_Hospitality_Rider_2025 Club_0625-REDLINED.pdf"
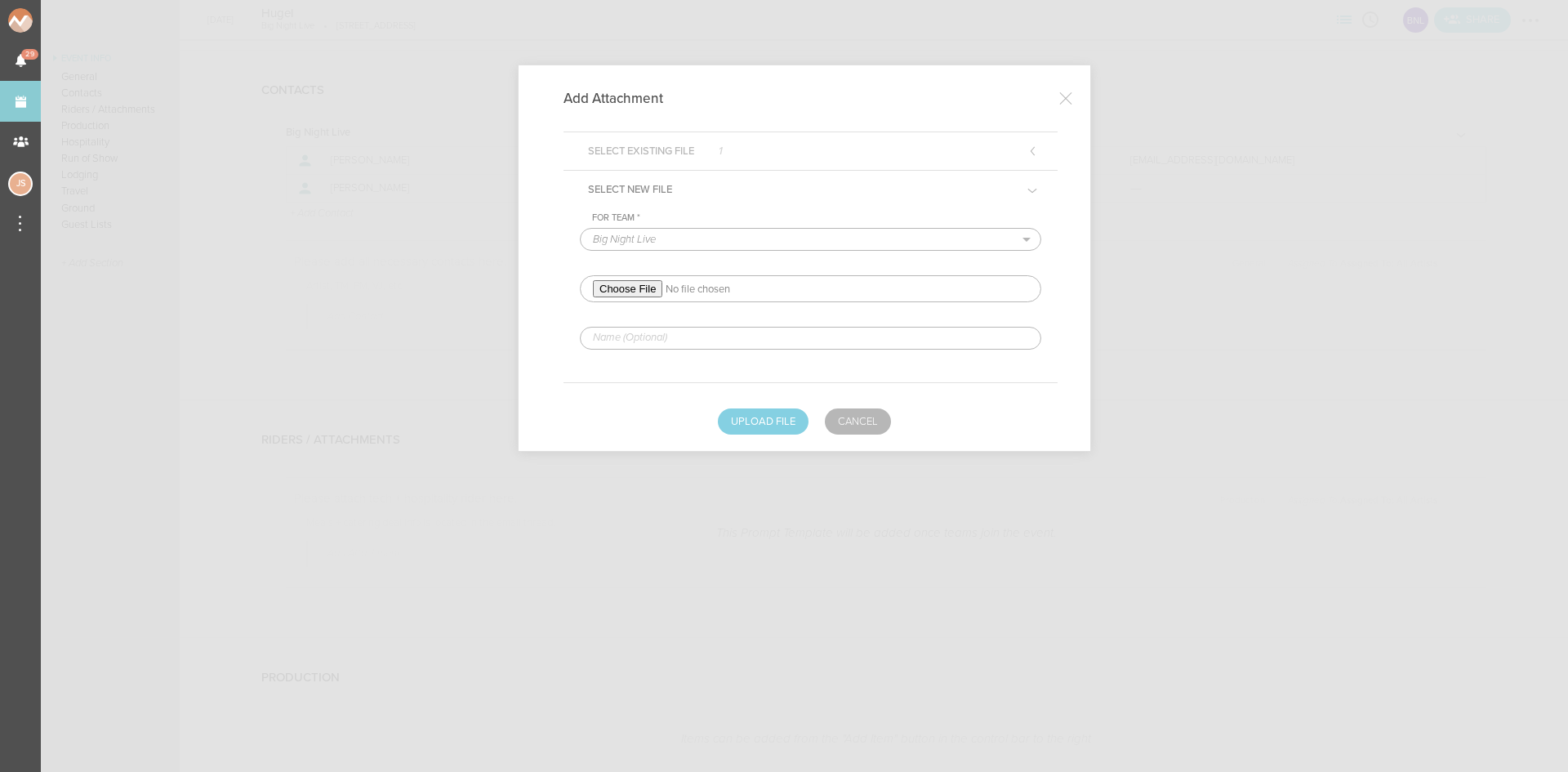
click at [818, 345] on input "text" at bounding box center [810, 338] width 461 height 23
type input "REDLINED HERE"
click at [756, 420] on button "Upload File" at bounding box center [763, 421] width 91 height 26
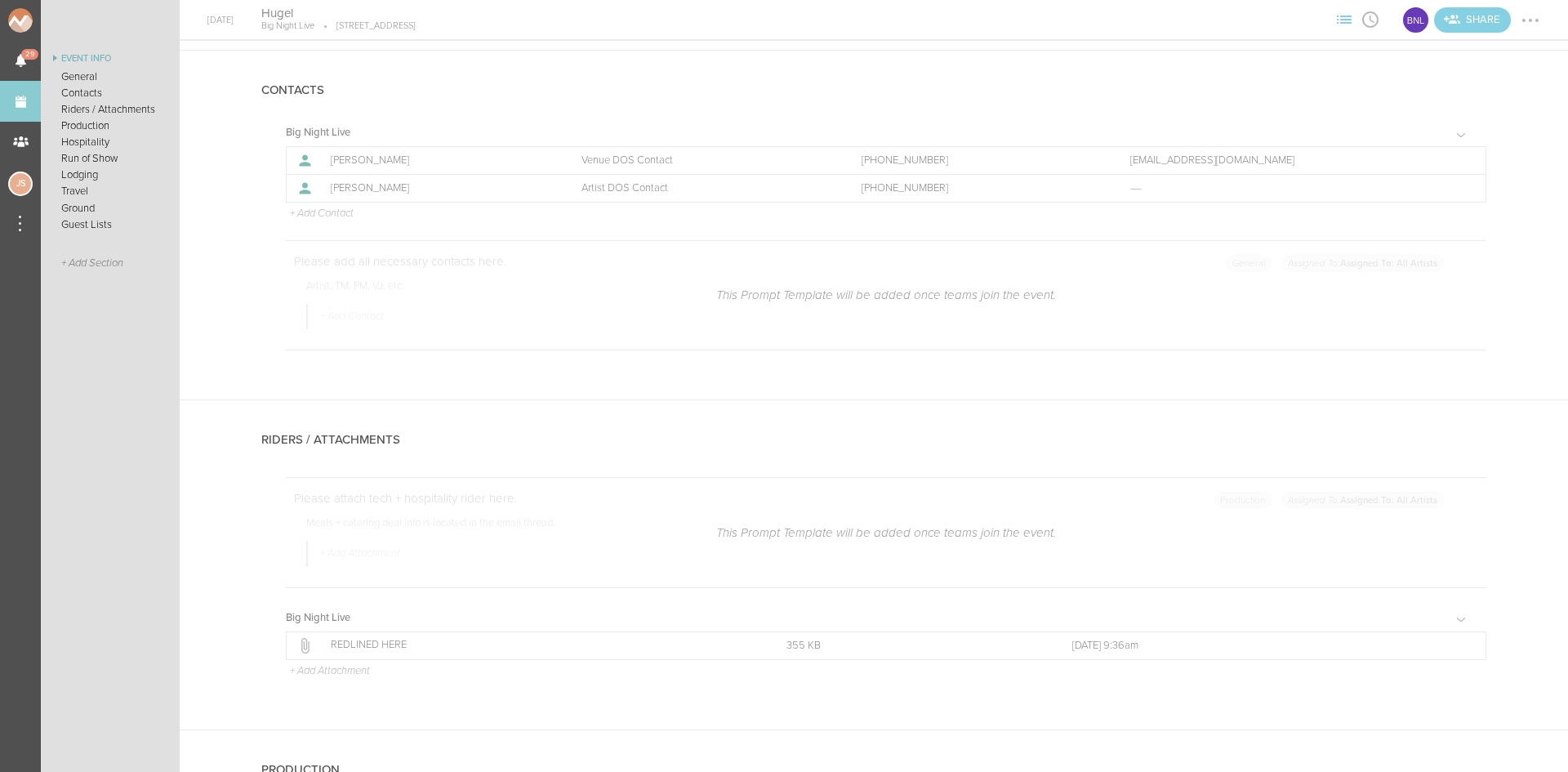
drag, startPoint x: 1522, startPoint y: 15, endPoint x: 1525, endPoint y: 35, distance: 20.2
click at [1522, 15] on div at bounding box center [1530, 20] width 26 height 26
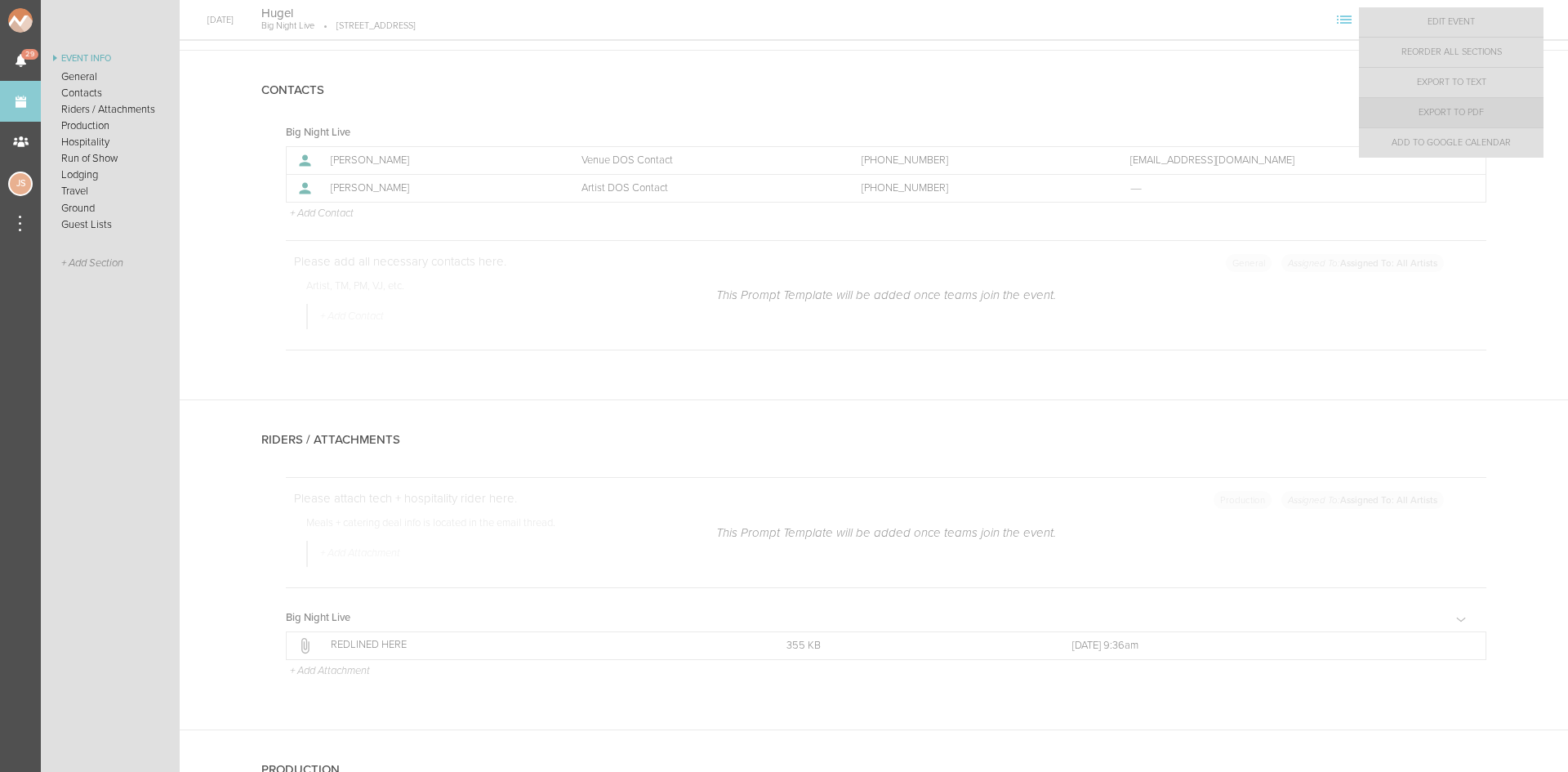
click at [1492, 119] on link "Export to PDF" at bounding box center [1451, 112] width 184 height 29
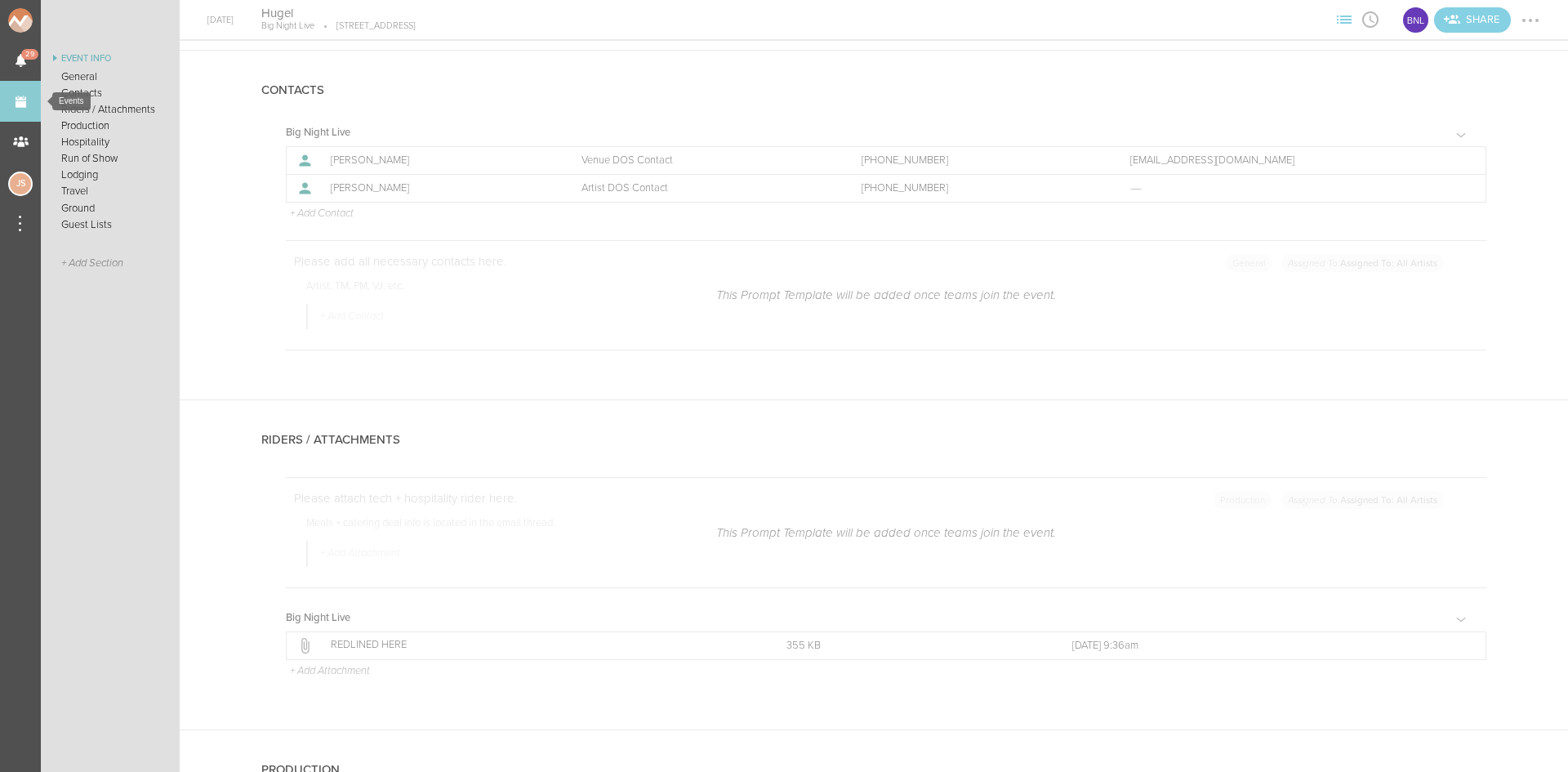
click at [8, 104] on link "Events" at bounding box center [20, 102] width 41 height 41
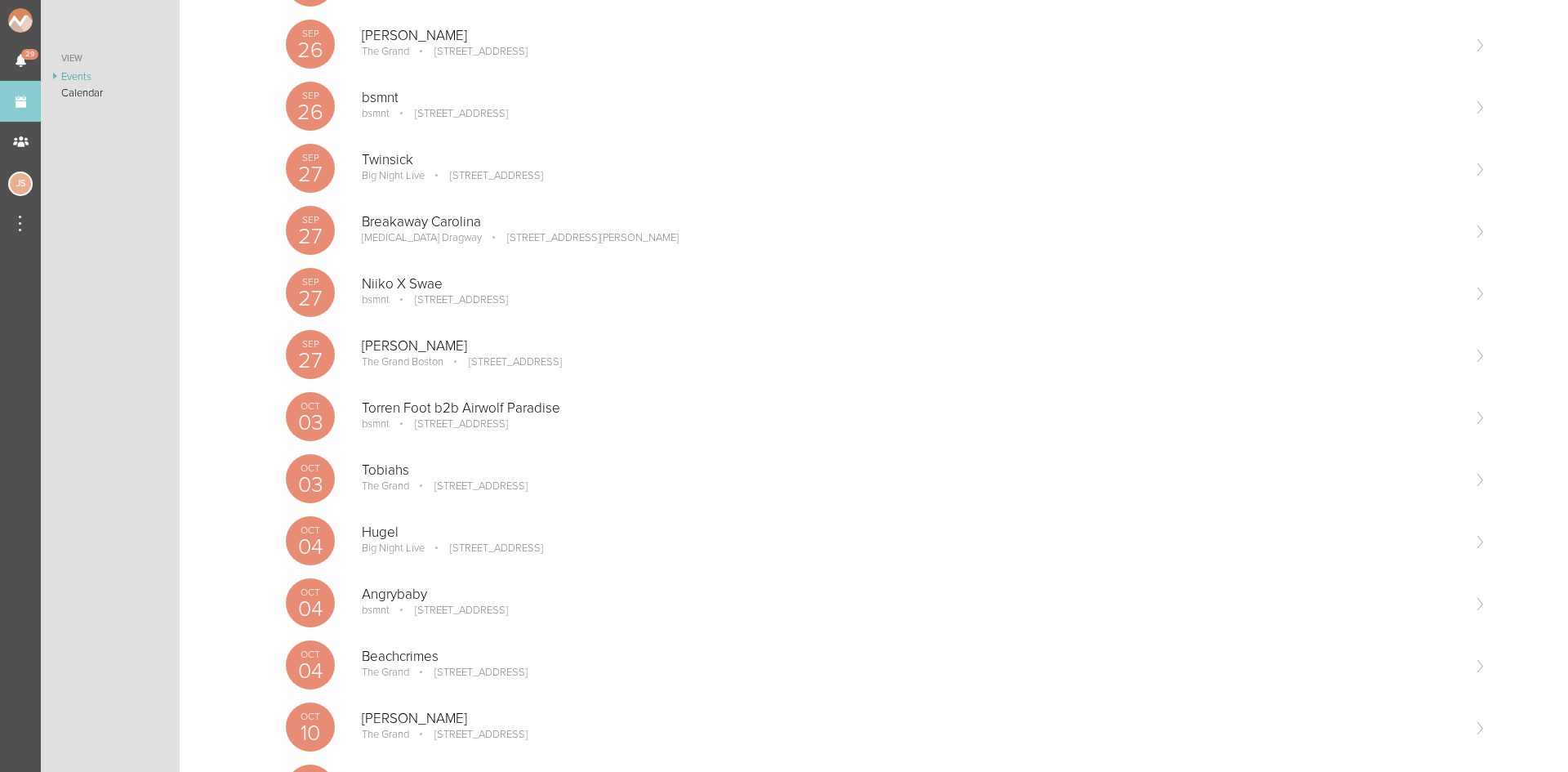
scroll to position [1307, 0]
